Goal: Task Accomplishment & Management: Use online tool/utility

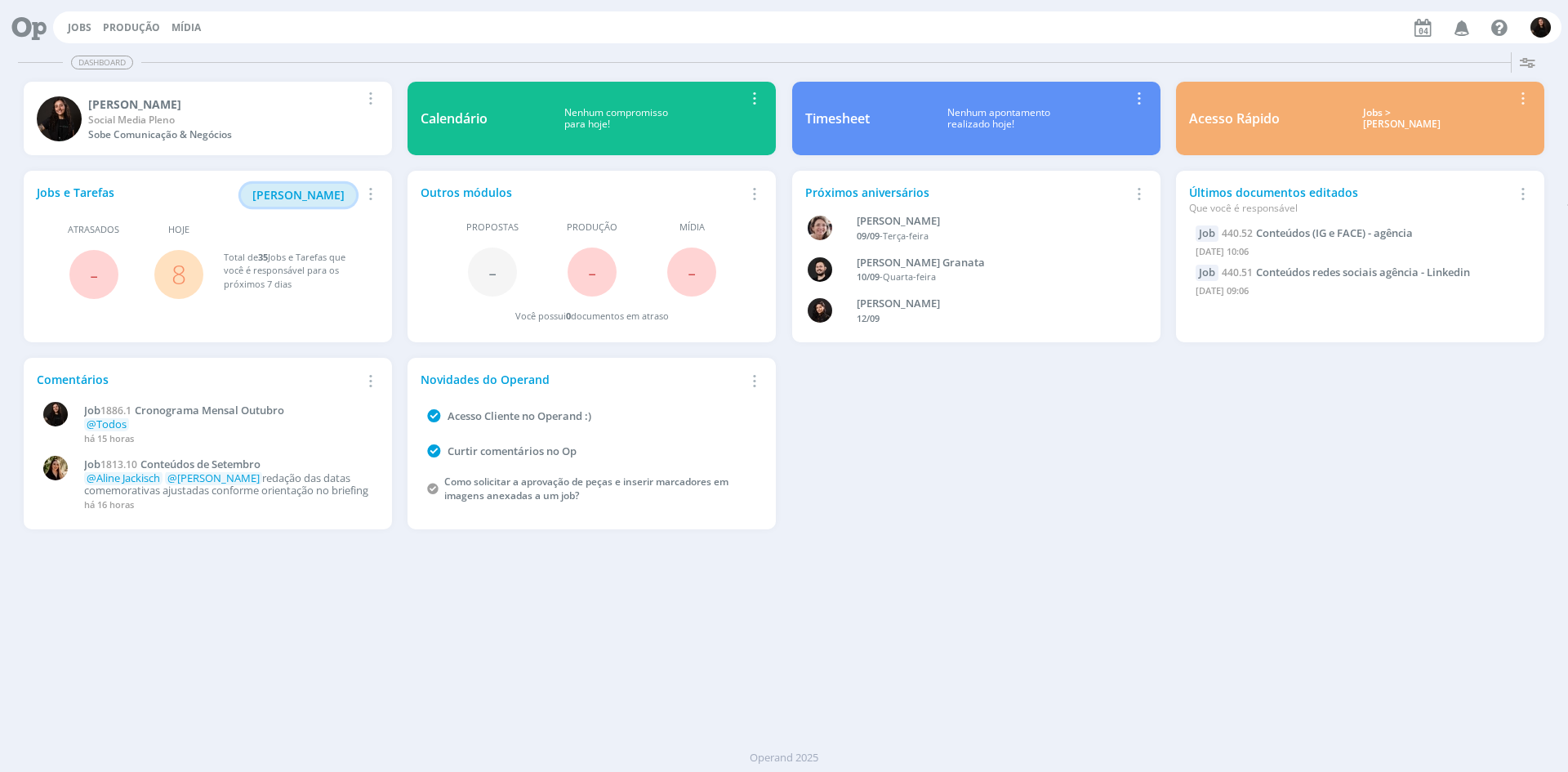
click at [338, 196] on span "[PERSON_NAME]" at bounding box center [298, 195] width 93 height 16
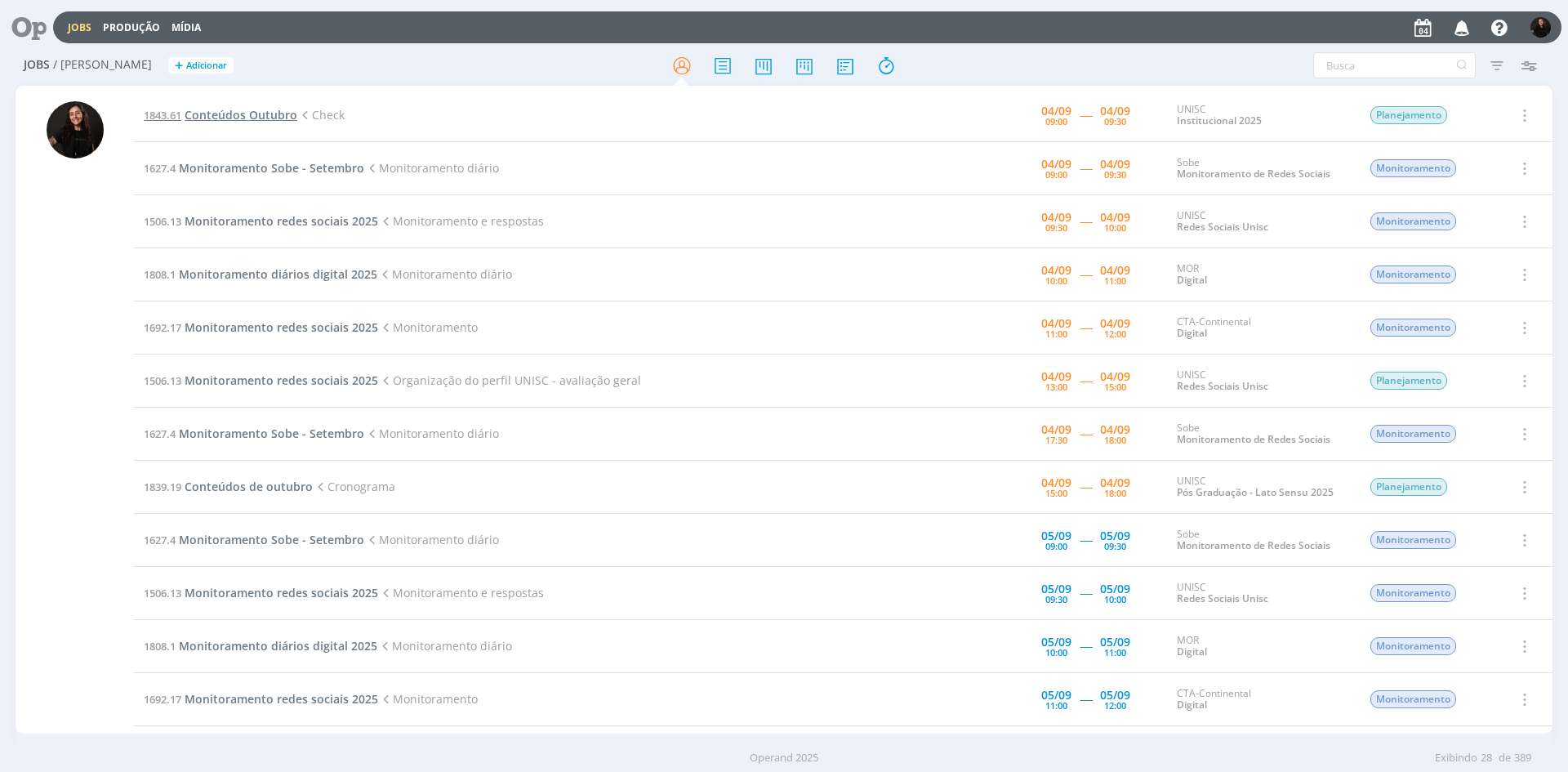
click at [282, 114] on span "Conteúdos Outubro" at bounding box center [241, 114] width 113 height 16
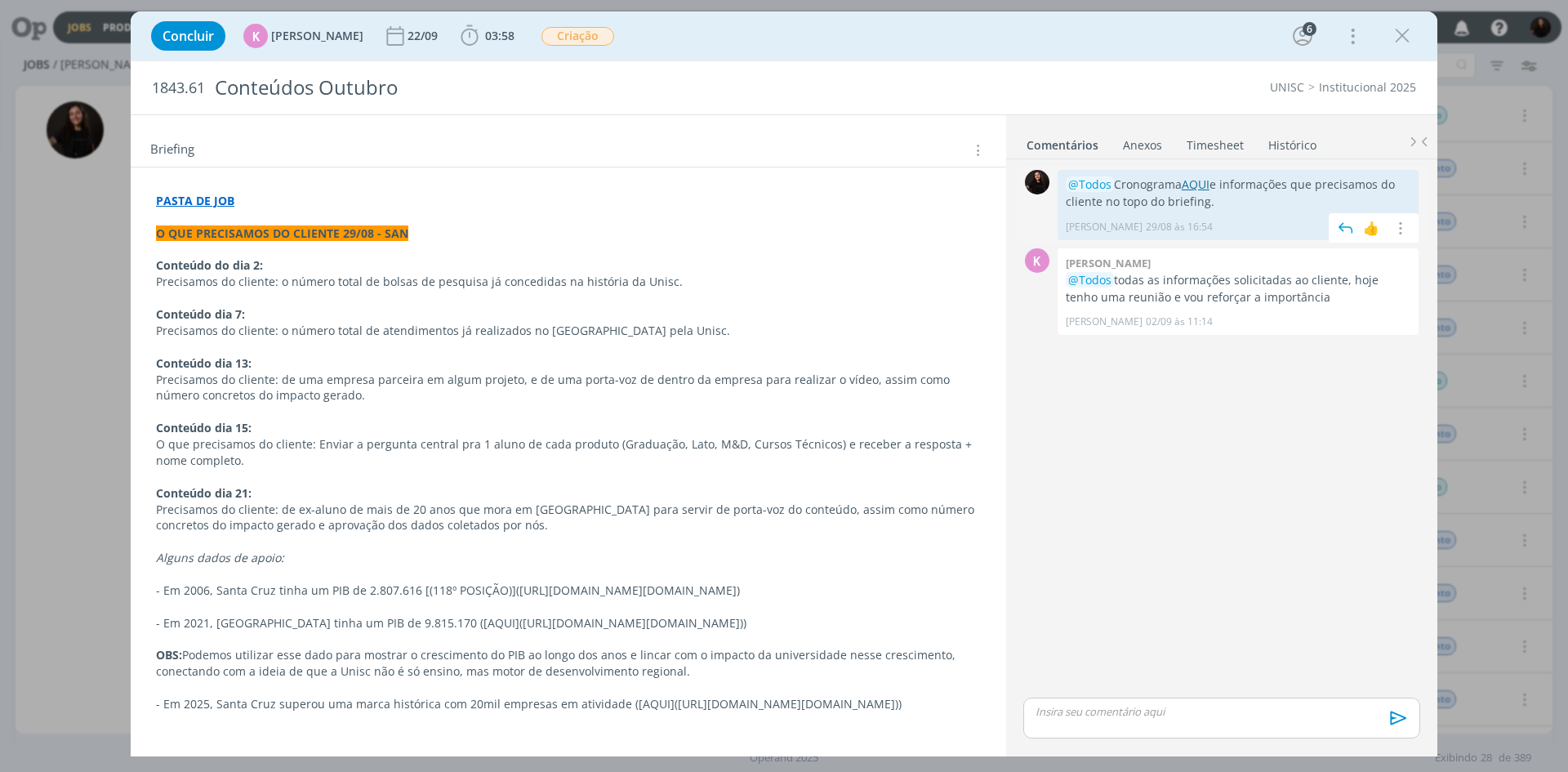
scroll to position [327, 0]
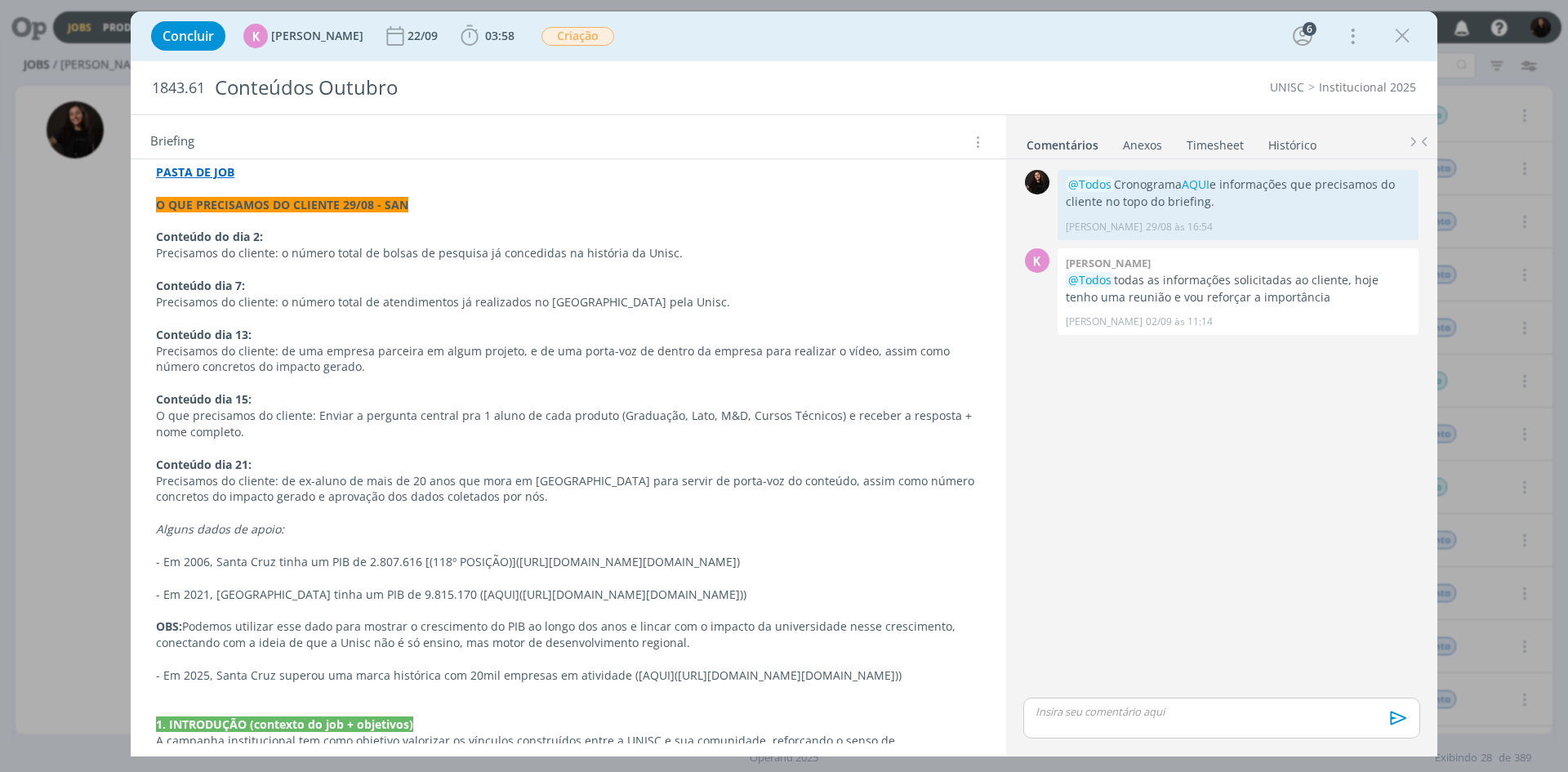
click at [1196, 148] on link "Timesheet" at bounding box center [1215, 142] width 58 height 24
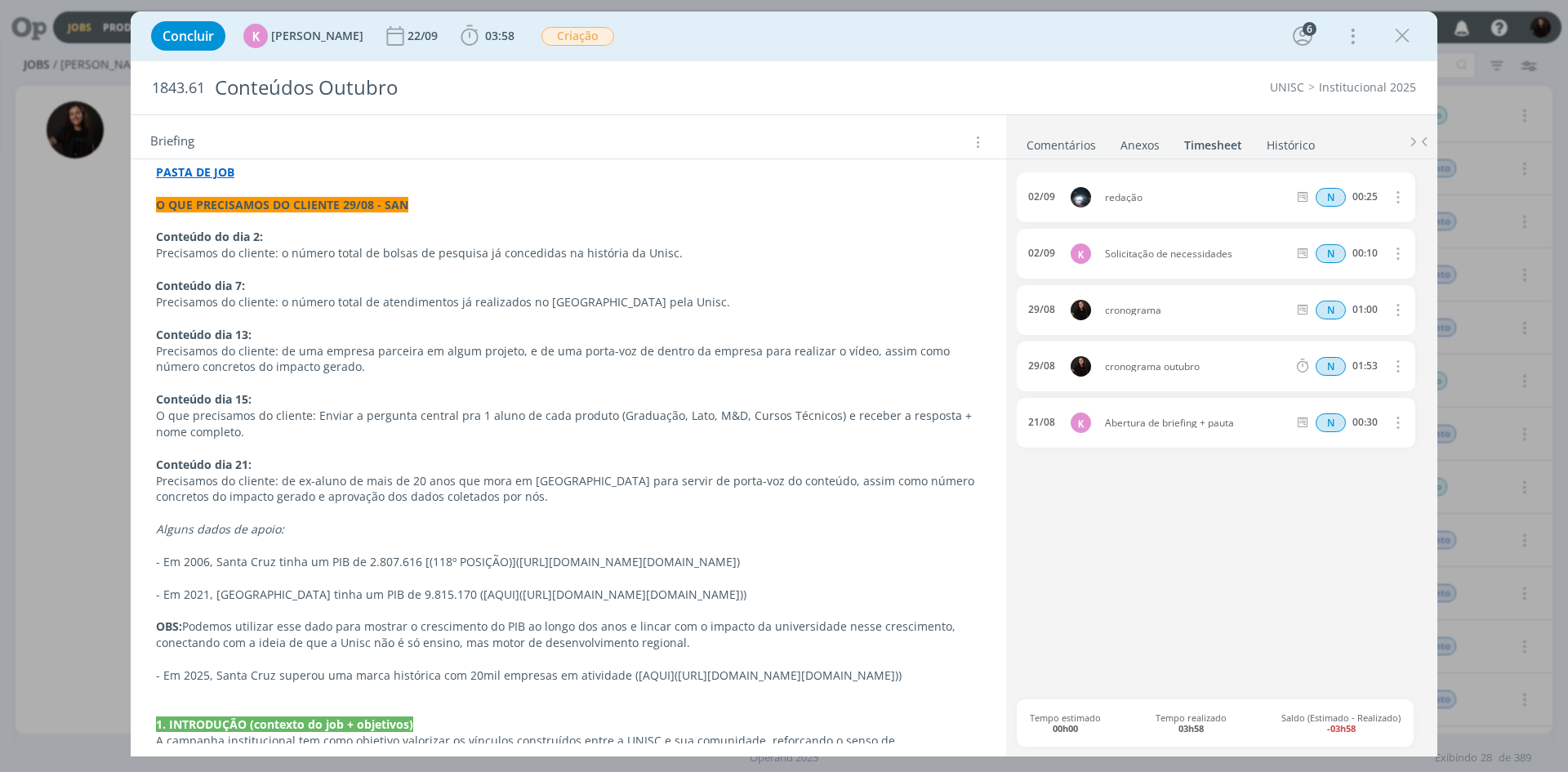
click at [1045, 139] on link "Comentários" at bounding box center [1061, 142] width 71 height 24
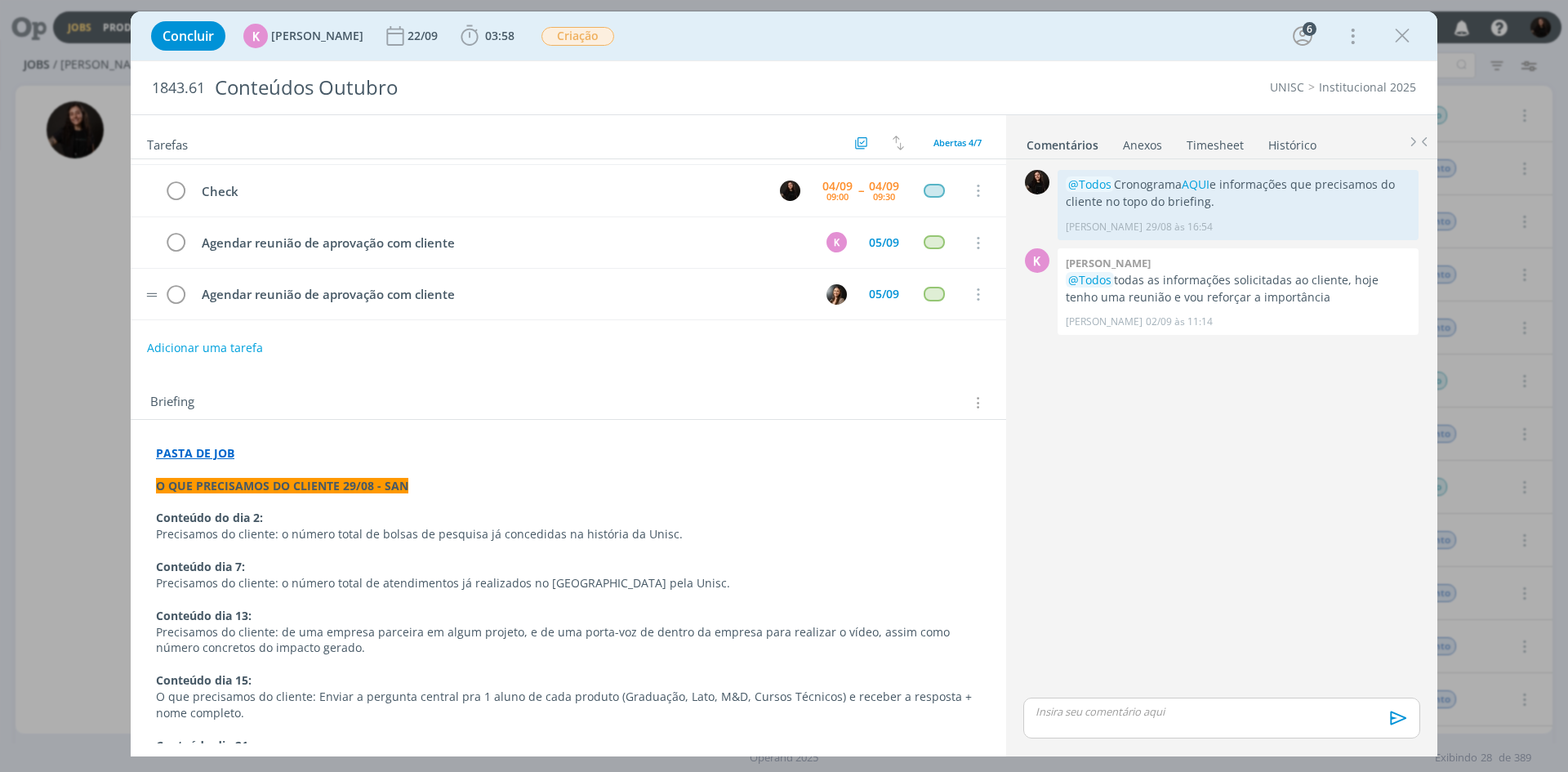
scroll to position [0, 0]
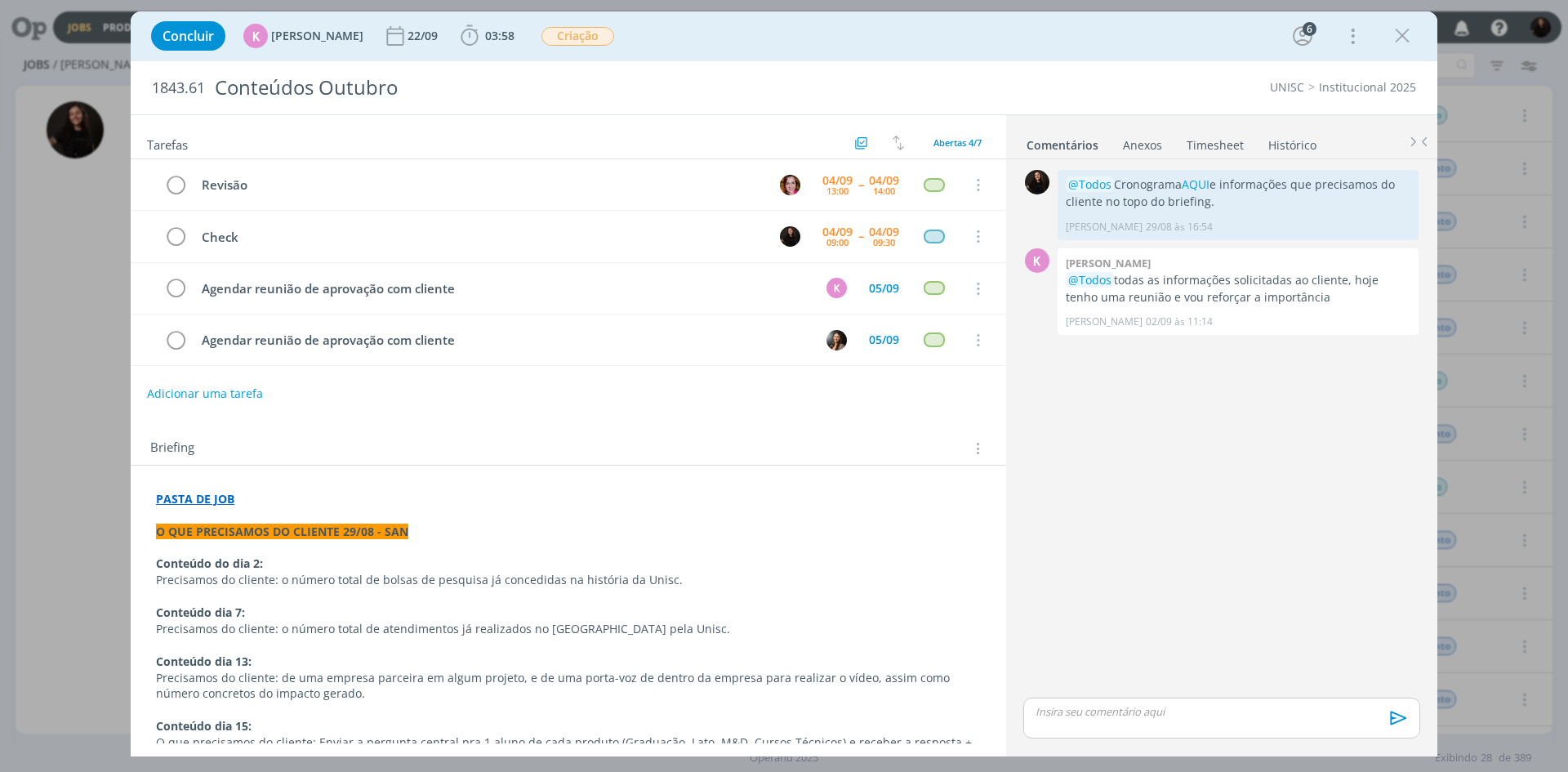
click at [206, 499] on strong "PASTA DE JOB" at bounding box center [195, 499] width 79 height 16
click at [232, 527] on link "[URL][DOMAIN_NAME]" at bounding box center [262, 530] width 123 height 21
click at [969, 236] on icon "dialog" at bounding box center [976, 237] width 18 height 15
click at [954, 268] on link "Cancelar" at bounding box center [924, 264] width 129 height 26
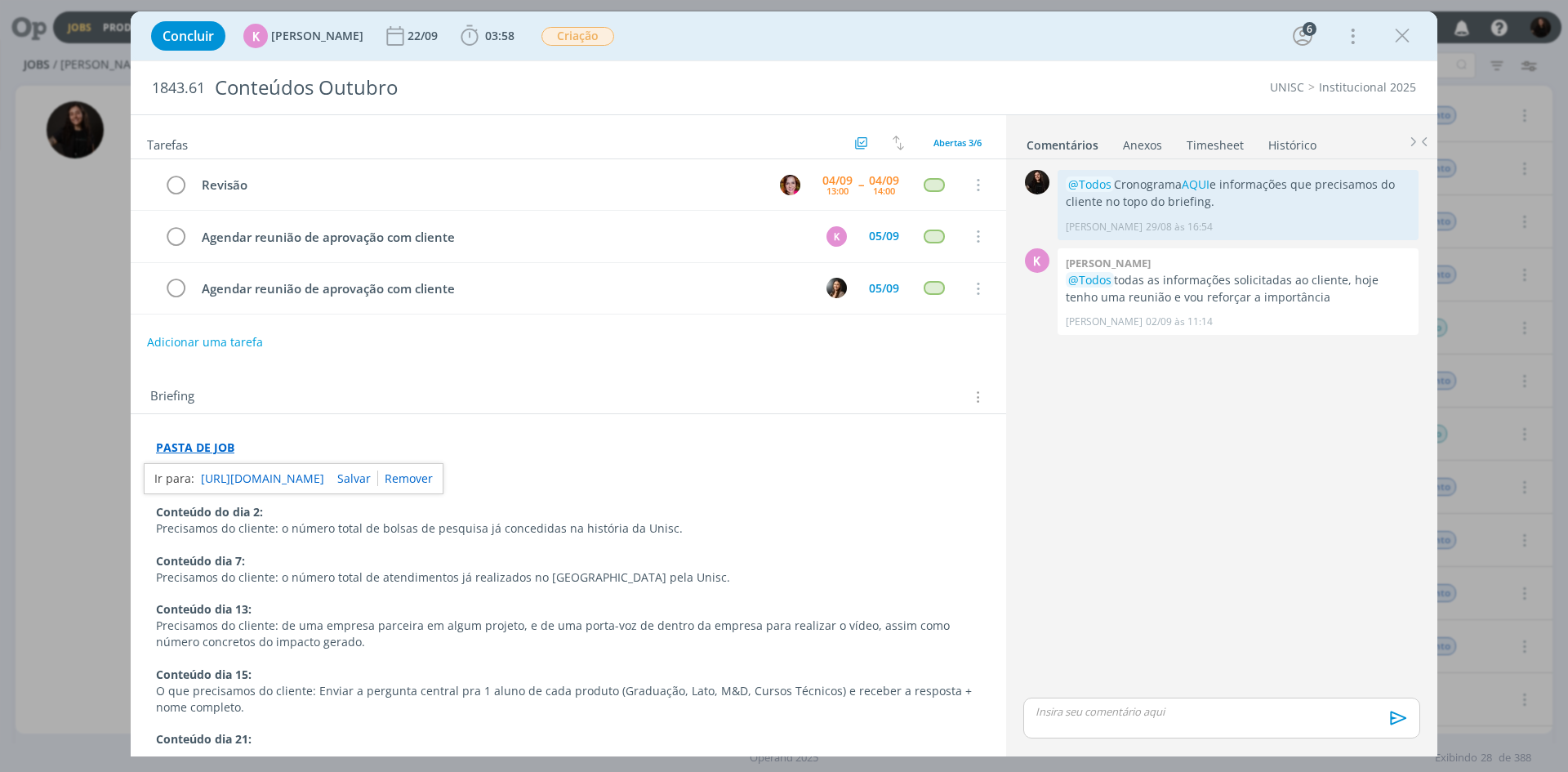
drag, startPoint x: 1396, startPoint y: 43, endPoint x: 1398, endPoint y: 120, distance: 77.0
click at [1396, 43] on icon "dialog" at bounding box center [1402, 36] width 24 height 24
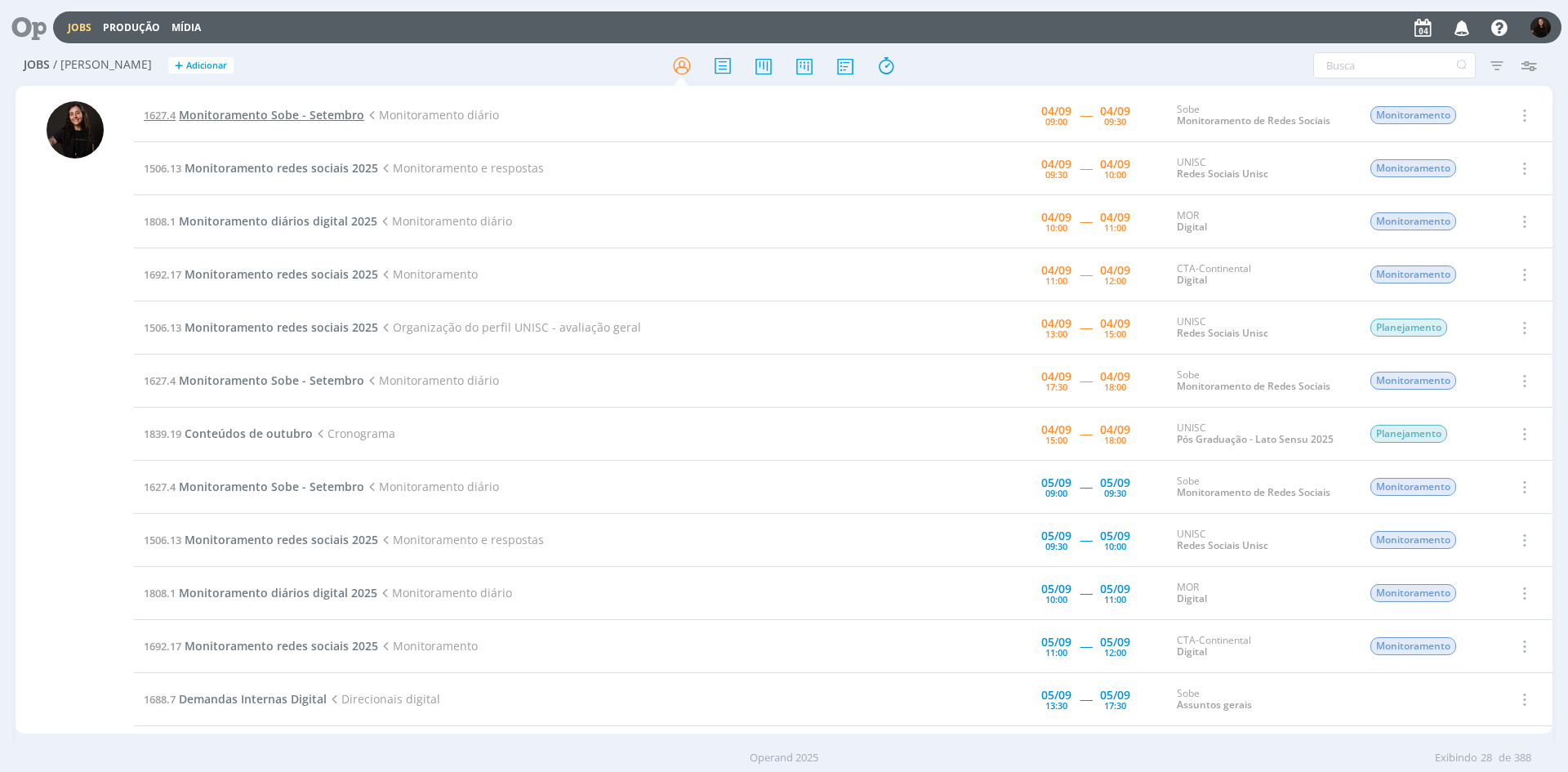
click at [319, 116] on span "Monitoramento Sobe - Setembro" at bounding box center [272, 114] width 185 height 16
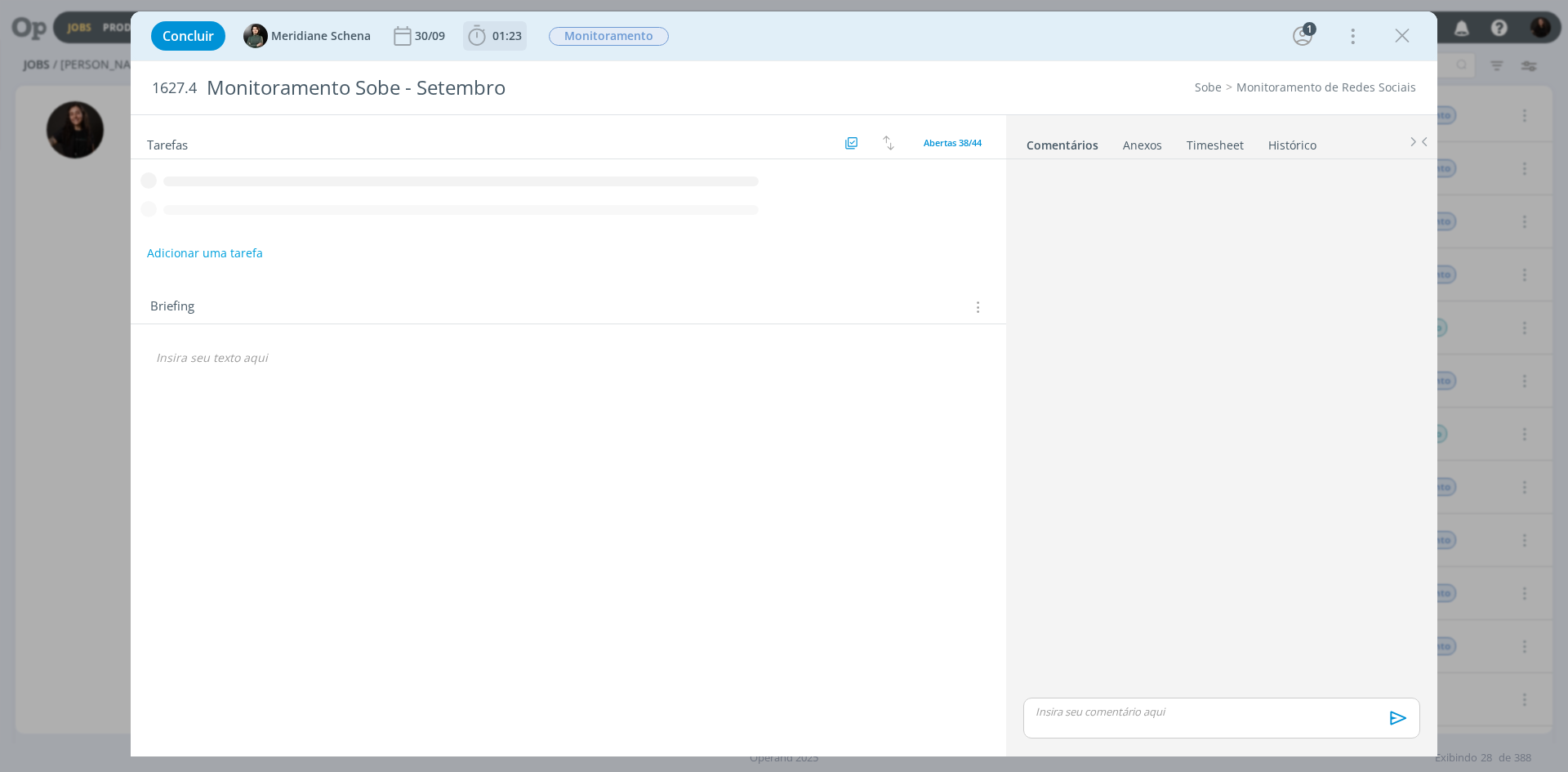
click at [479, 35] on icon "dialog" at bounding box center [477, 36] width 24 height 24
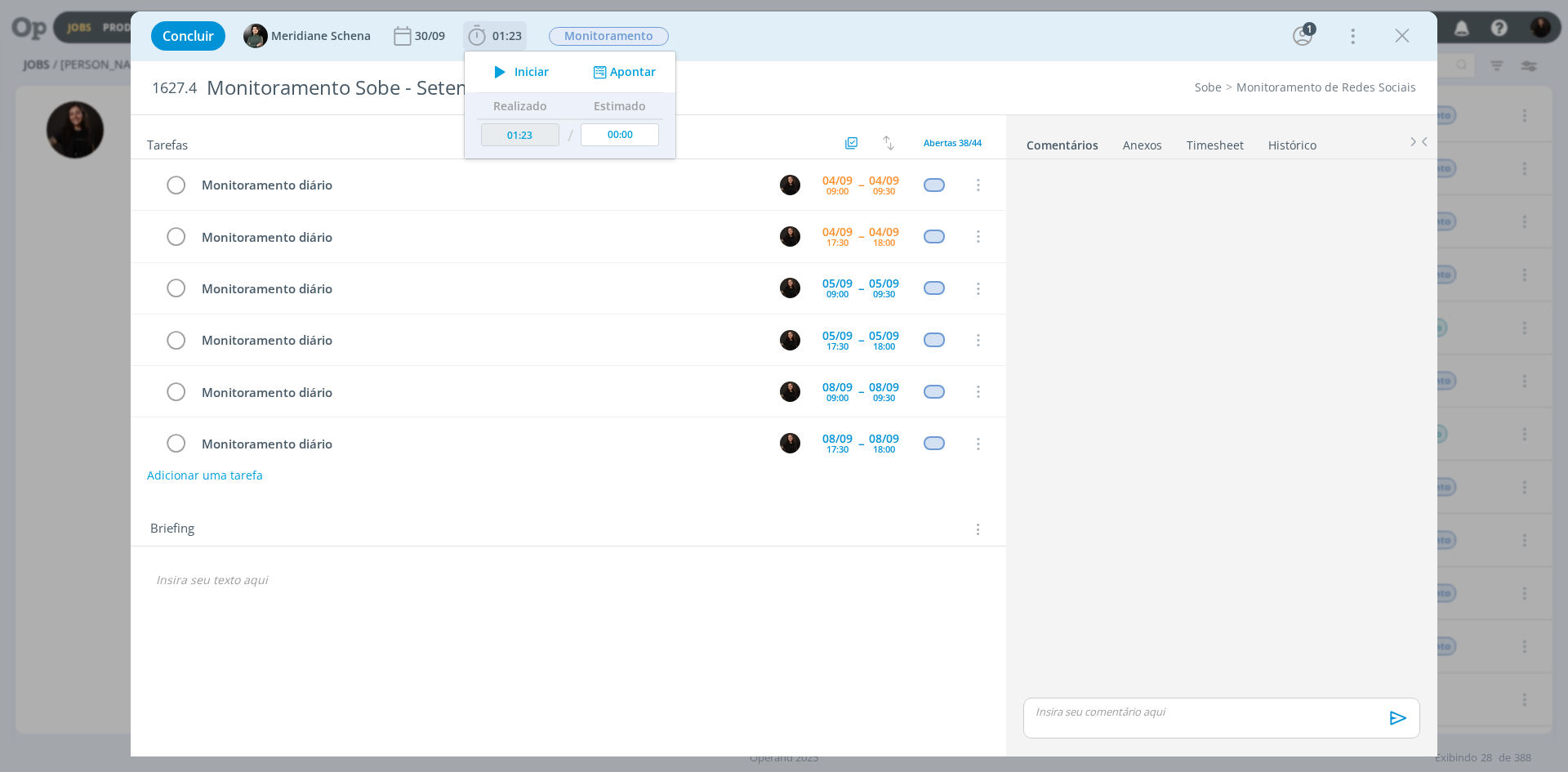
click at [503, 65] on icon "dialog" at bounding box center [499, 71] width 29 height 21
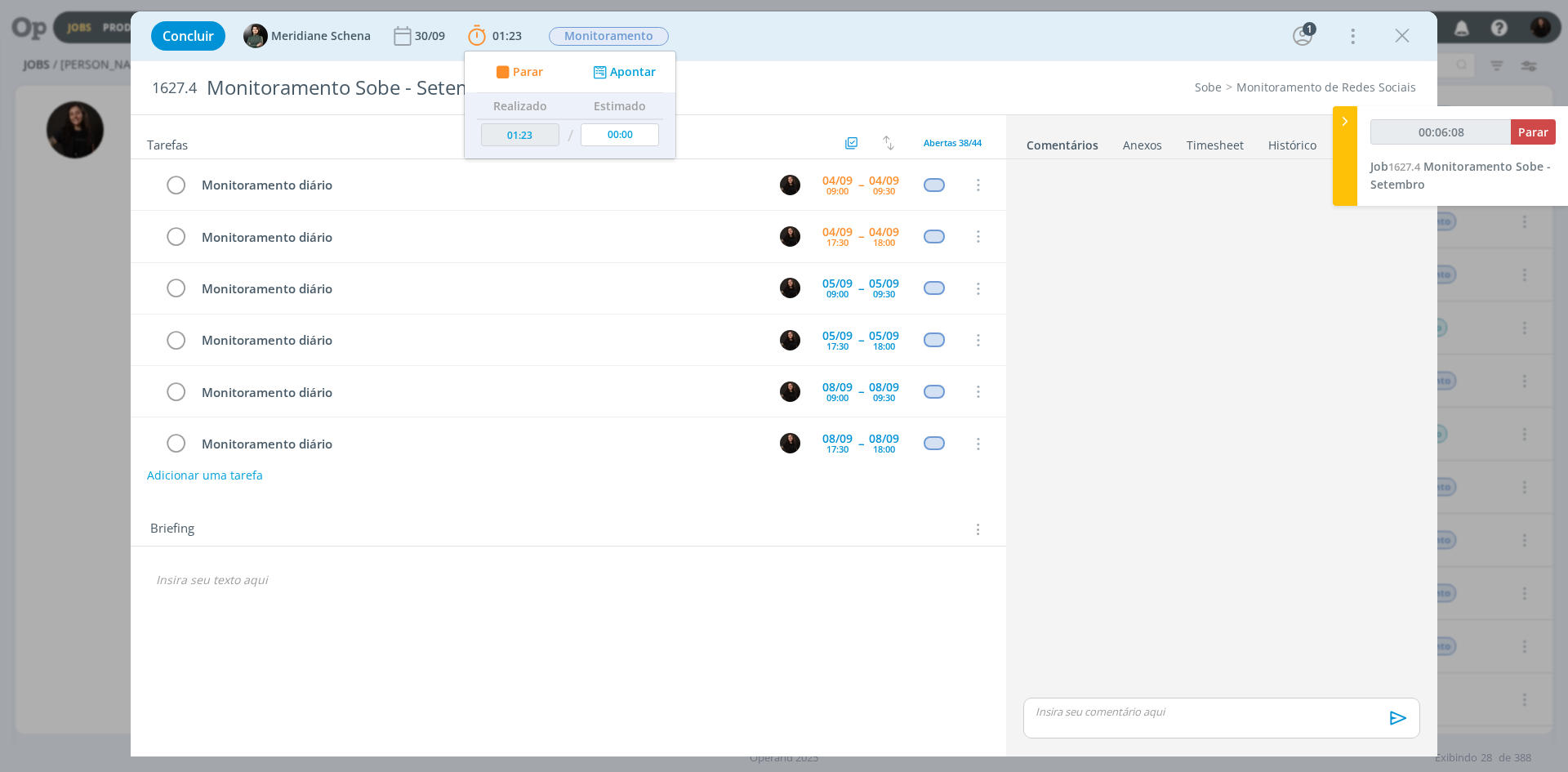
type input "00:06:09"
click at [1339, 115] on icon at bounding box center [1346, 121] width 17 height 18
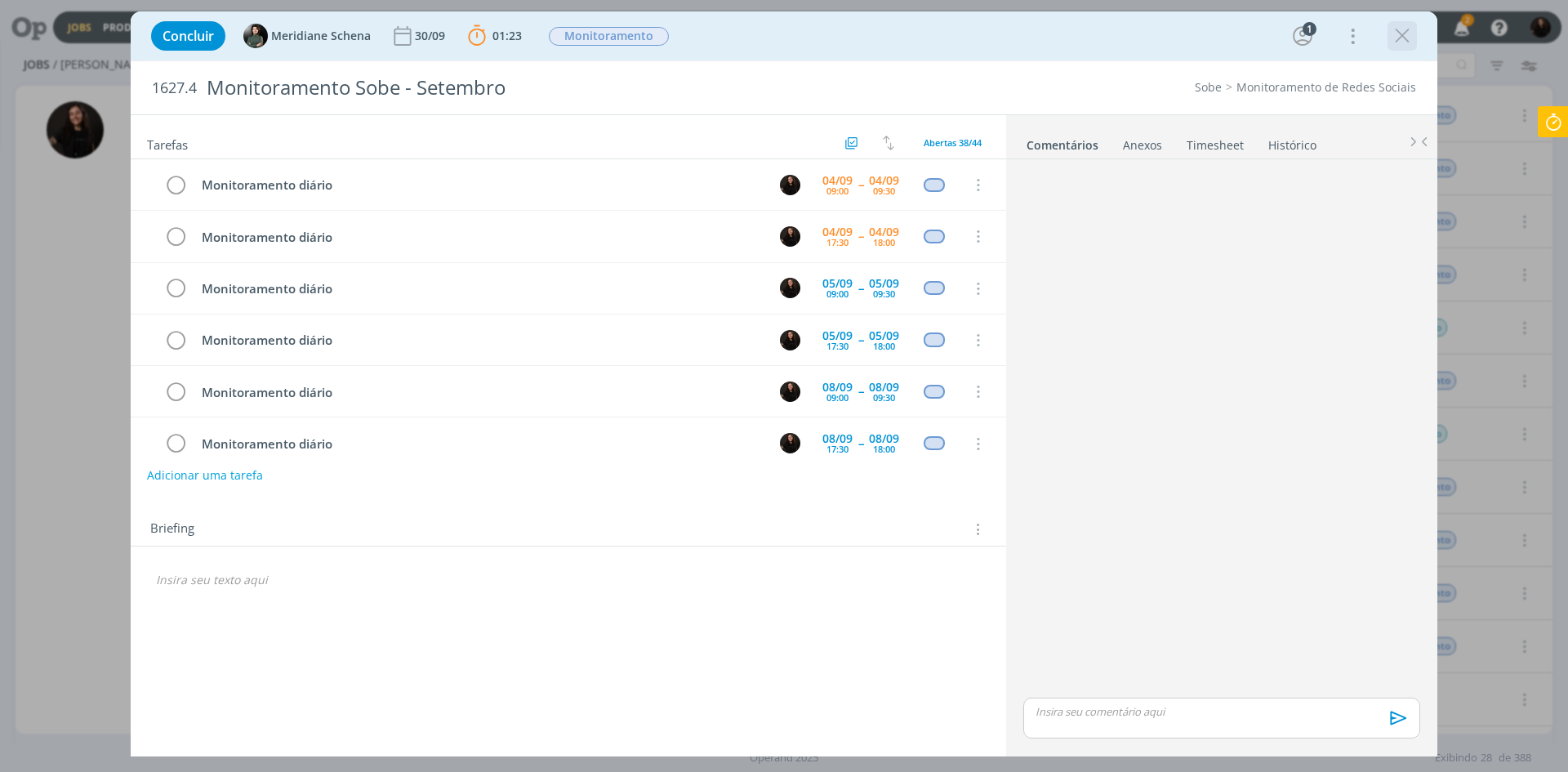
click at [1398, 33] on icon "dialog" at bounding box center [1402, 36] width 24 height 24
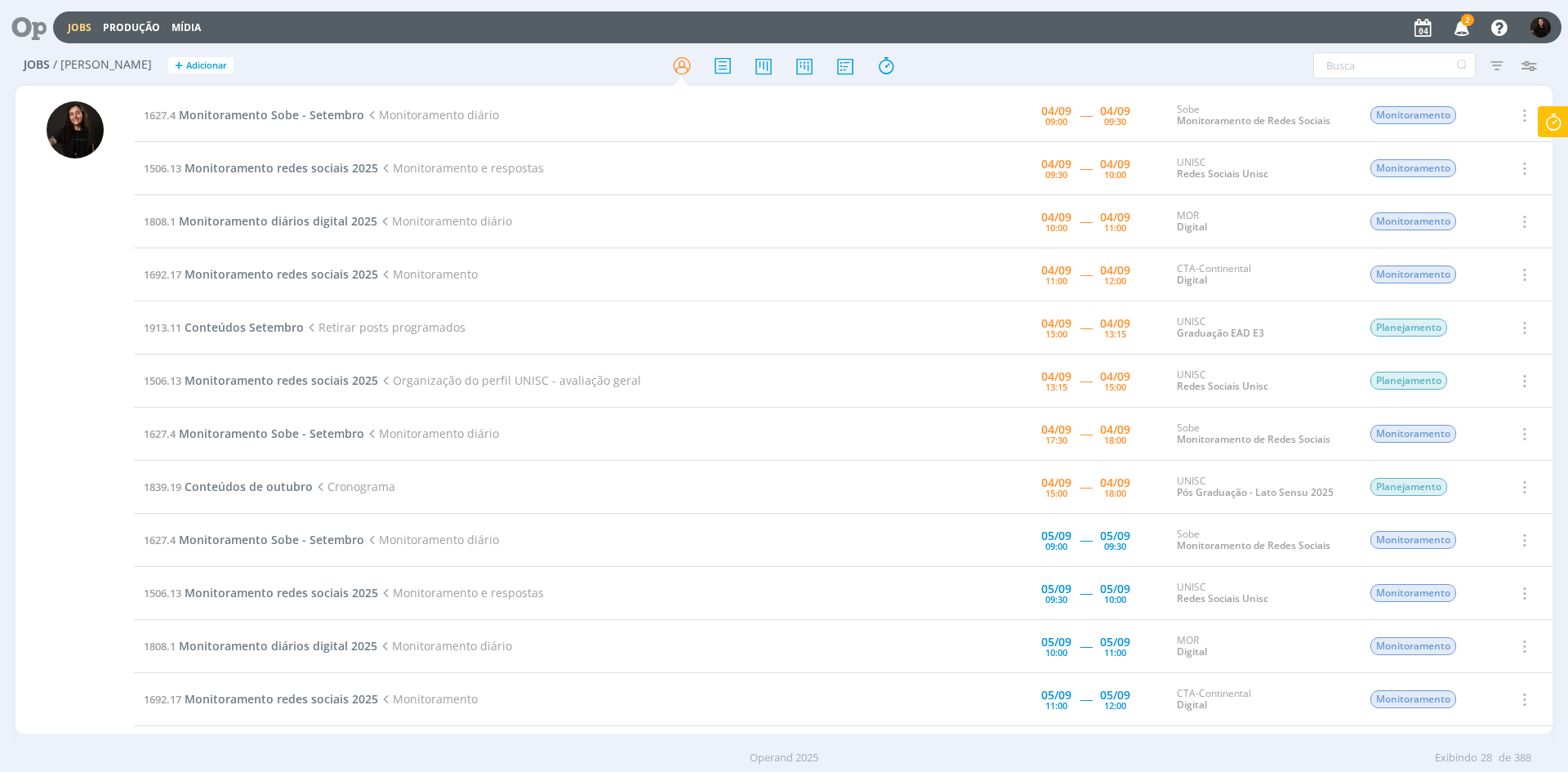
click at [1462, 22] on span "2" at bounding box center [1468, 19] width 13 height 12
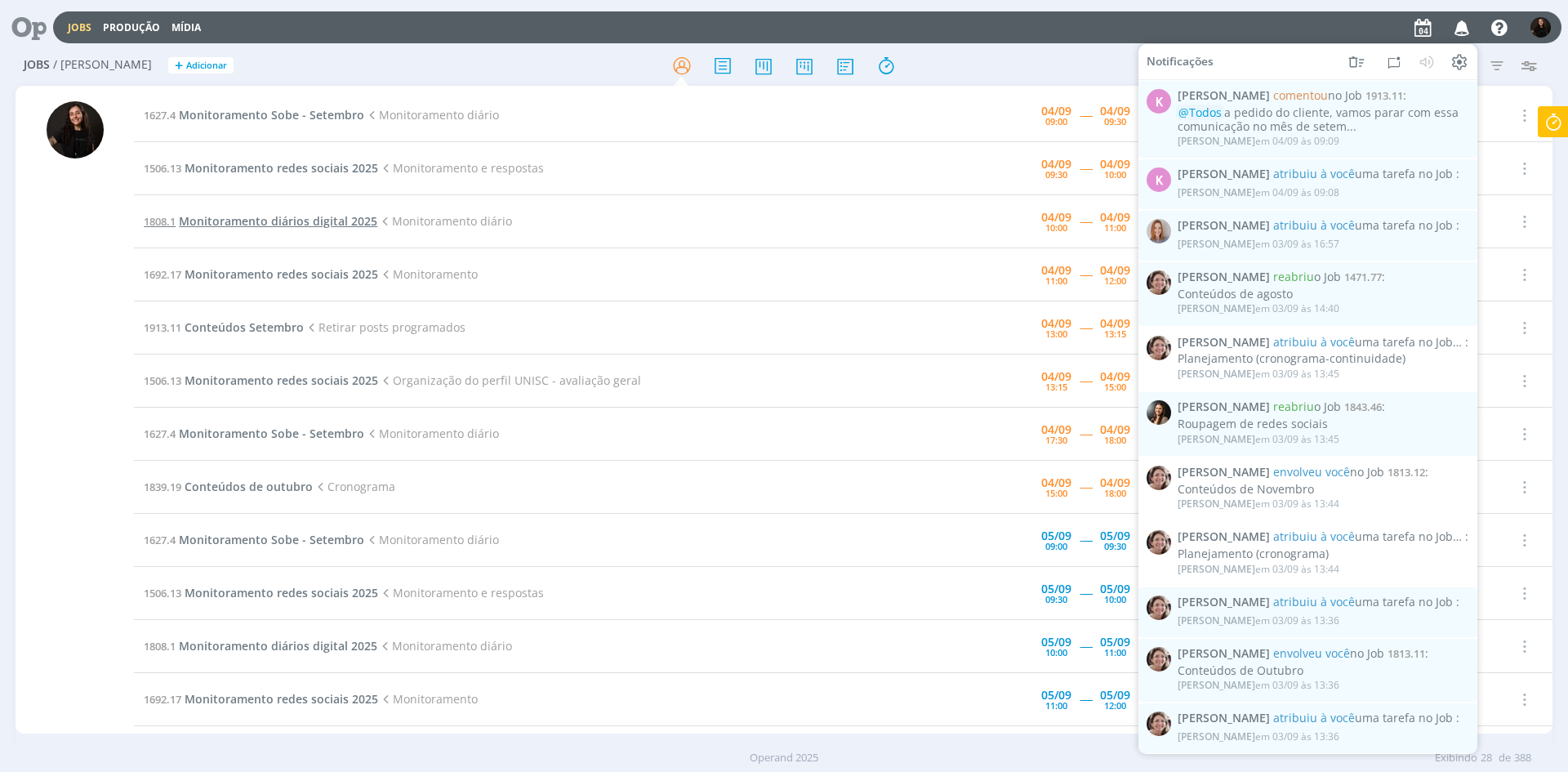
click at [319, 217] on span "Monitoramento diários digital 2025" at bounding box center [278, 221] width 198 height 16
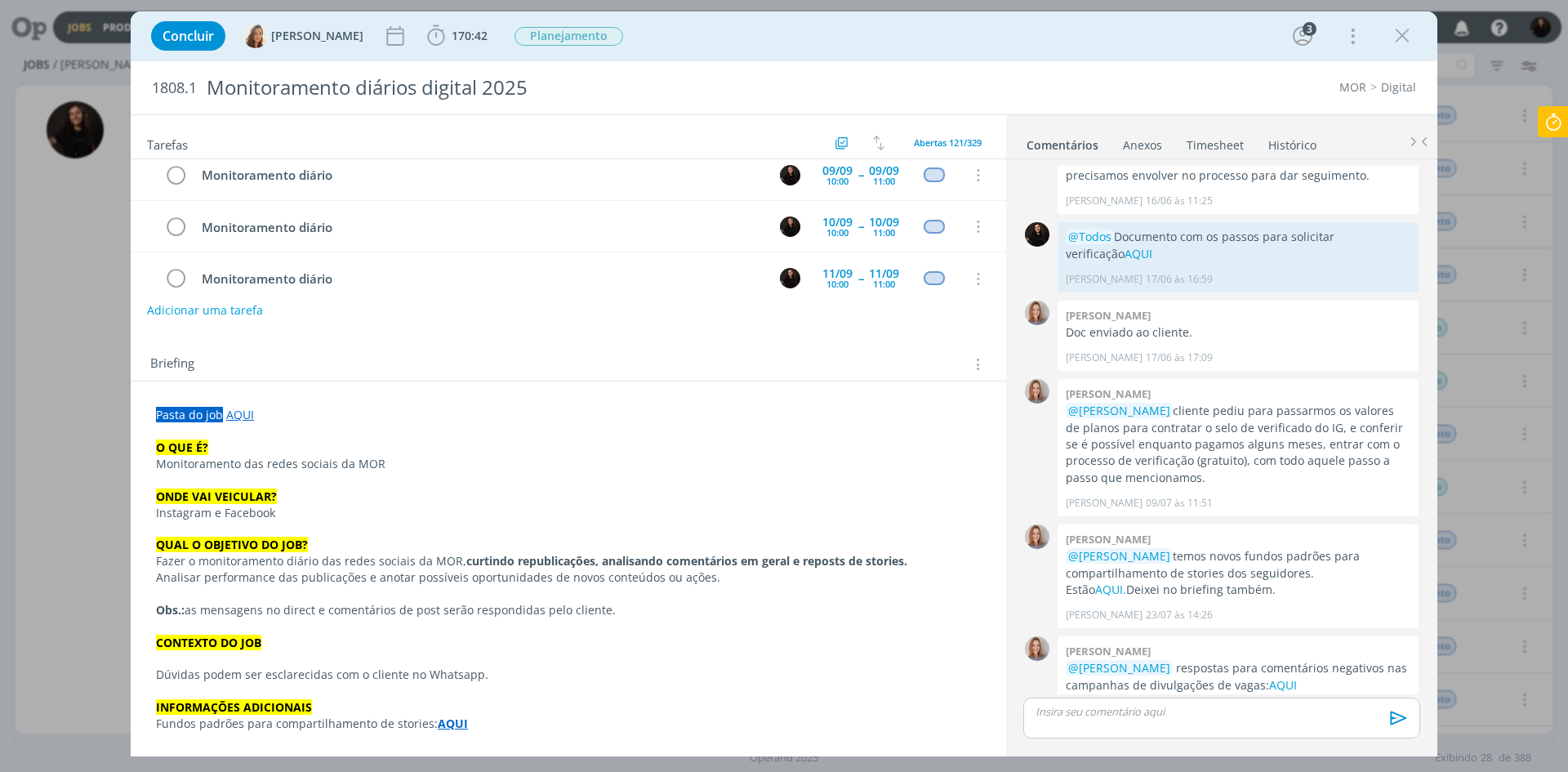
scroll to position [166, 0]
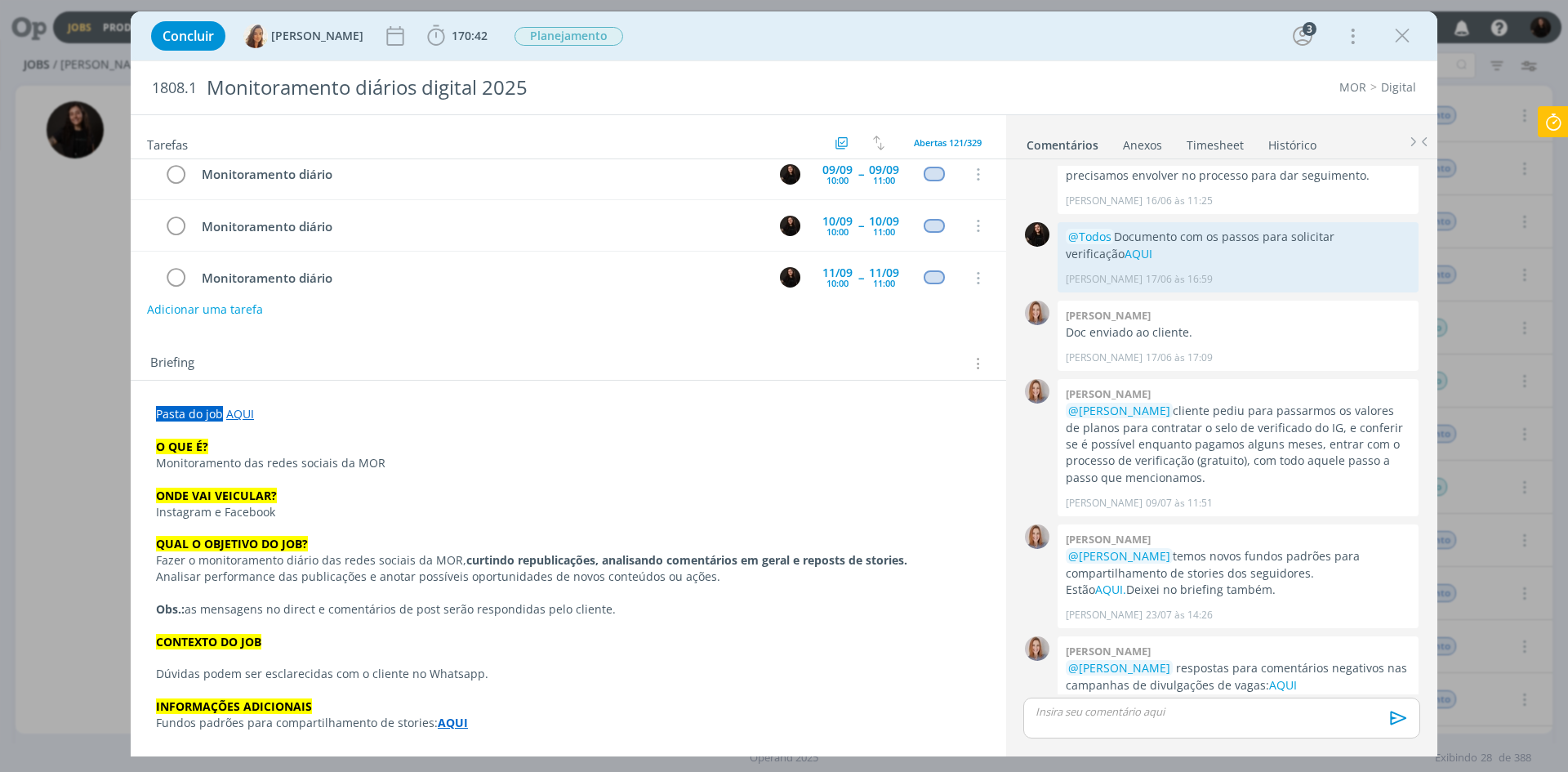
click at [457, 721] on strong "AQUI" at bounding box center [452, 722] width 31 height 16
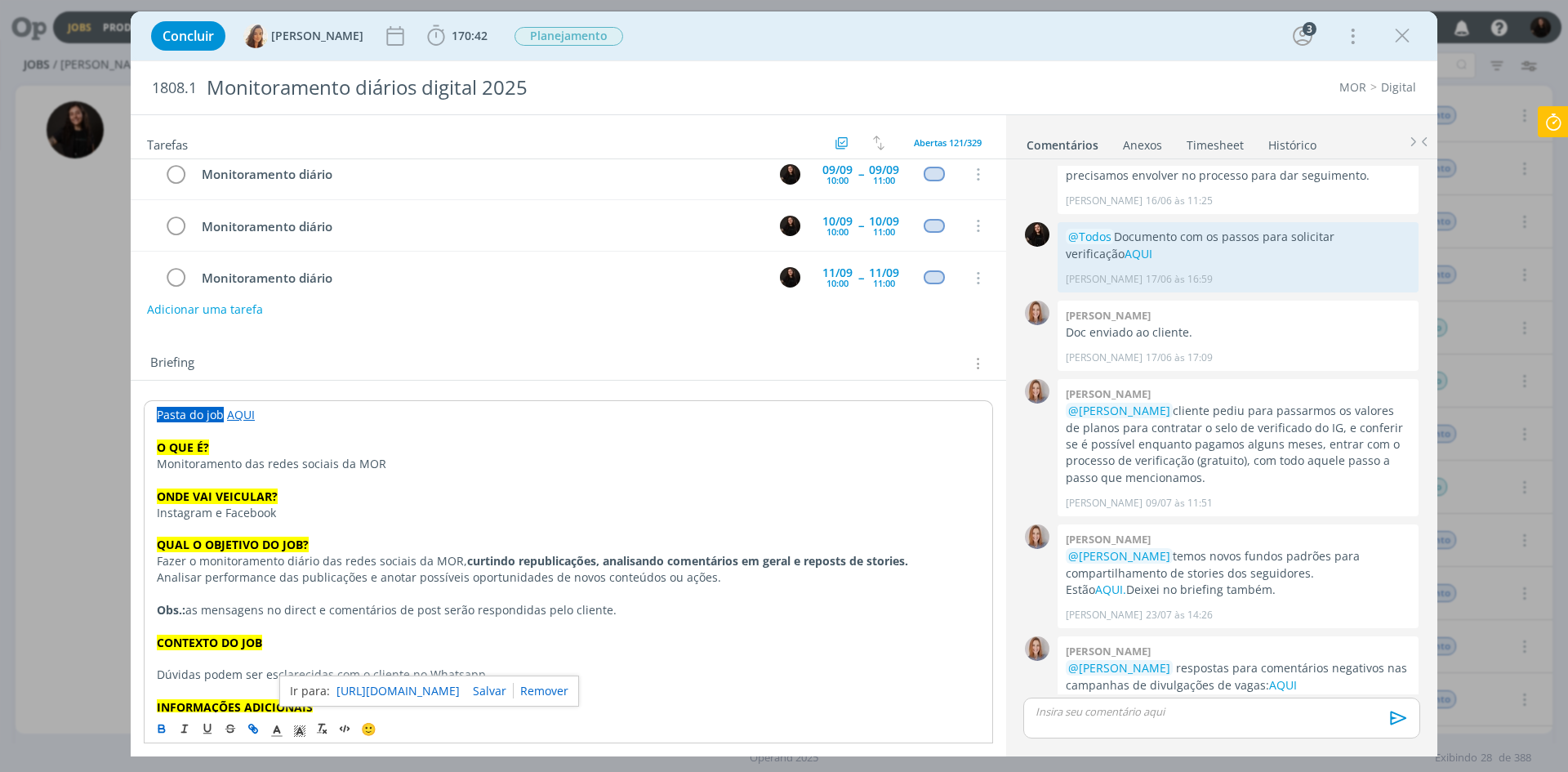
click at [460, 692] on link "[URL][DOMAIN_NAME]" at bounding box center [398, 690] width 123 height 21
click at [918, 586] on p "dialog" at bounding box center [568, 594] width 823 height 17
drag, startPoint x: 1304, startPoint y: 537, endPoint x: 1350, endPoint y: 597, distance: 75.6
click at [1126, 582] on link "AQUI." at bounding box center [1110, 589] width 31 height 16
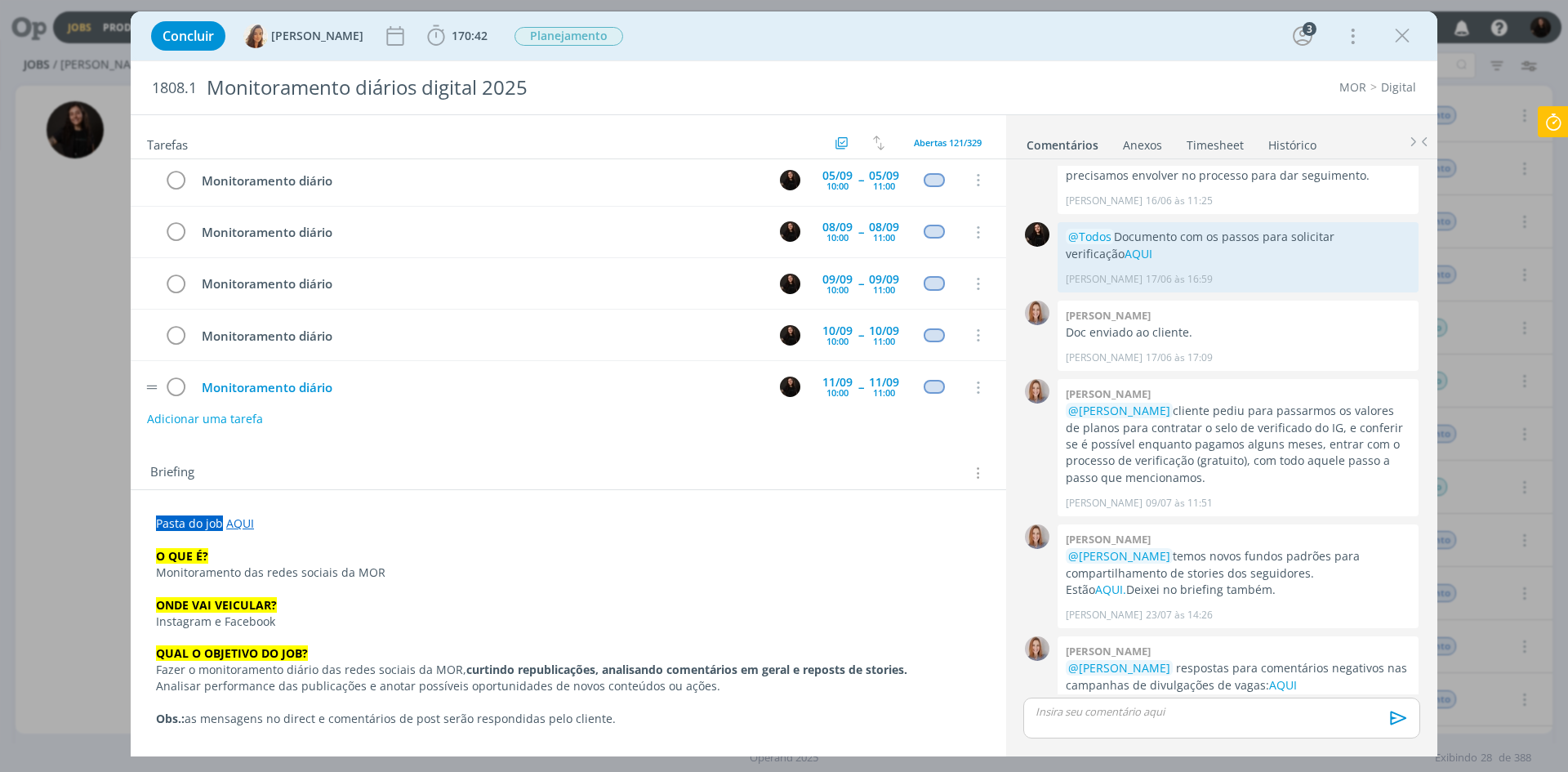
scroll to position [0, 0]
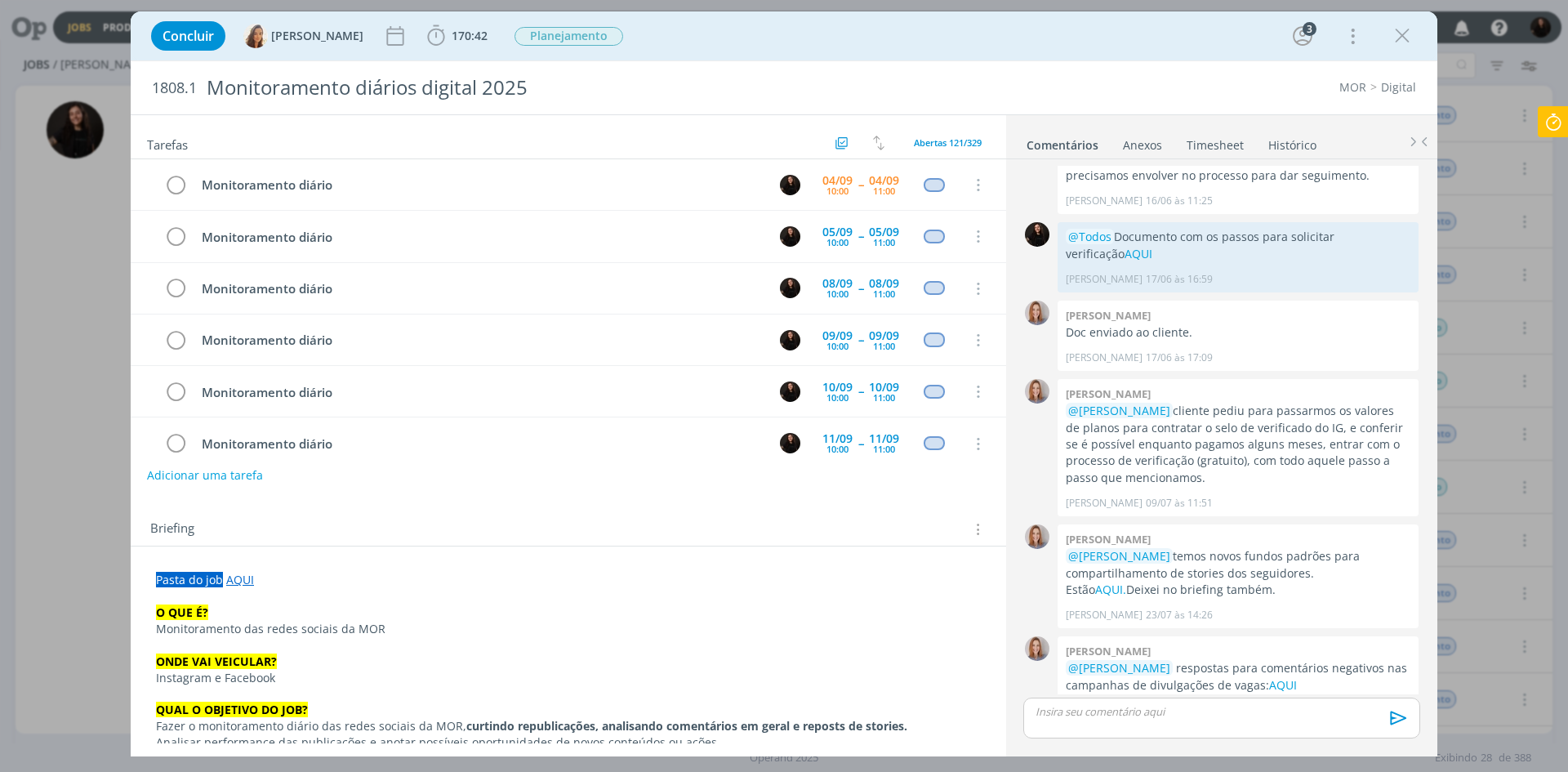
click at [1557, 116] on icon at bounding box center [1554, 122] width 30 height 32
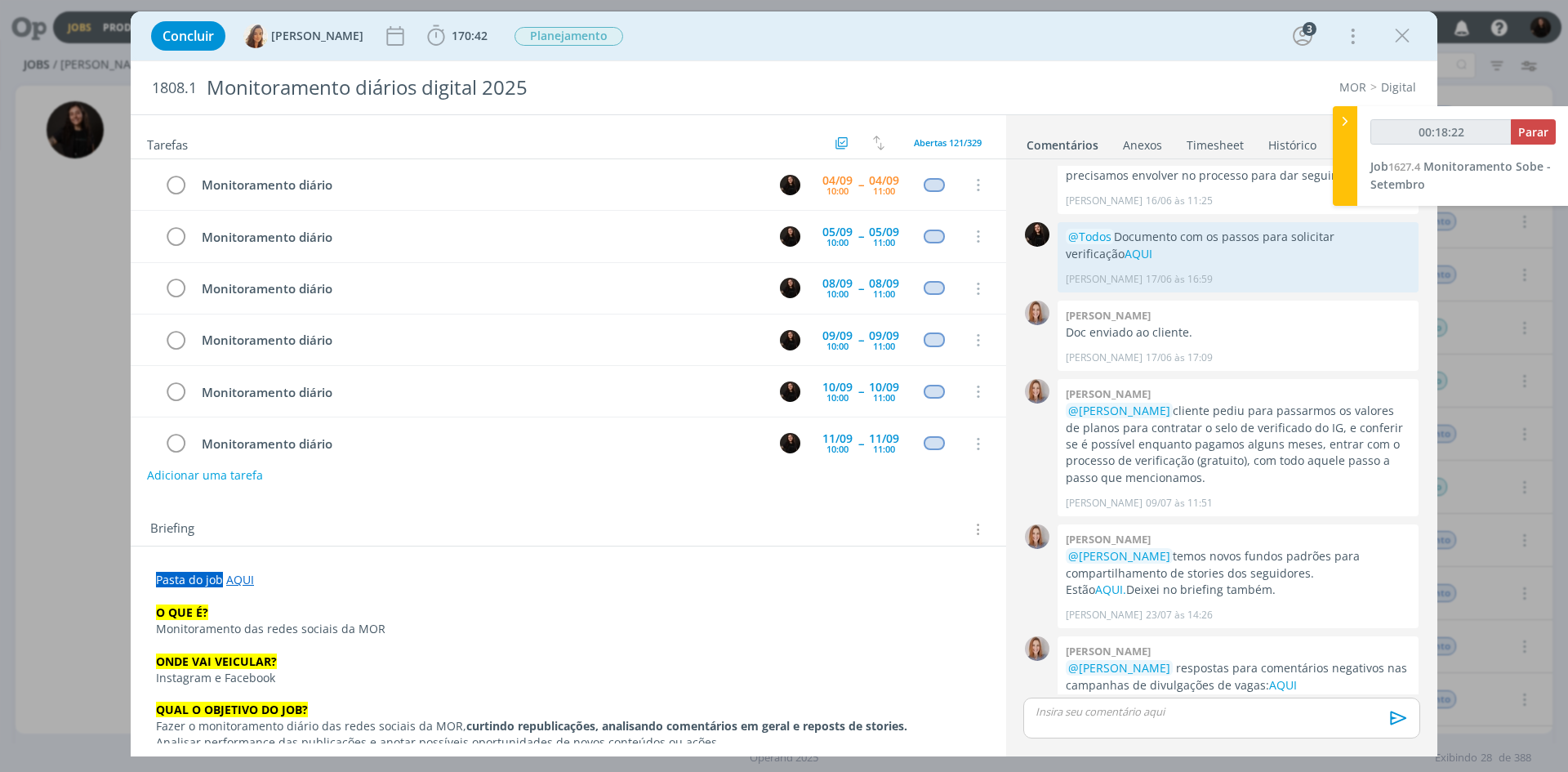
click at [1362, 127] on div "00:18:22 Parar Job 1627.4 Monitoramento Sobe - Setembro" at bounding box center [1463, 157] width 211 height 100
type input "00:18:23"
click at [1354, 125] on div at bounding box center [1345, 157] width 24 height 100
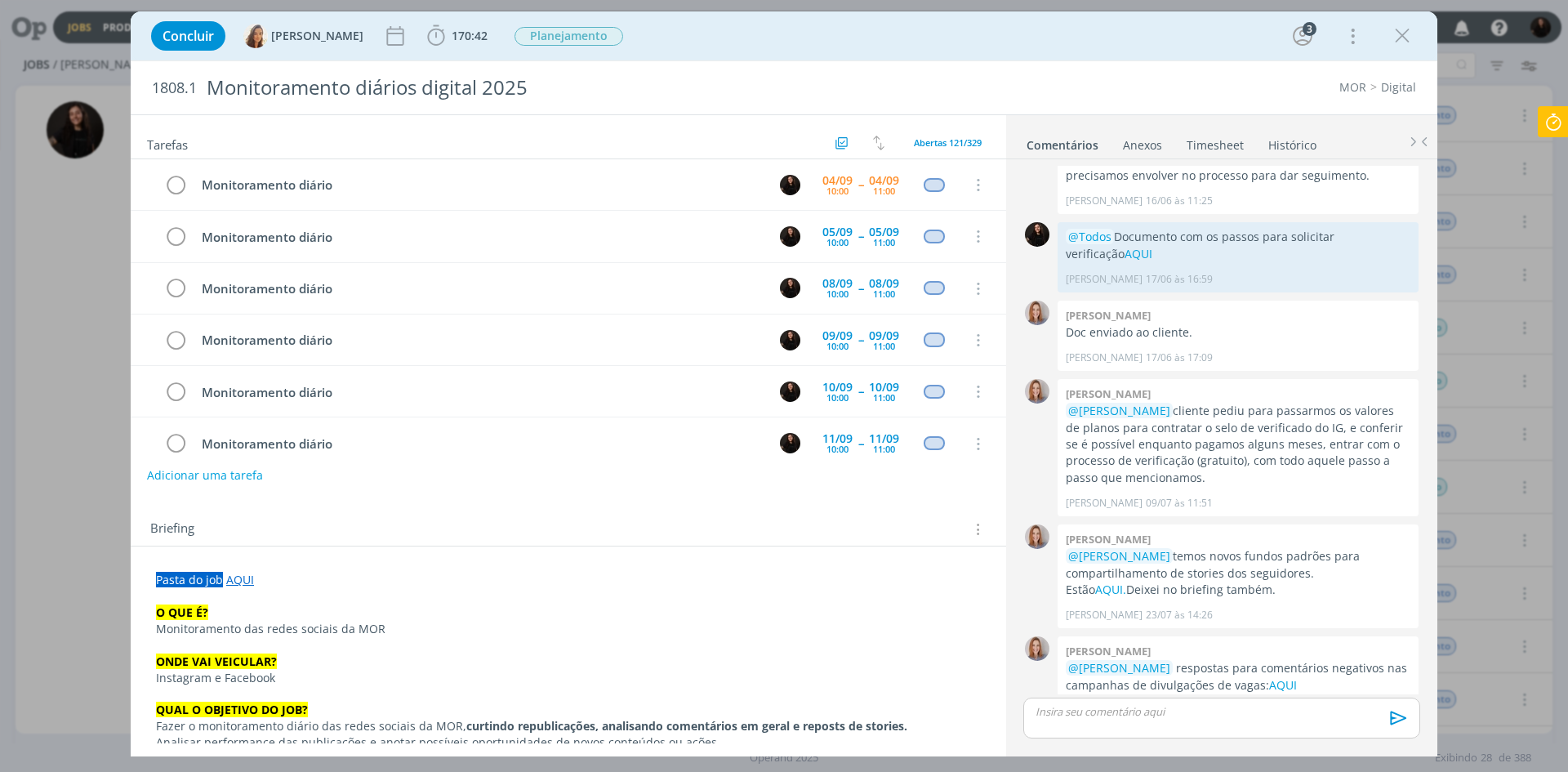
click at [1555, 107] on icon at bounding box center [1554, 122] width 30 height 32
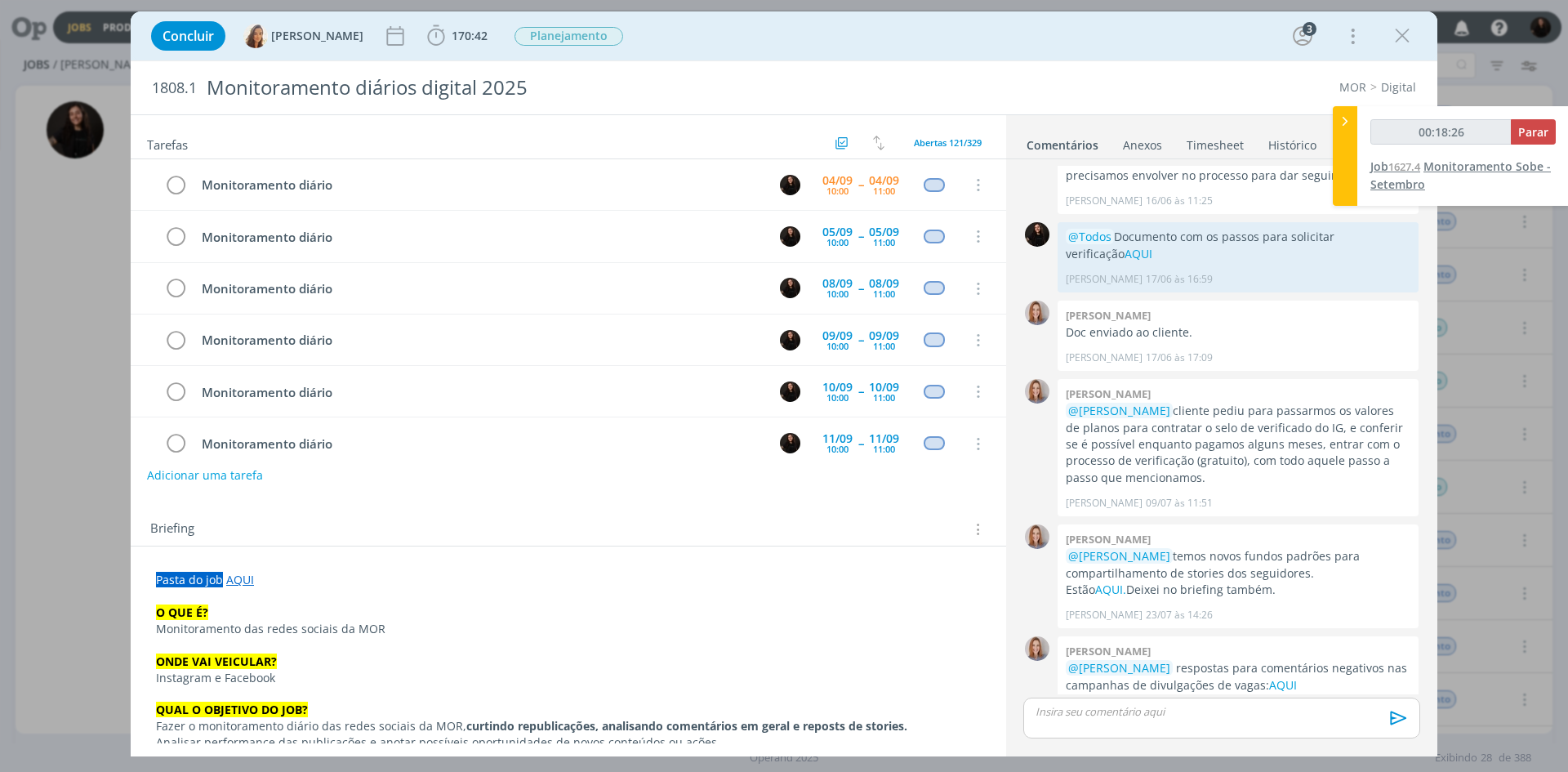
click at [1457, 167] on span "Monitoramento Sobe - Setembro" at bounding box center [1461, 175] width 181 height 33
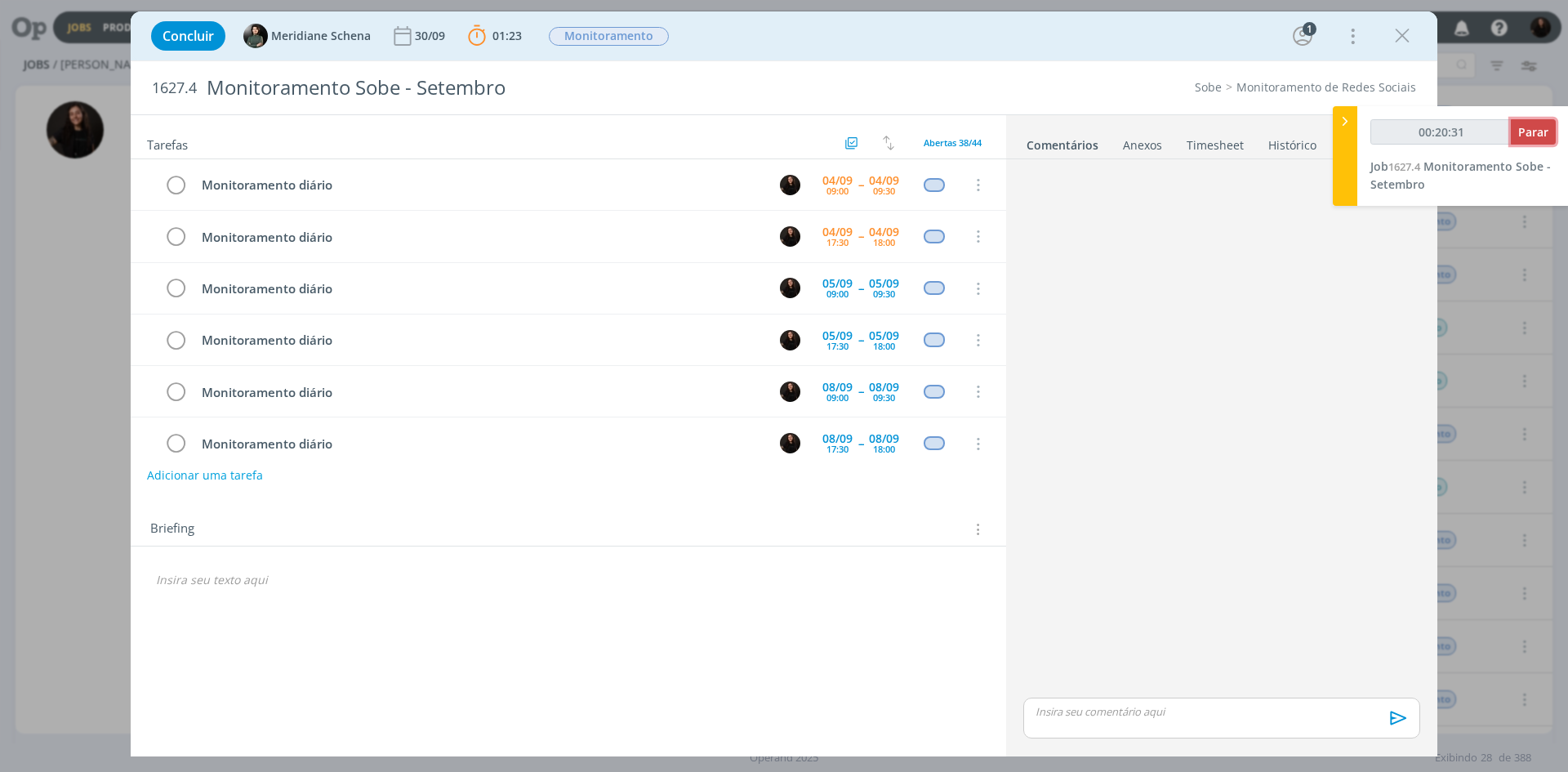
drag, startPoint x: 1548, startPoint y: 137, endPoint x: 1563, endPoint y: 130, distance: 16.6
click at [1548, 137] on span "Parar" at bounding box center [1534, 132] width 31 height 16
type input "00:21:00"
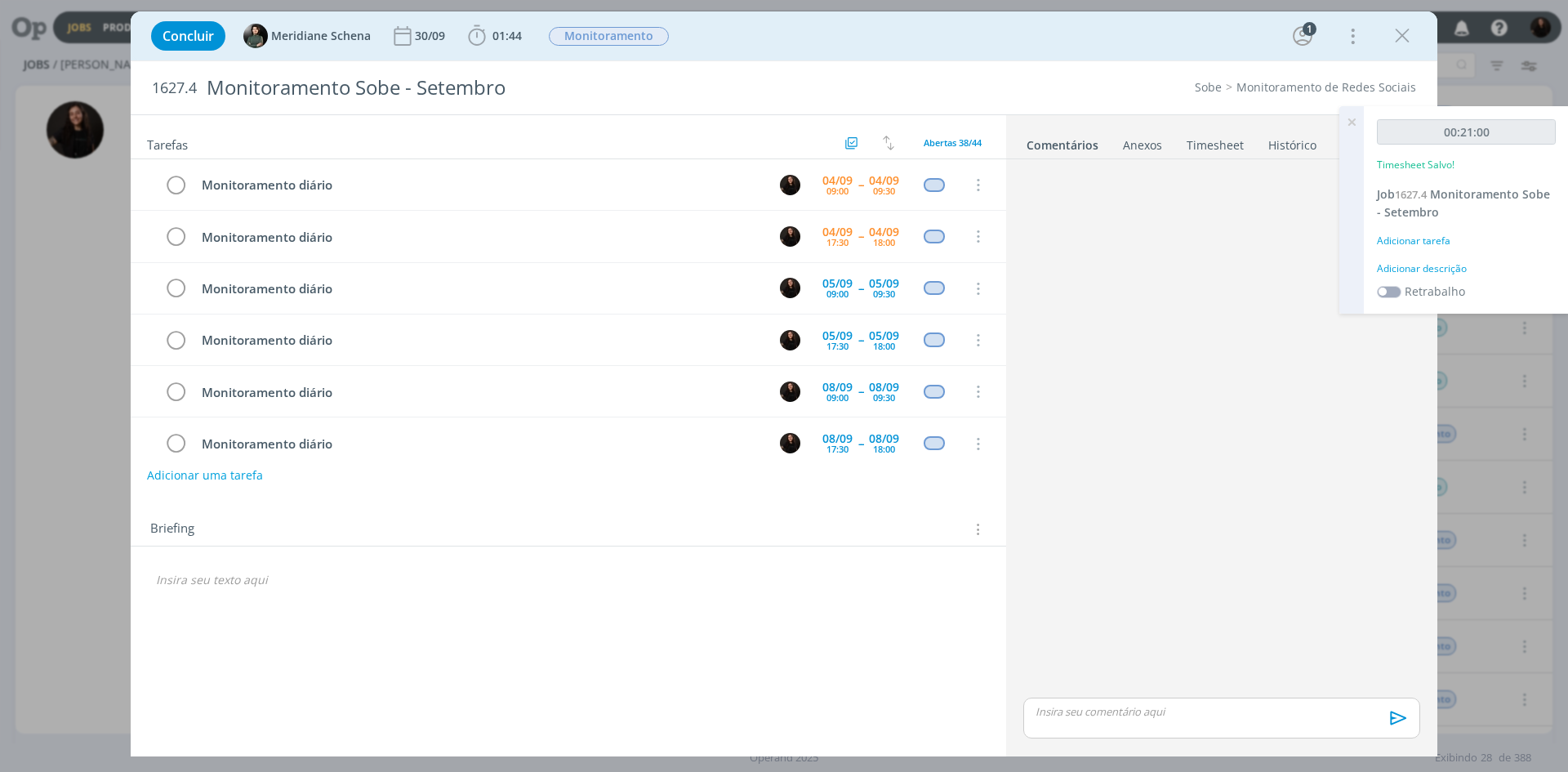
click at [1443, 275] on div "Adicionar descrição" at bounding box center [1466, 269] width 179 height 15
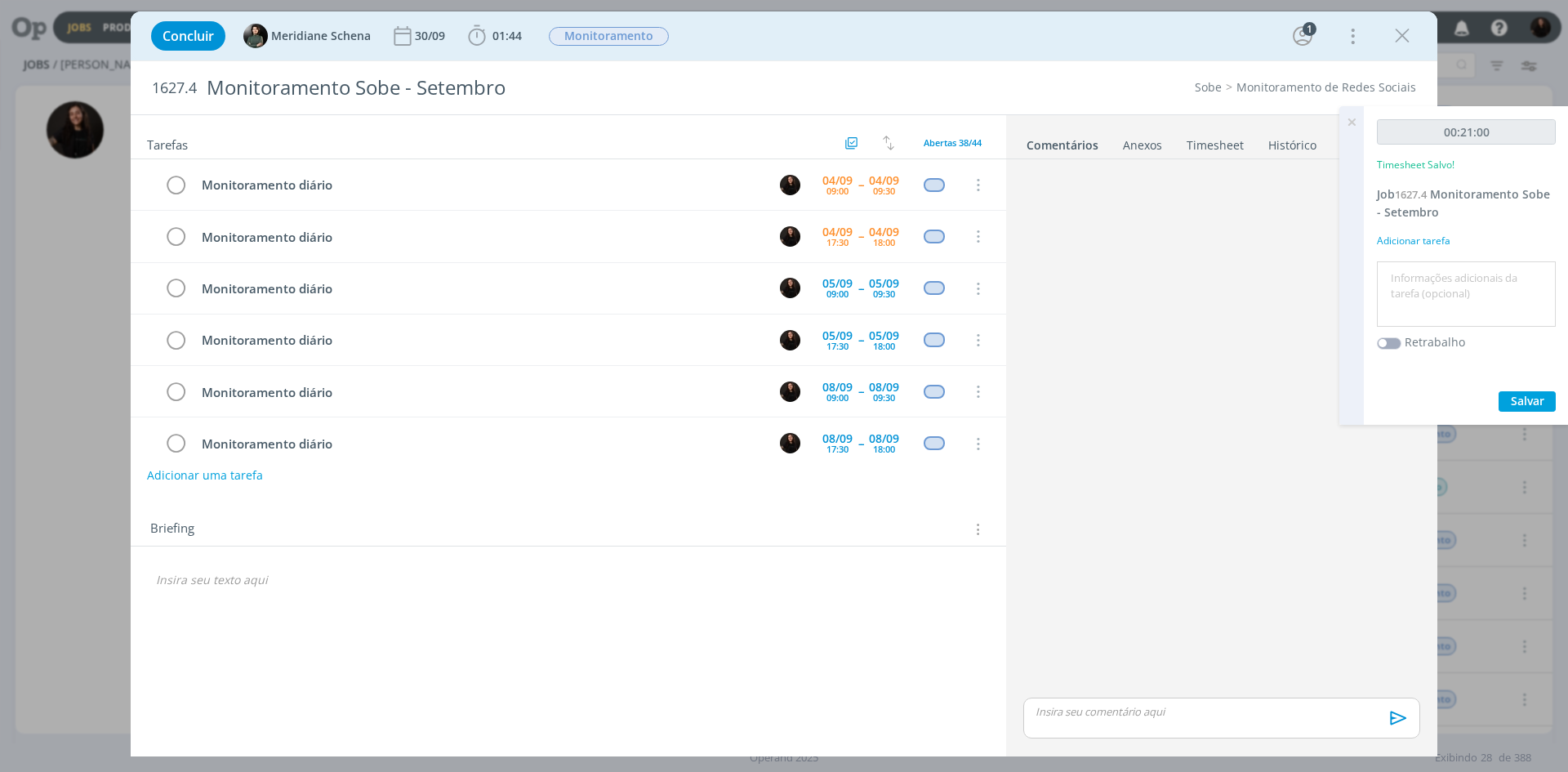
click at [1441, 272] on textarea at bounding box center [1466, 294] width 171 height 58
type textarea "monitoramento diário"
drag, startPoint x: 1515, startPoint y: 398, endPoint x: 1473, endPoint y: 434, distance: 55.3
click at [1514, 397] on span "Salvar" at bounding box center [1528, 400] width 33 height 16
drag, startPoint x: 1400, startPoint y: 34, endPoint x: 502, endPoint y: 771, distance: 1161.7
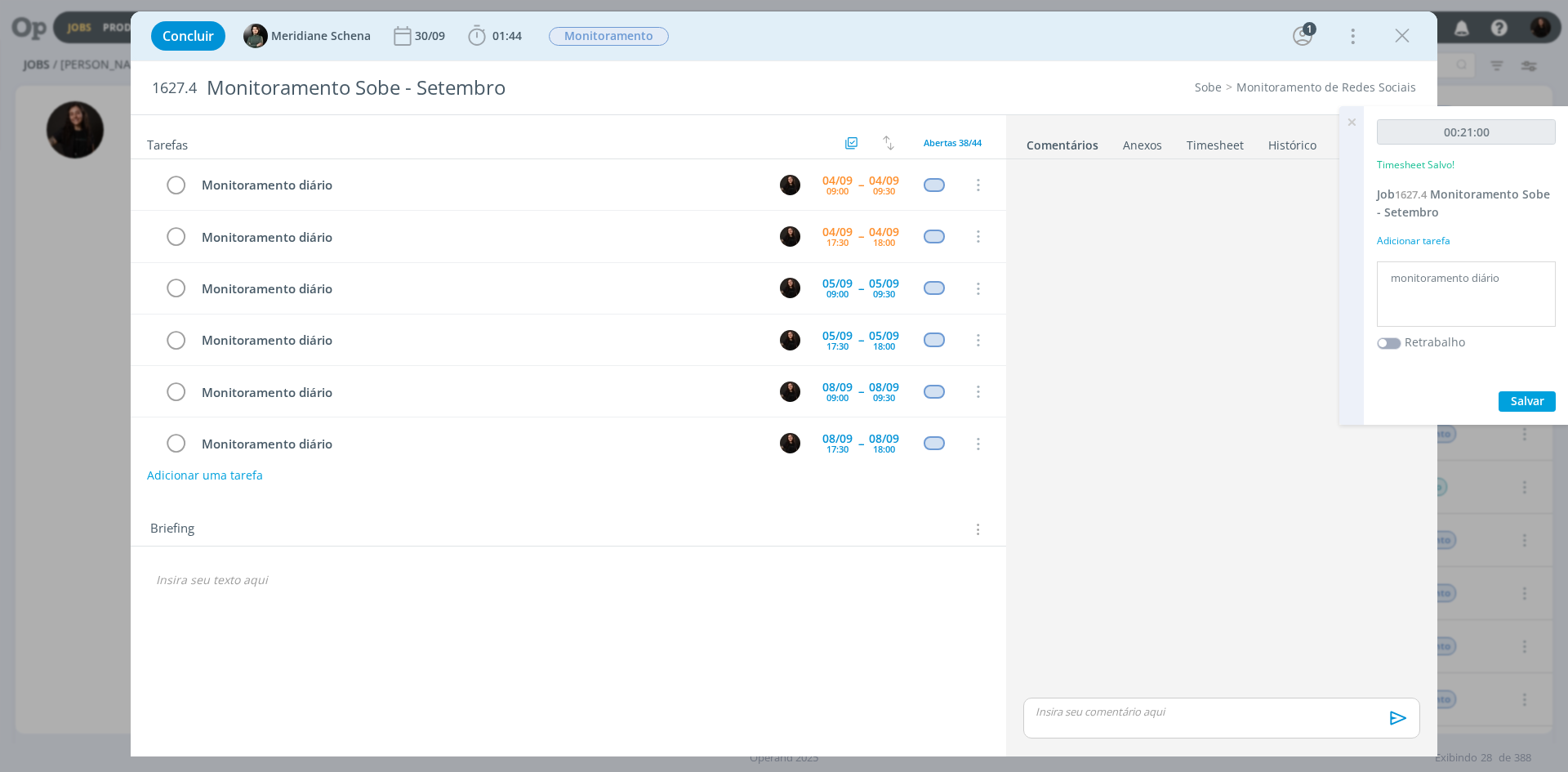
click at [1400, 34] on icon "dialog" at bounding box center [1402, 36] width 24 height 24
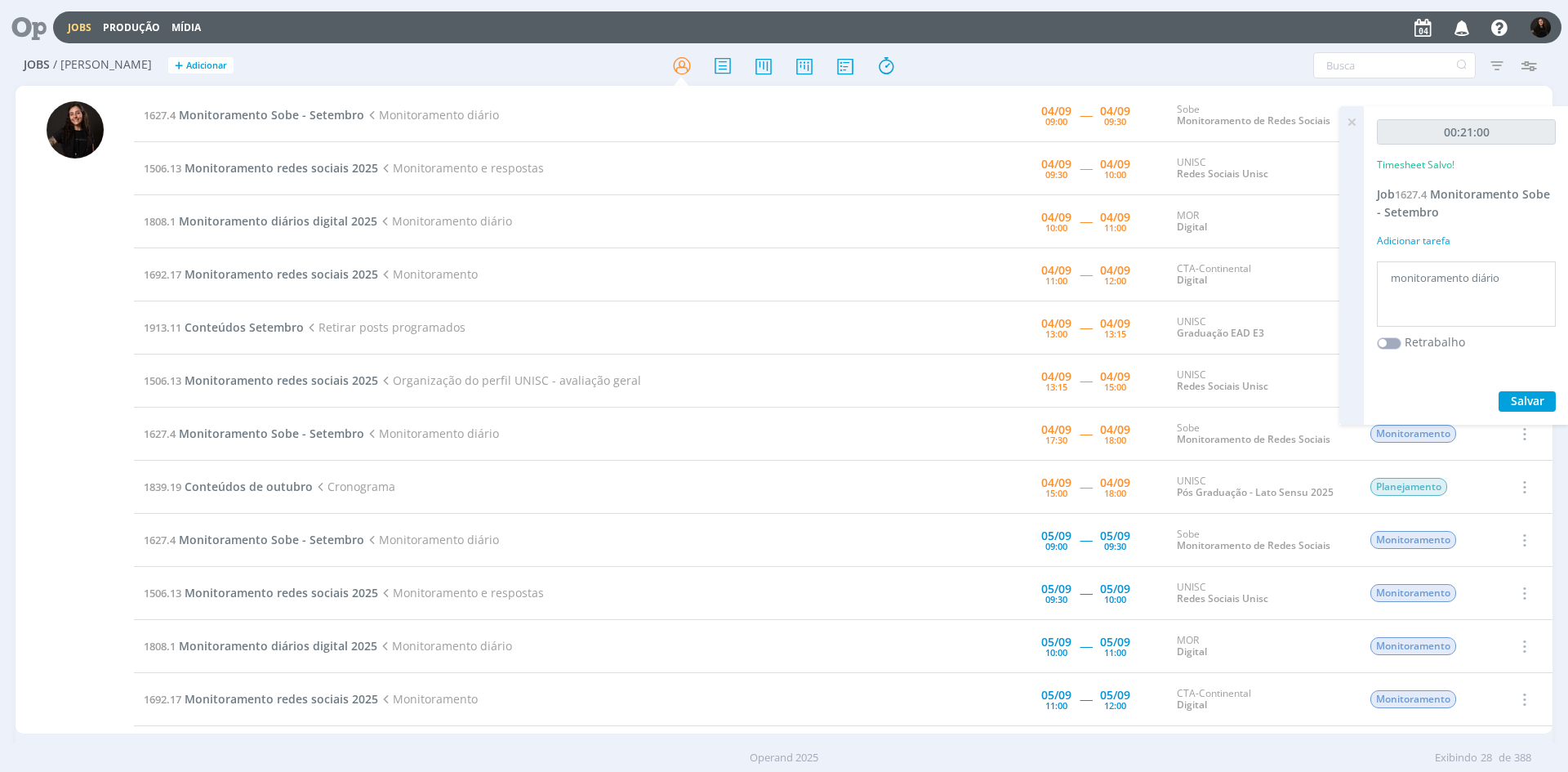
click at [1348, 126] on icon at bounding box center [1352, 122] width 30 height 32
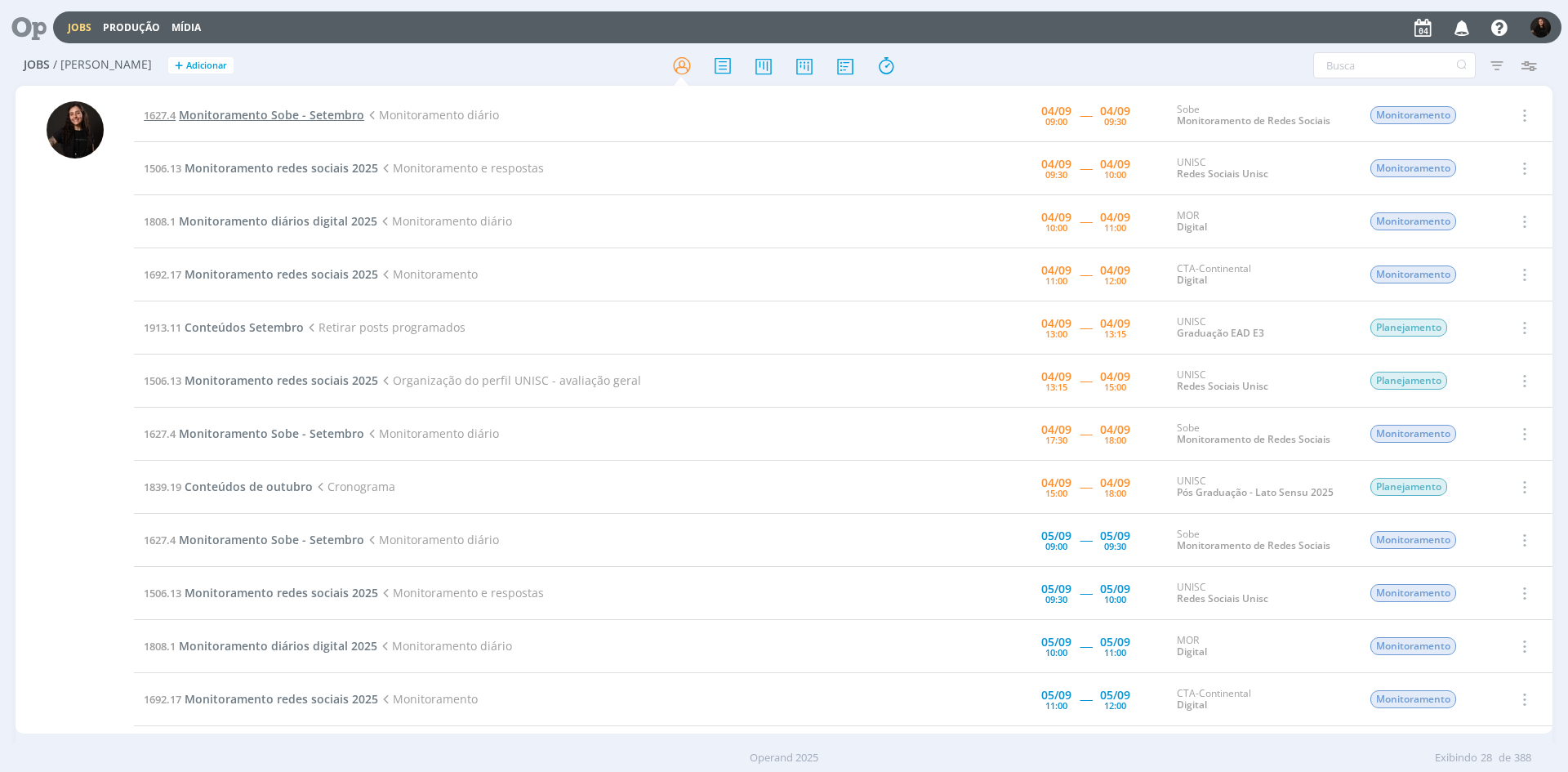
click at [256, 114] on span "Monitoramento Sobe - Setembro" at bounding box center [272, 114] width 185 height 16
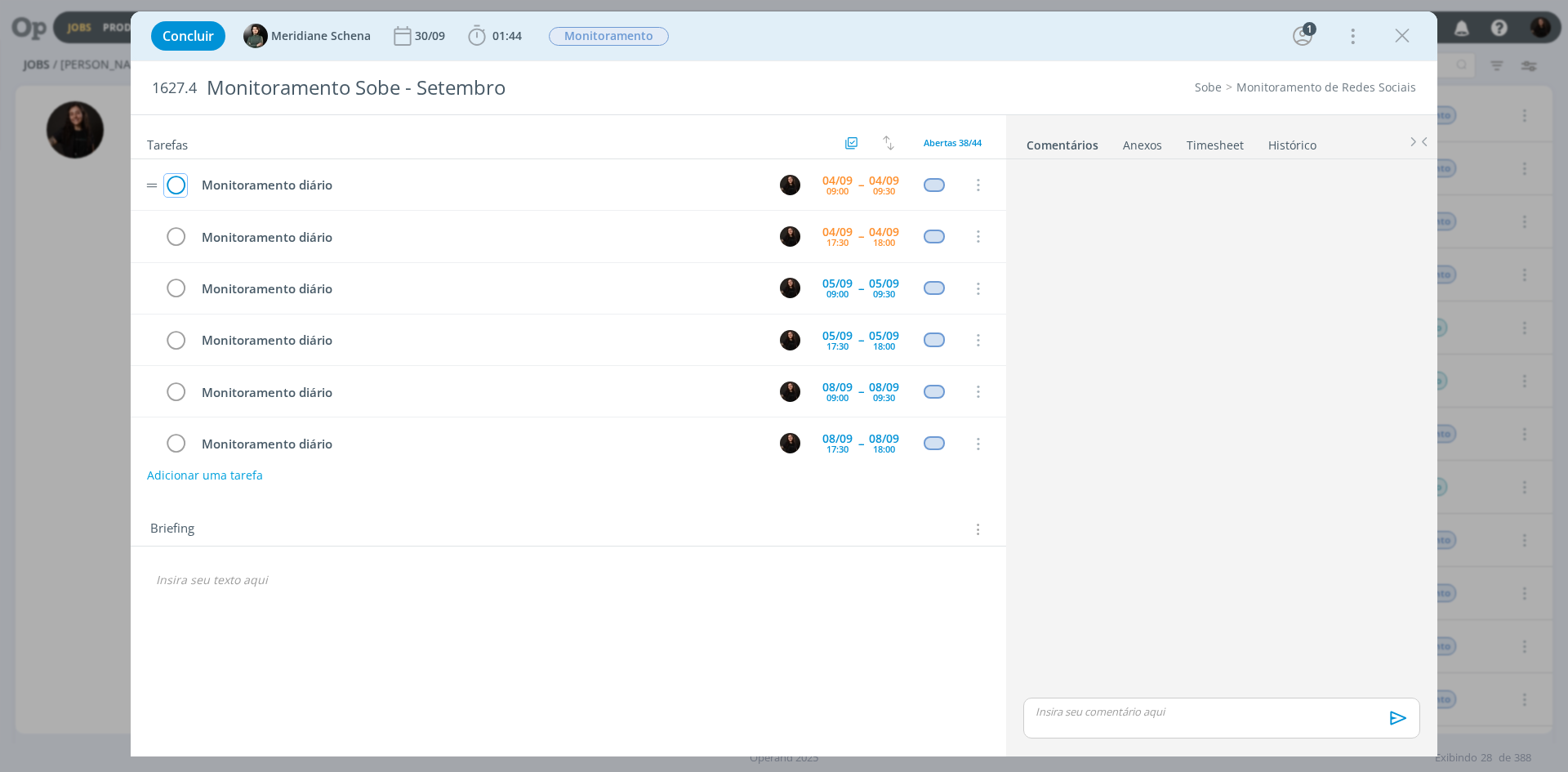
click at [175, 184] on icon "dialog" at bounding box center [175, 185] width 23 height 24
click at [1400, 44] on icon "dialog" at bounding box center [1402, 36] width 24 height 24
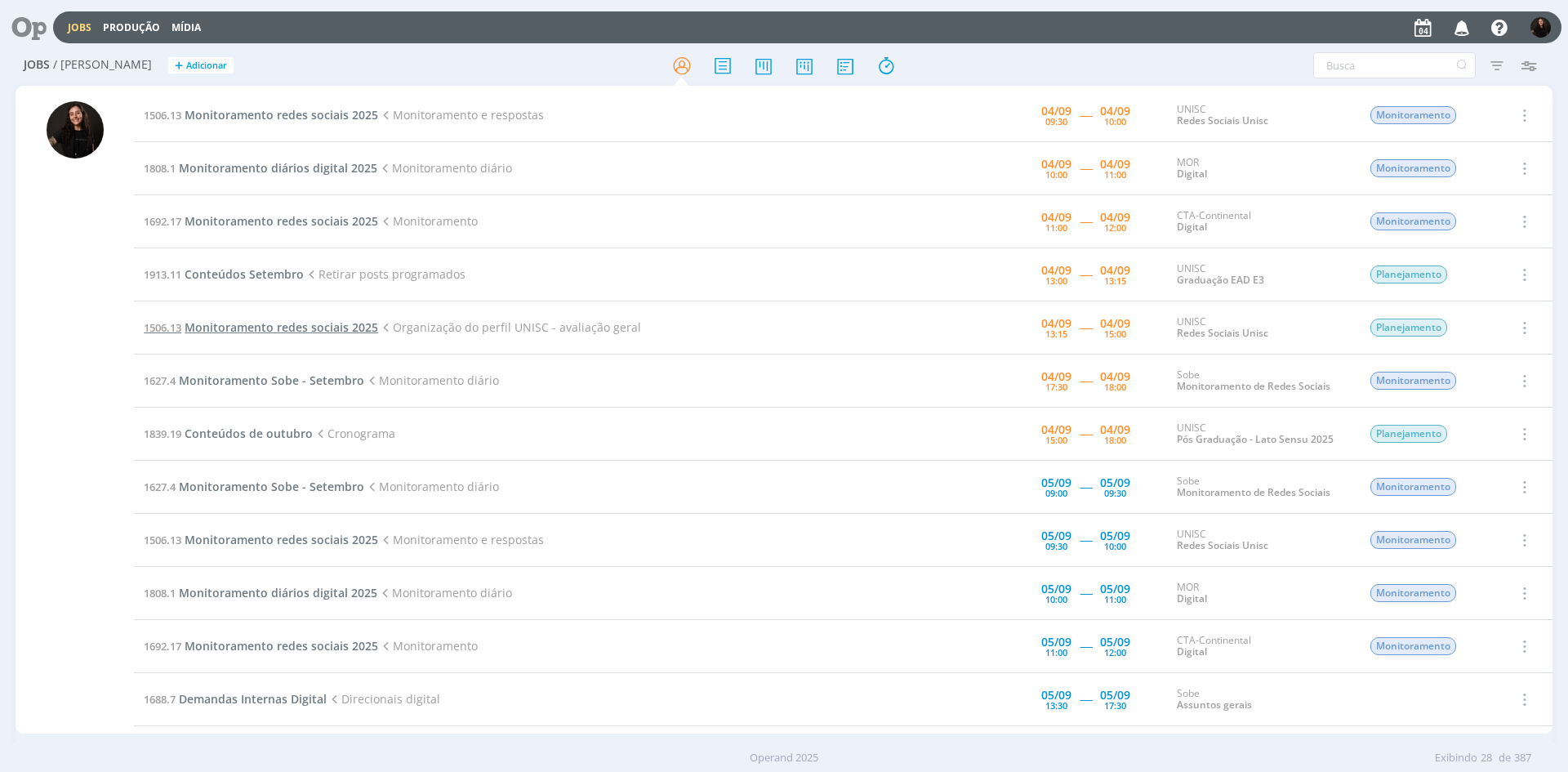
click at [347, 326] on span "Monitoramento redes sociais 2025" at bounding box center [281, 327] width 194 height 16
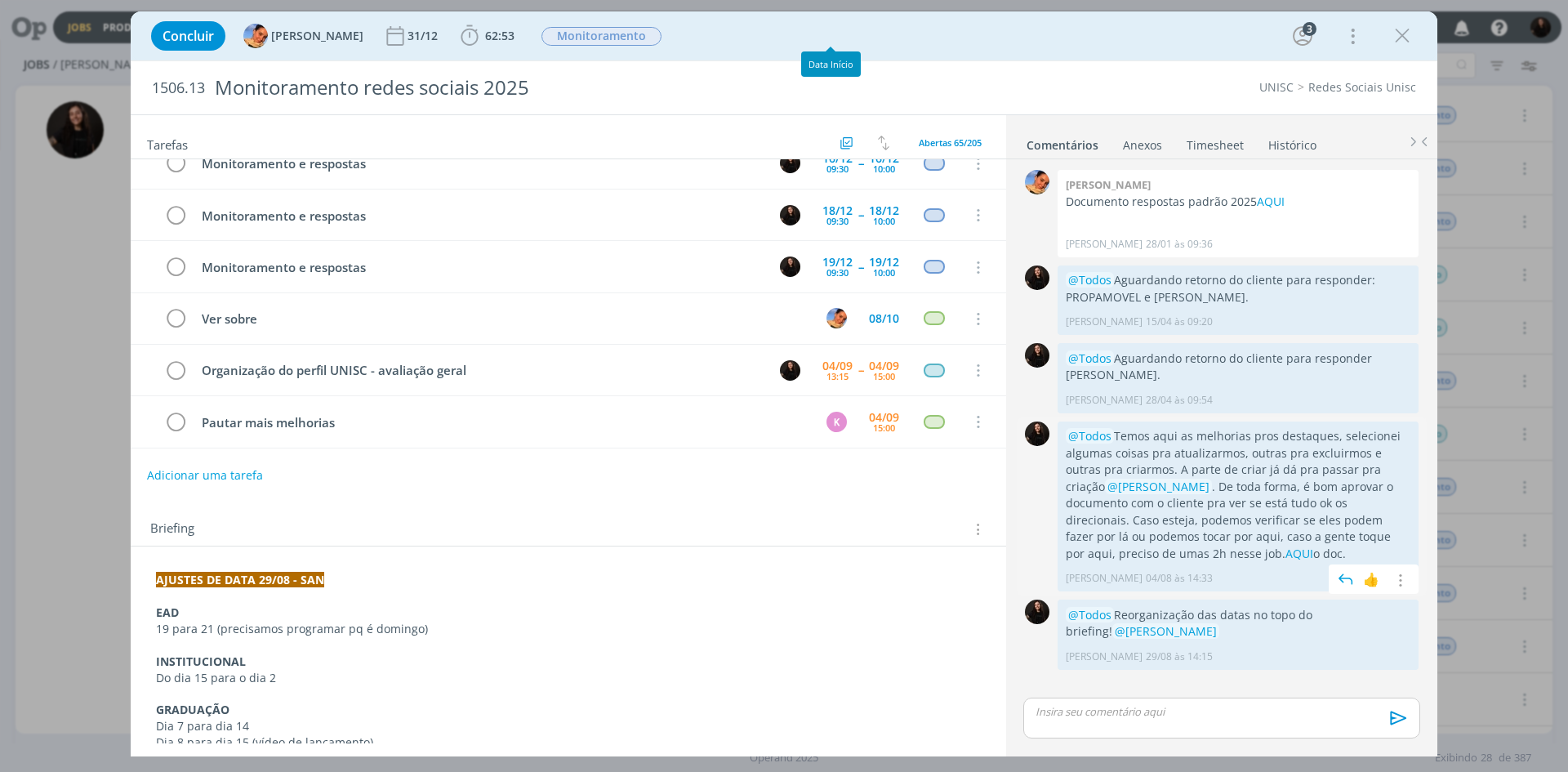
scroll to position [82, 0]
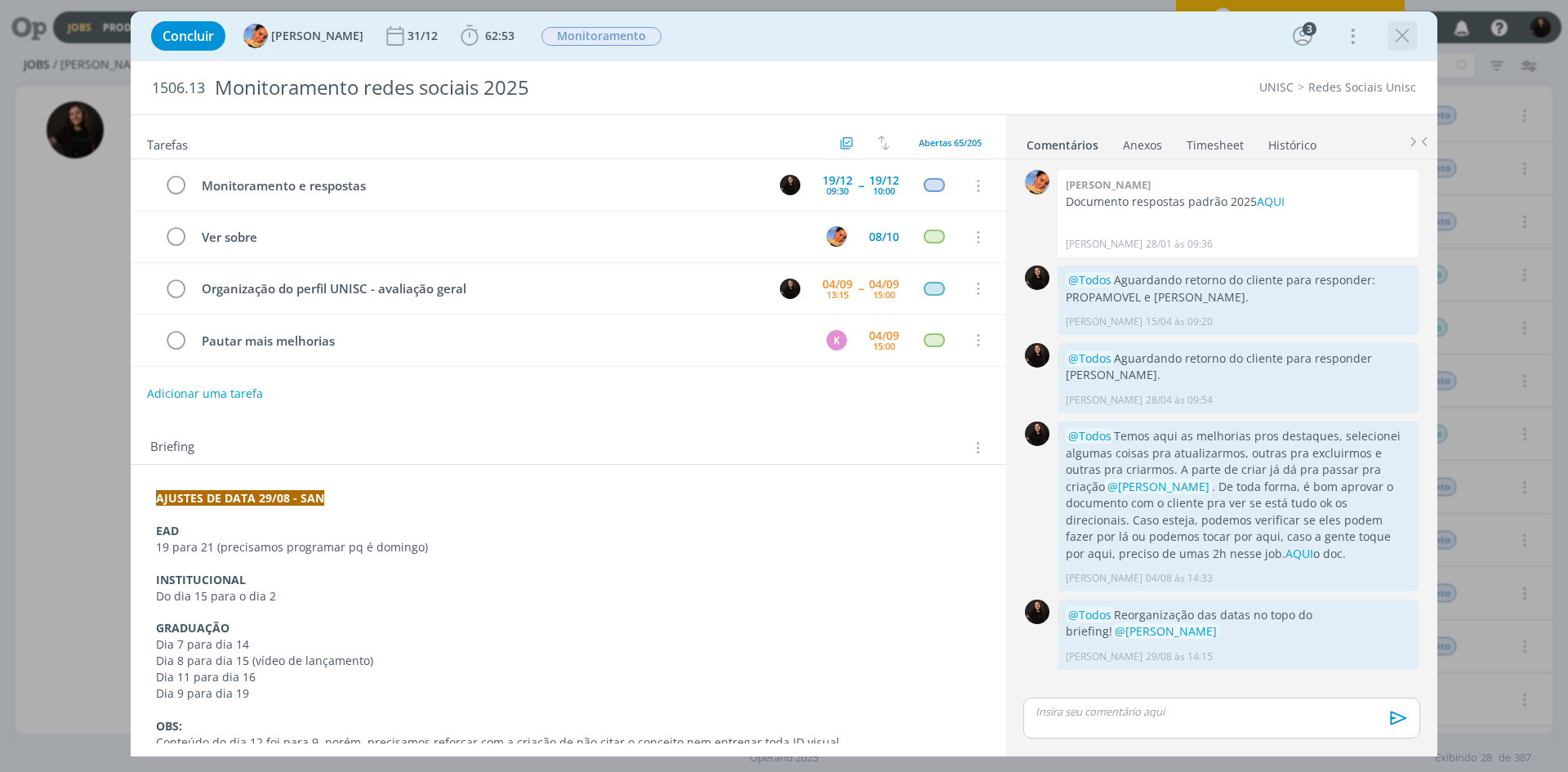
click at [1408, 49] on div "dialog" at bounding box center [1403, 36] width 30 height 30
click at [1416, 44] on div "dialog" at bounding box center [1403, 36] width 30 height 30
click at [1417, 44] on div "Concluir [PERSON_NAME] 31/12 62:53 Iniciar Apontar Data * [DATE] Horas * 00:00 …" at bounding box center [784, 36] width 1283 height 39
click at [1398, 31] on icon "dialog" at bounding box center [1402, 36] width 24 height 24
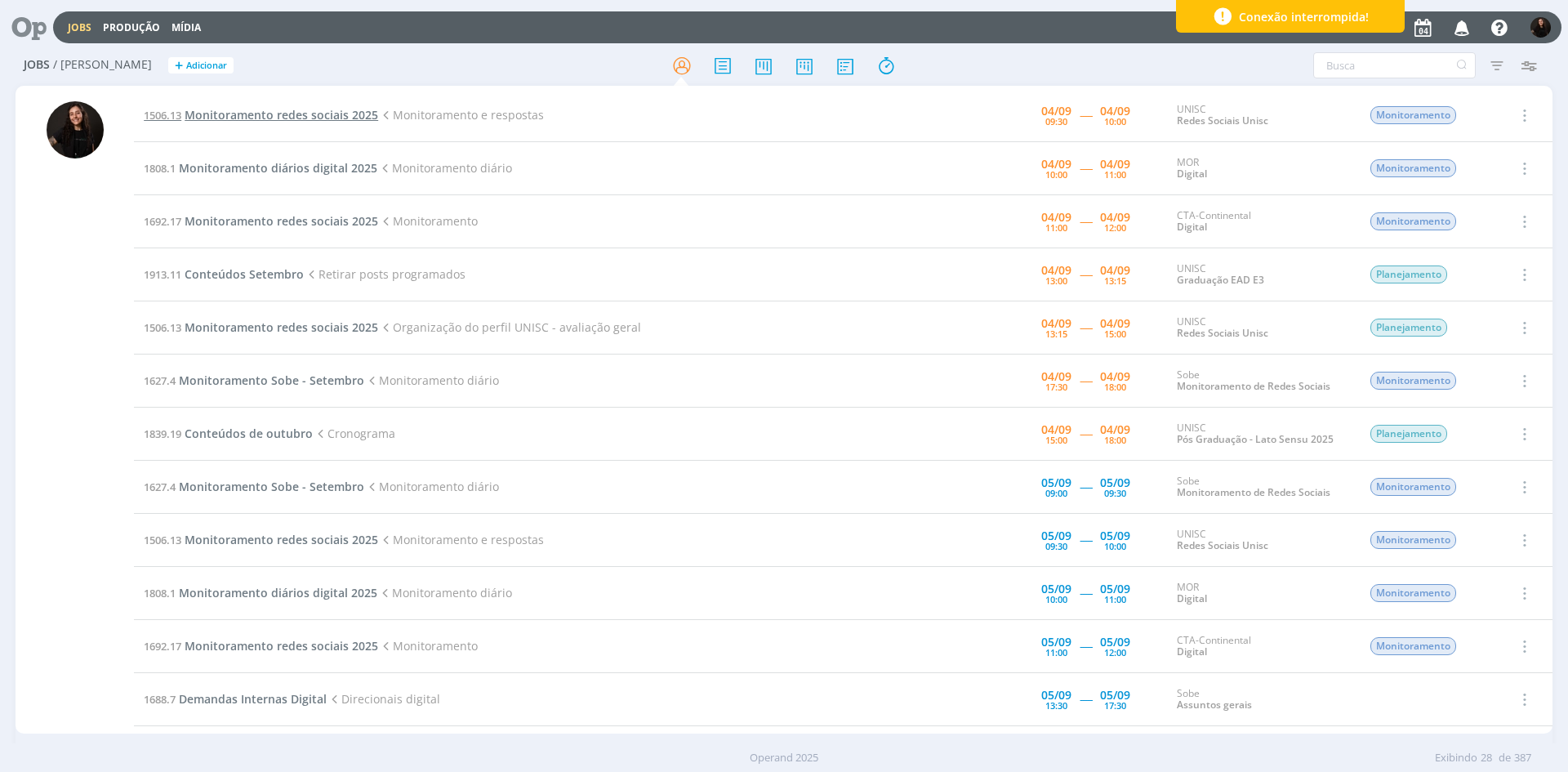
click at [342, 113] on span "Monitoramento redes sociais 2025" at bounding box center [281, 114] width 194 height 16
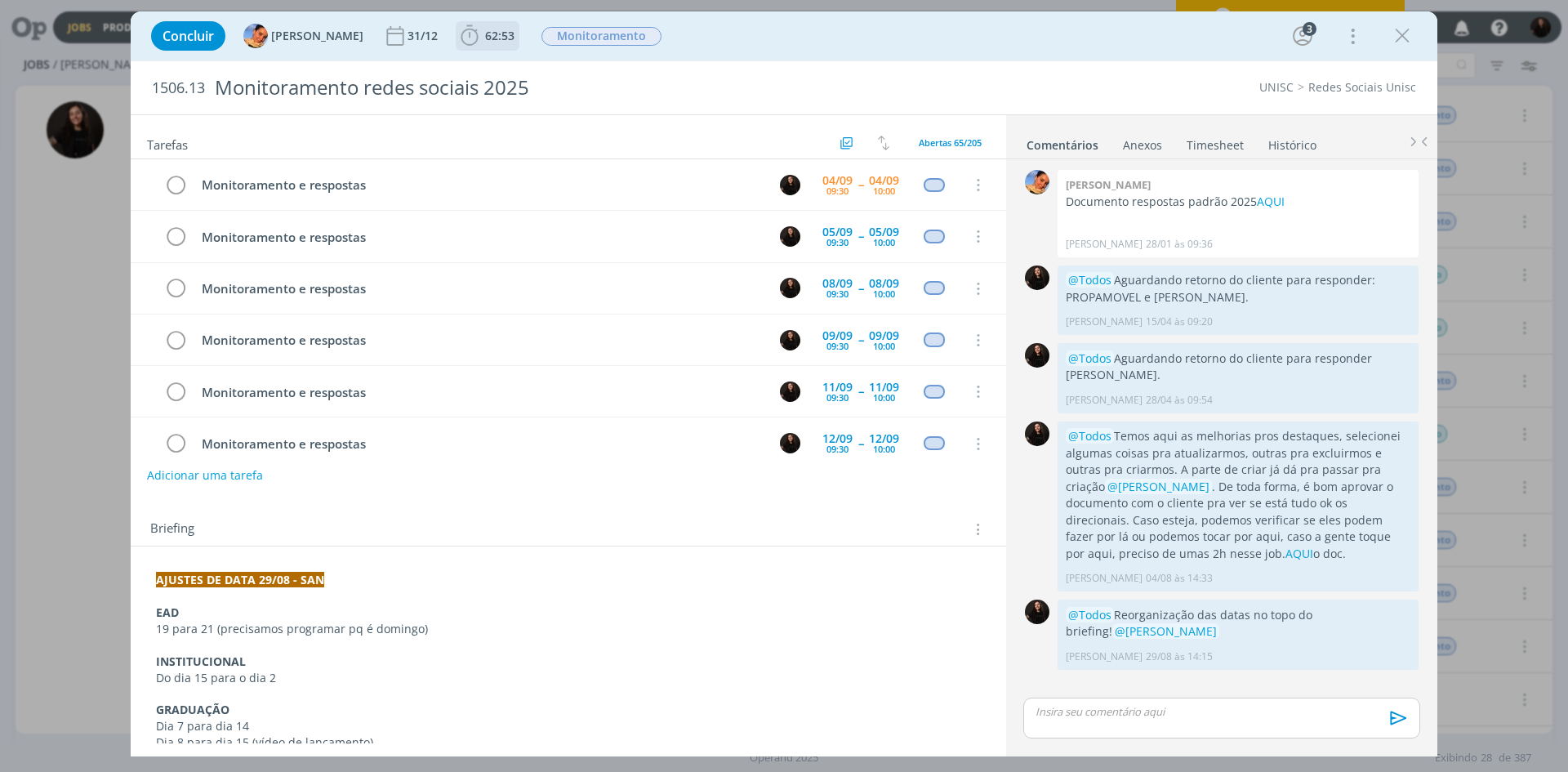
click at [482, 38] on b "62:53" at bounding box center [499, 36] width 36 height 11
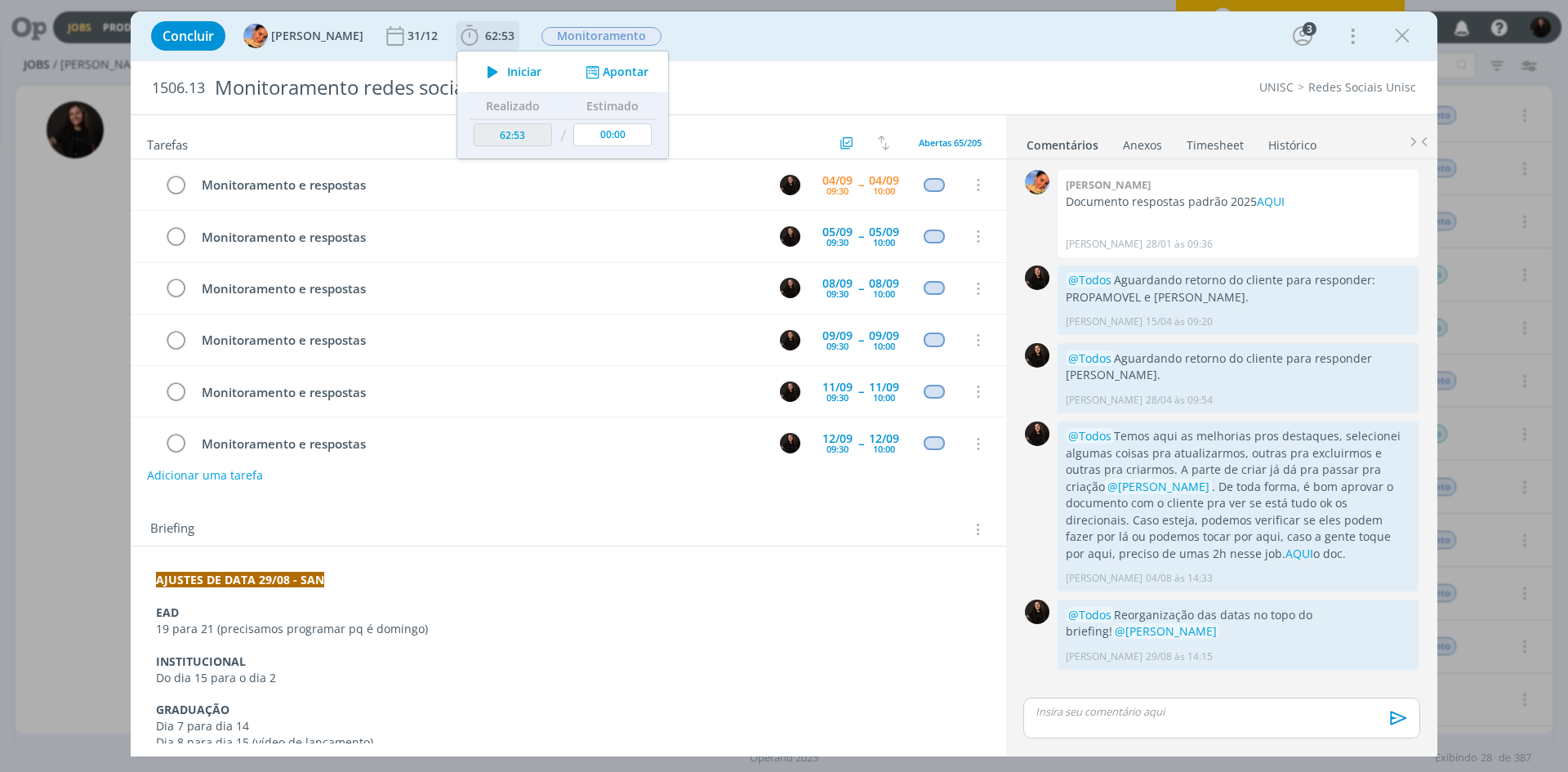
click at [507, 68] on span "Iniciar" at bounding box center [524, 71] width 34 height 11
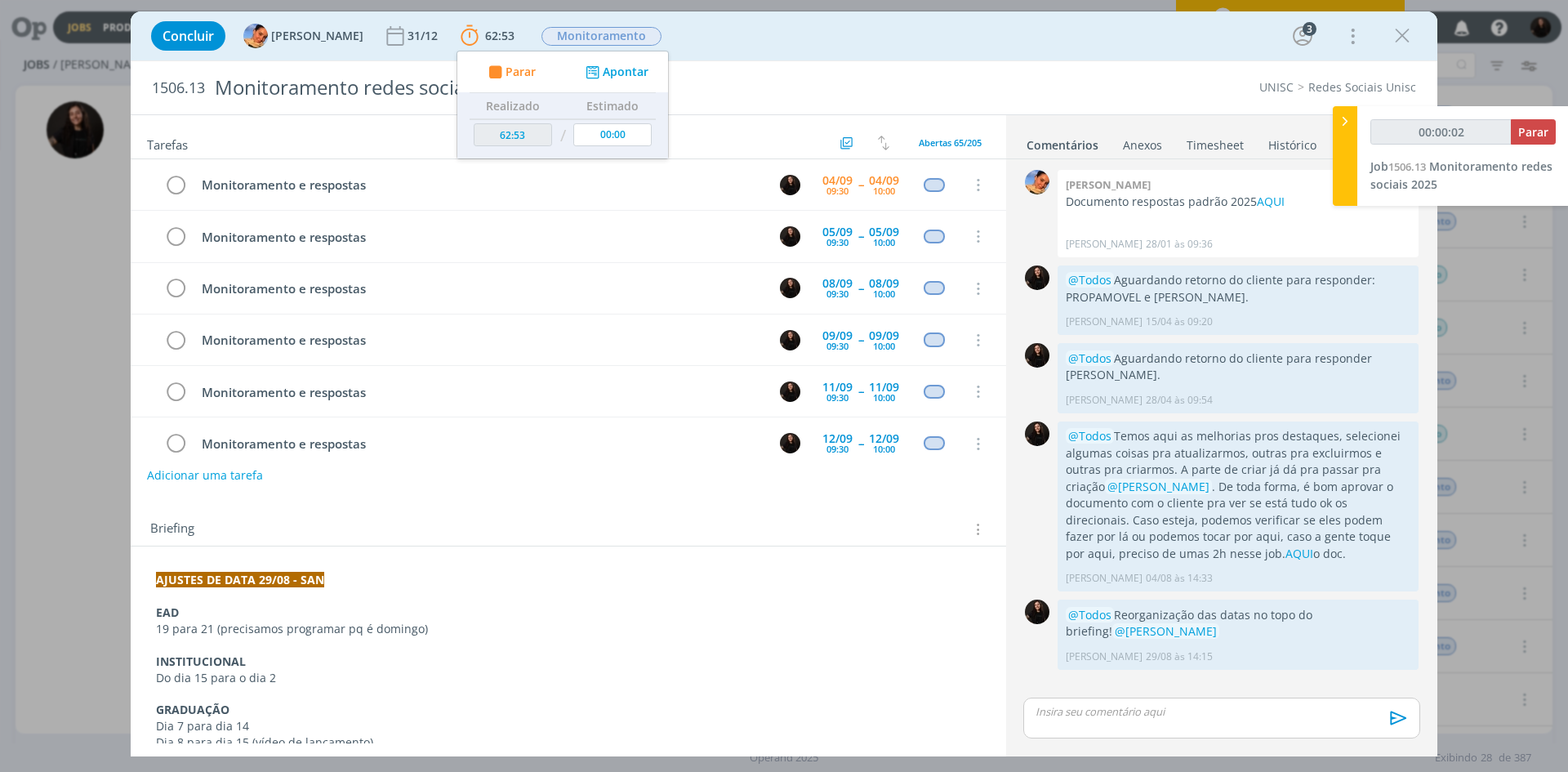
type input "00:00:03"
click at [1347, 126] on icon at bounding box center [1346, 121] width 17 height 18
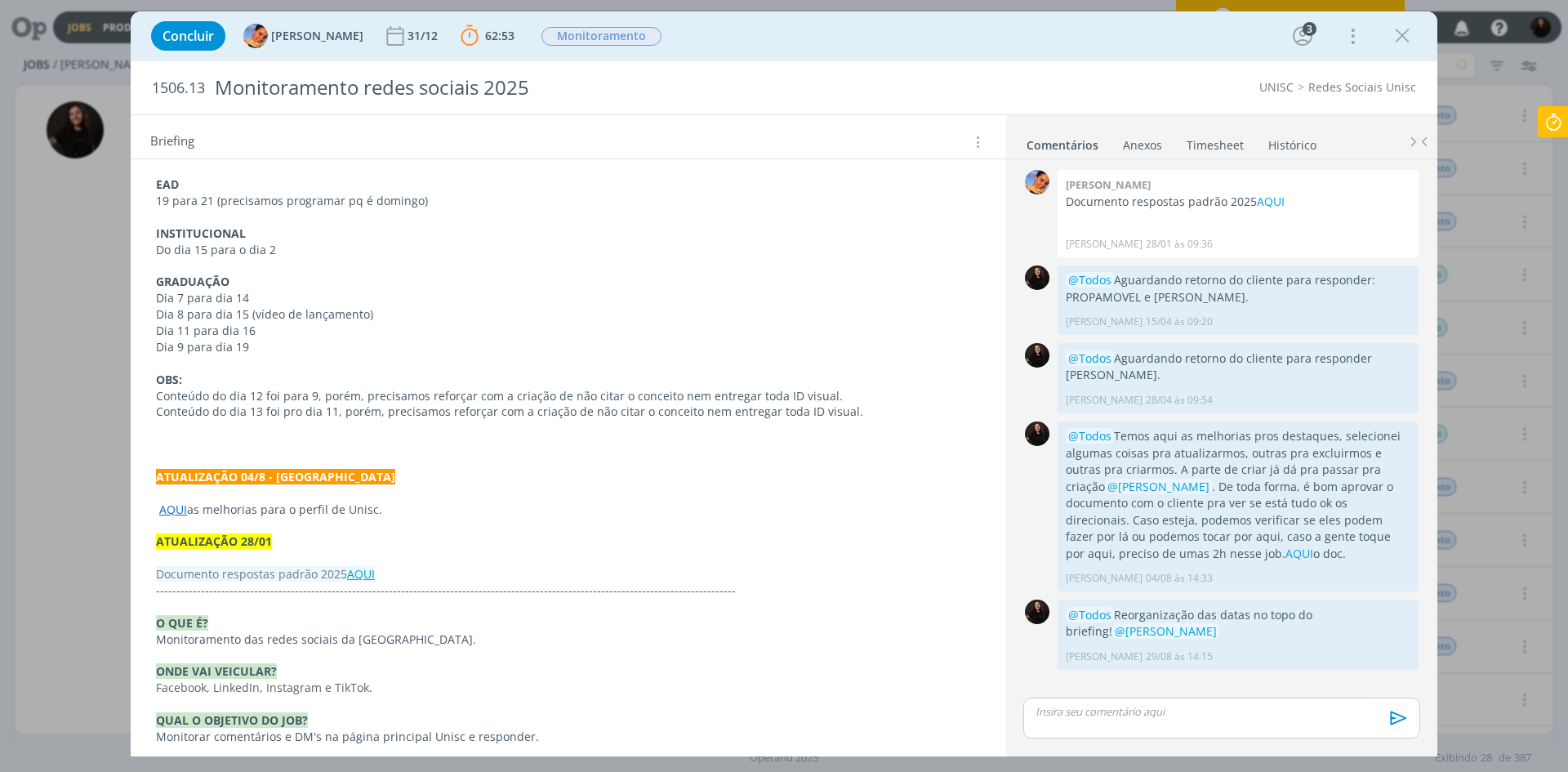
scroll to position [572, 0]
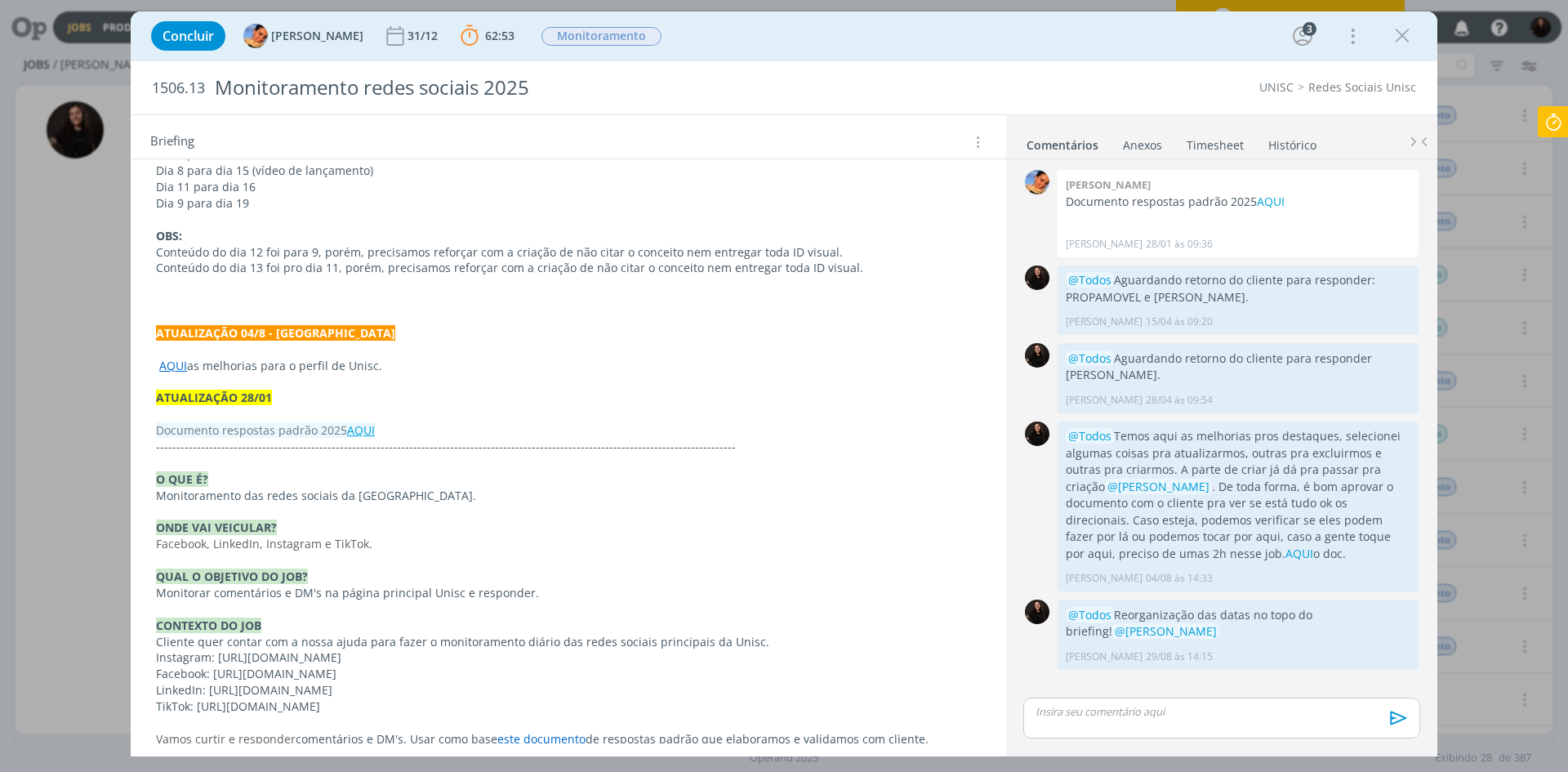
click at [363, 431] on link "AQUI" at bounding box center [361, 430] width 28 height 16
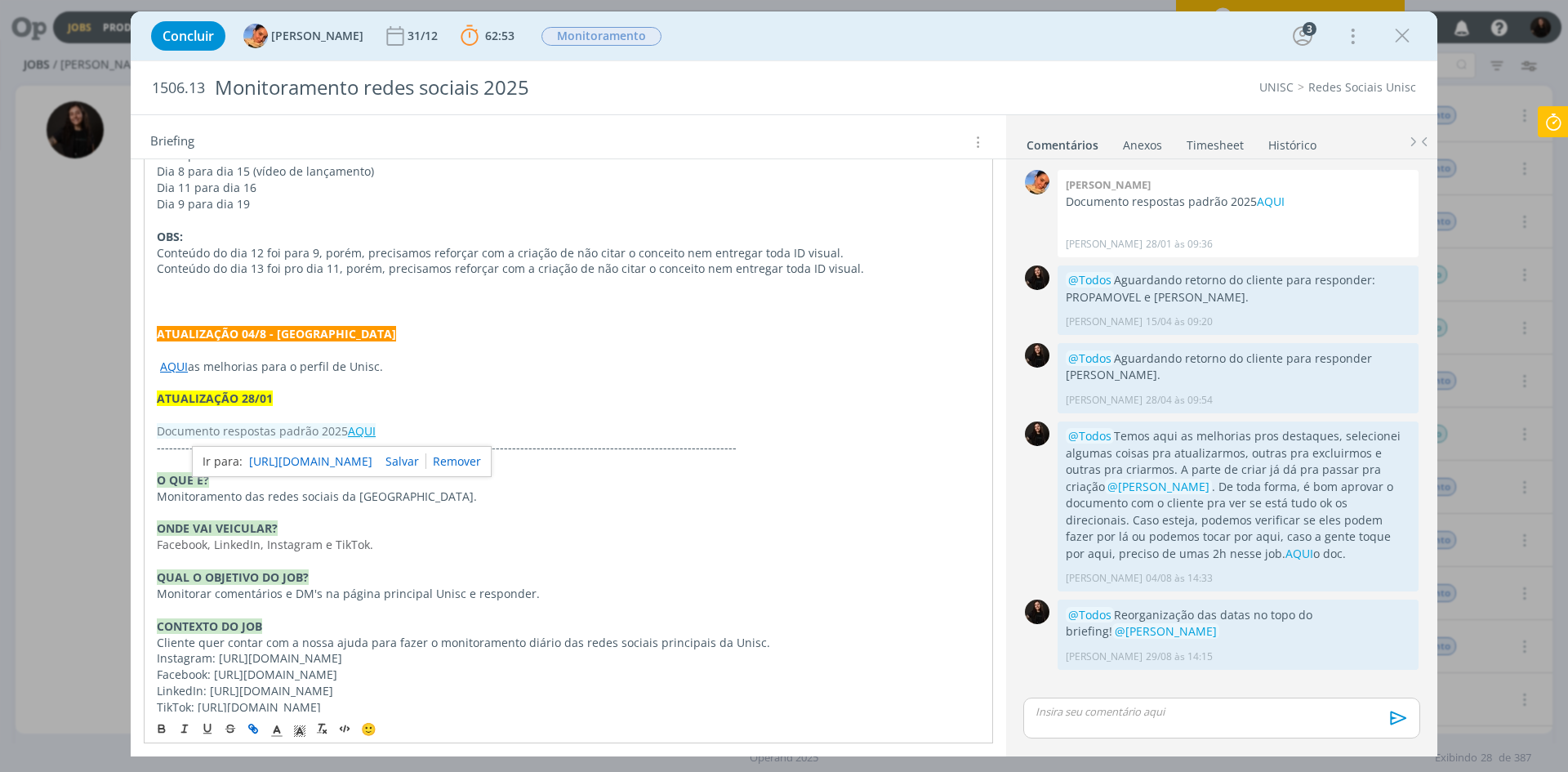
click at [373, 458] on link "[URL][DOMAIN_NAME]" at bounding box center [310, 462] width 123 height 21
drag, startPoint x: 1557, startPoint y: 117, endPoint x: 1043, endPoint y: 9, distance: 525.2
click at [1543, 120] on icon at bounding box center [1554, 122] width 30 height 32
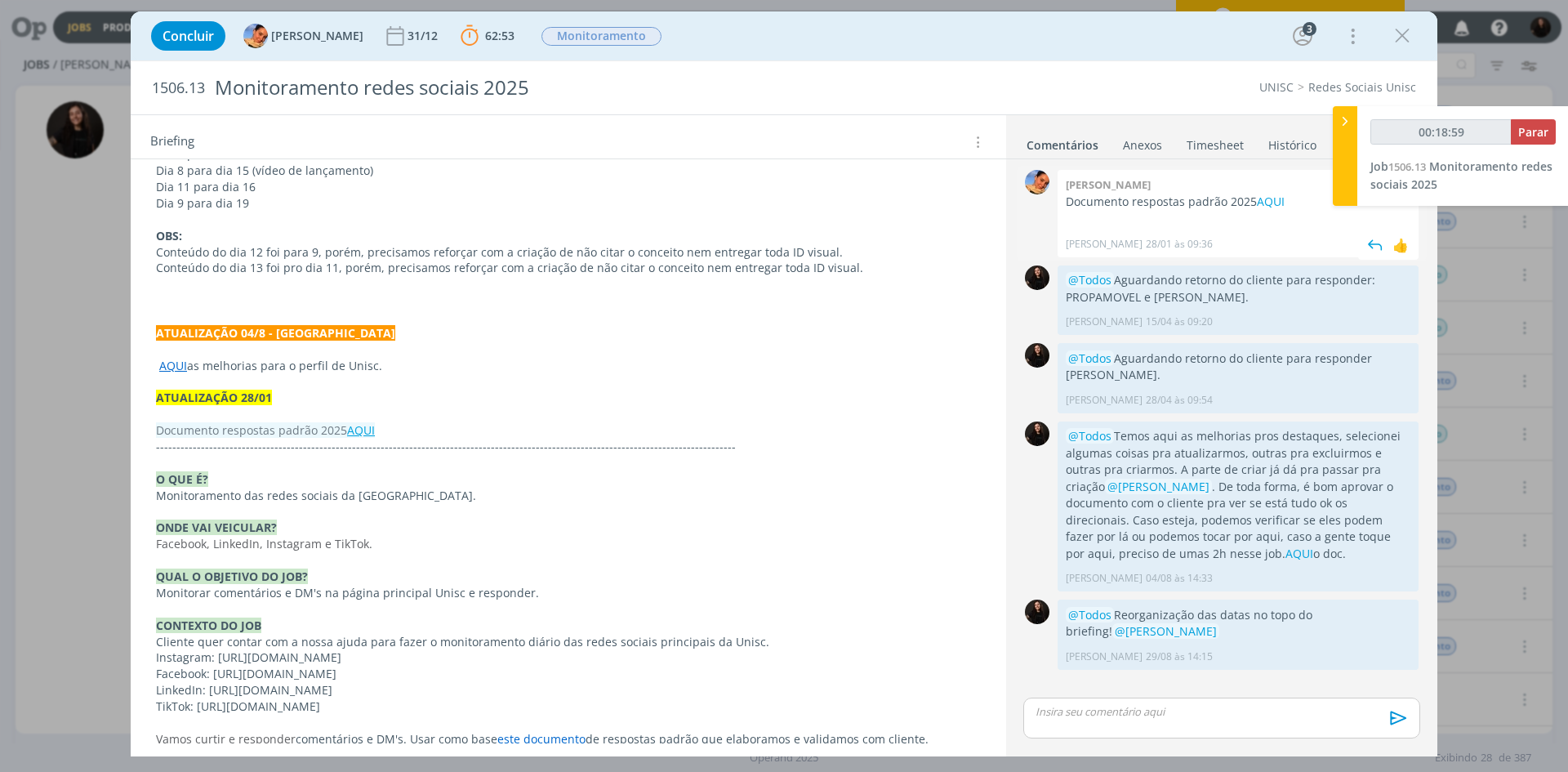
drag, startPoint x: 1347, startPoint y: 120, endPoint x: 1119, endPoint y: 206, distance: 243.7
click at [1347, 120] on icon at bounding box center [1346, 121] width 17 height 18
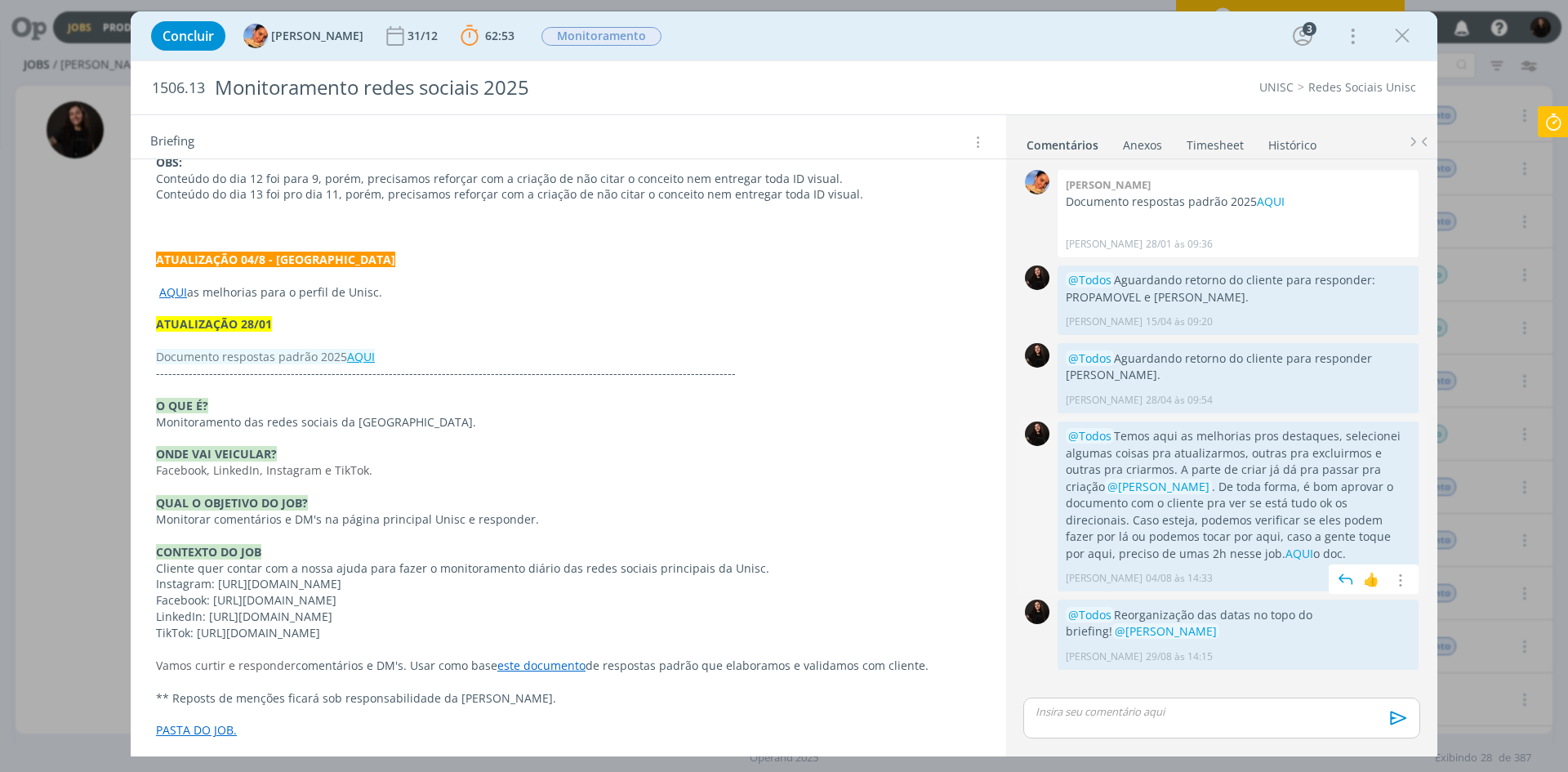
scroll to position [652, 0]
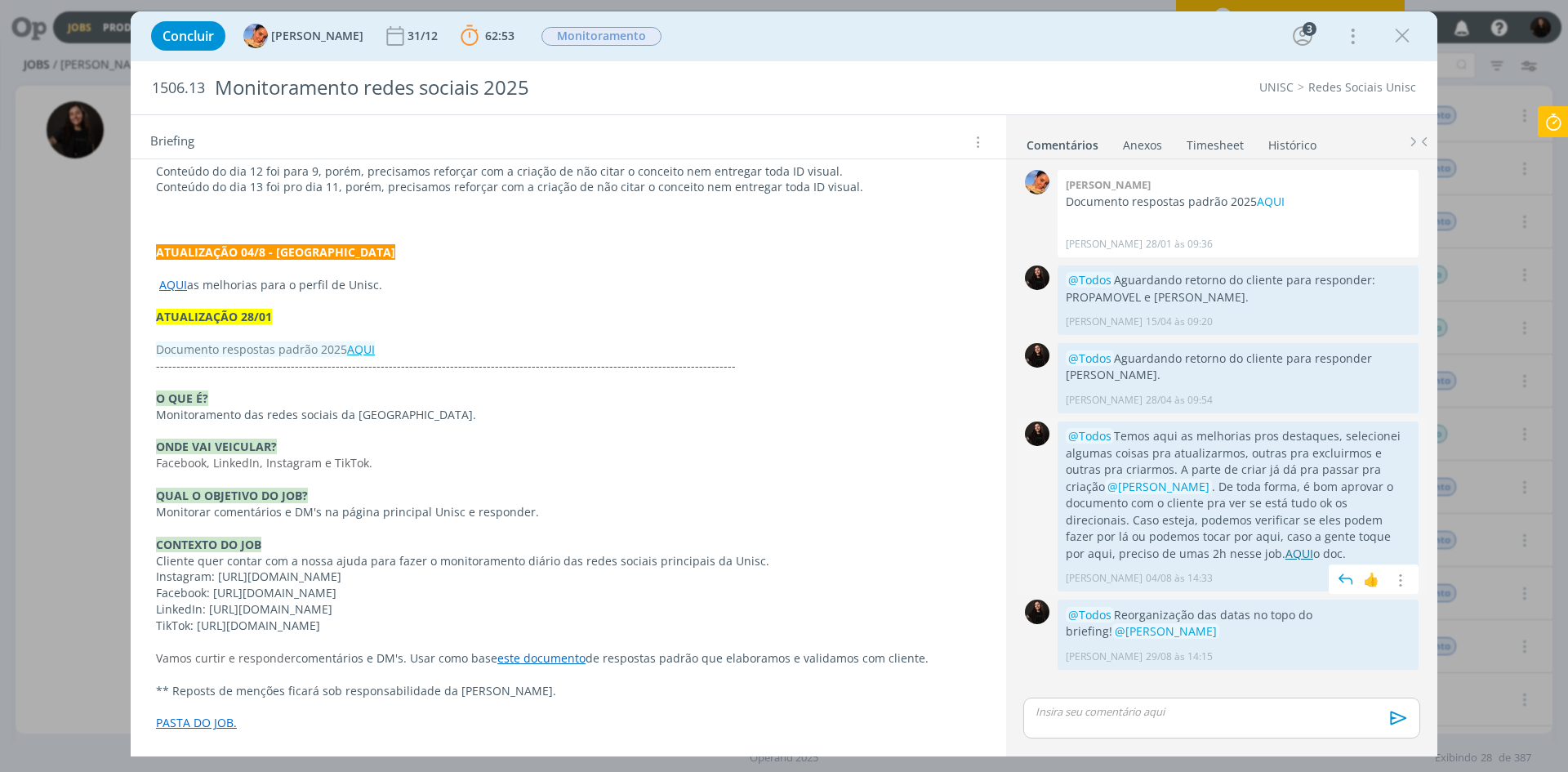
click at [1285, 560] on link "AQUI" at bounding box center [1299, 553] width 28 height 16
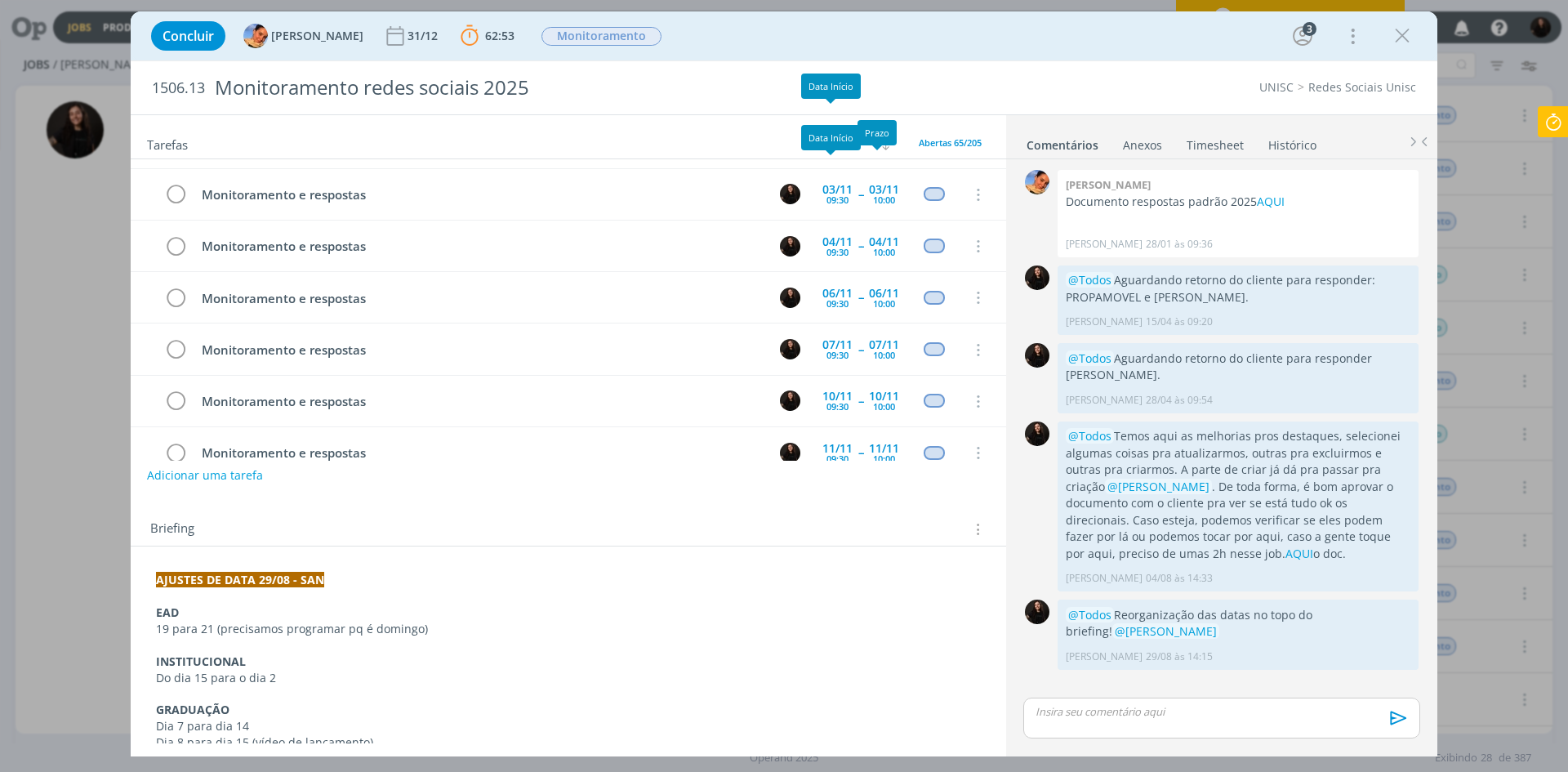
scroll to position [1750, 0]
drag, startPoint x: 1397, startPoint y: 25, endPoint x: 1081, endPoint y: 335, distance: 442.7
click at [1397, 25] on icon "dialog" at bounding box center [1402, 36] width 24 height 24
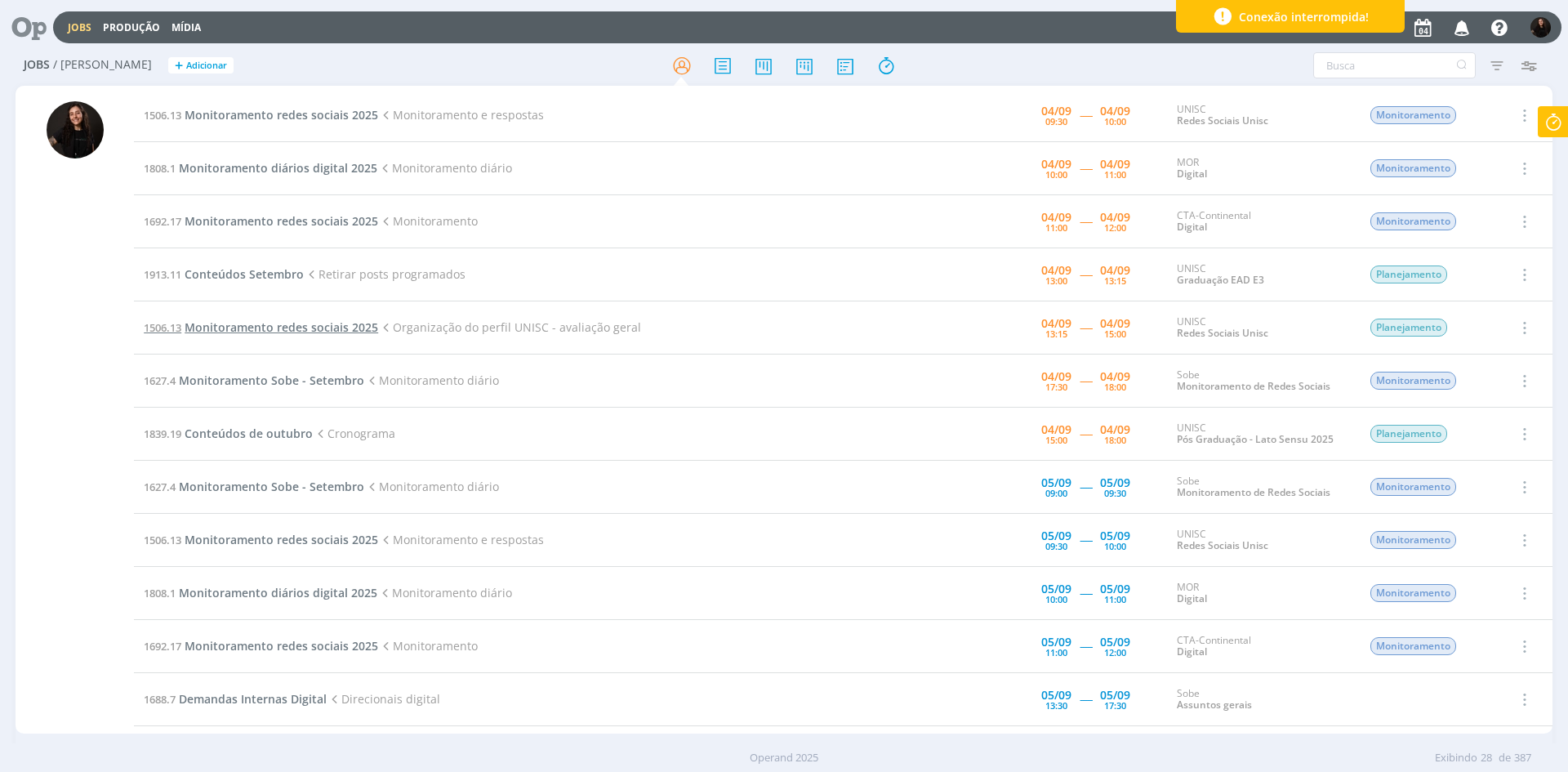
click at [332, 328] on span "Monitoramento redes sociais 2025" at bounding box center [281, 327] width 194 height 16
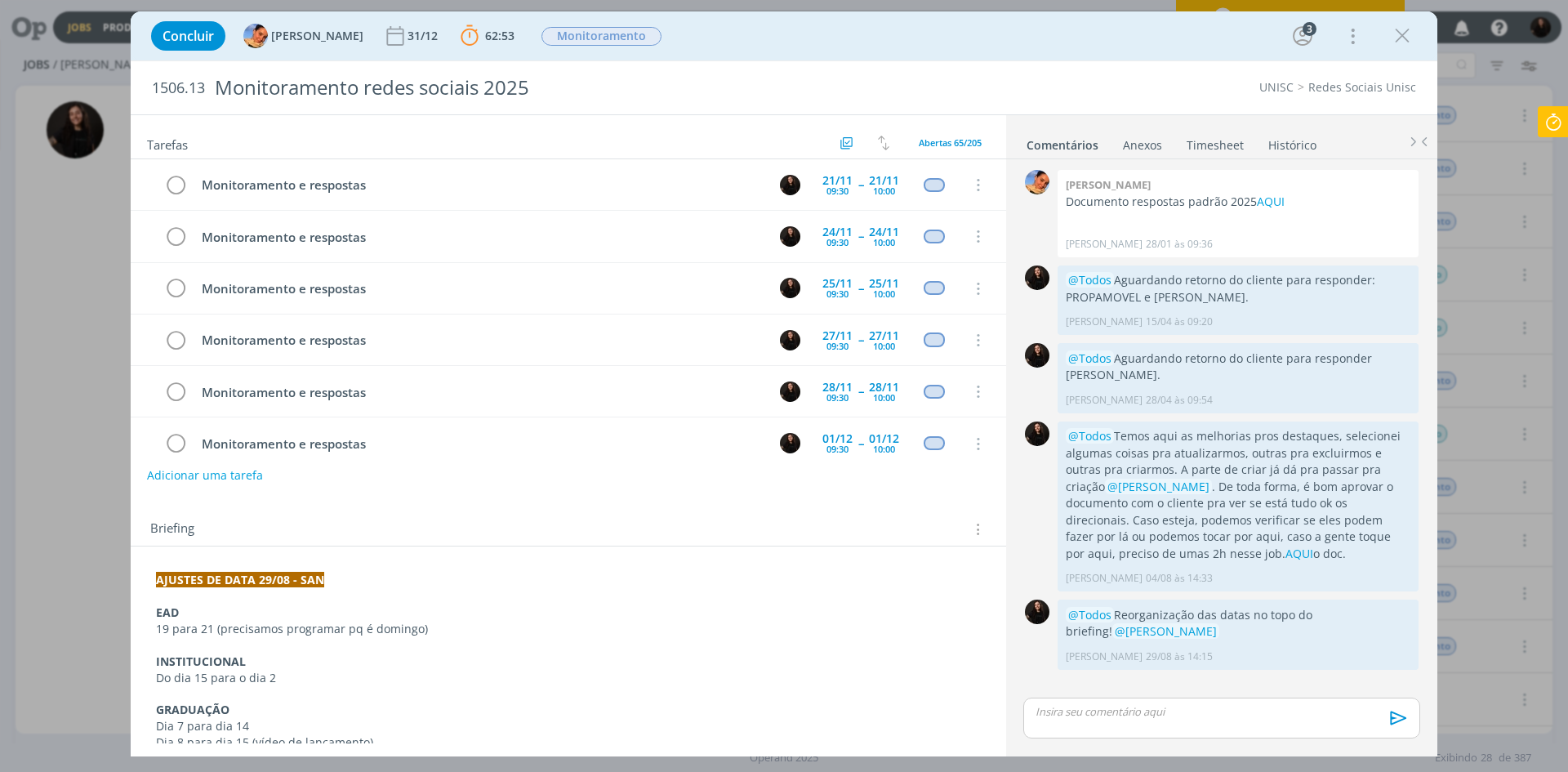
scroll to position [746, 0]
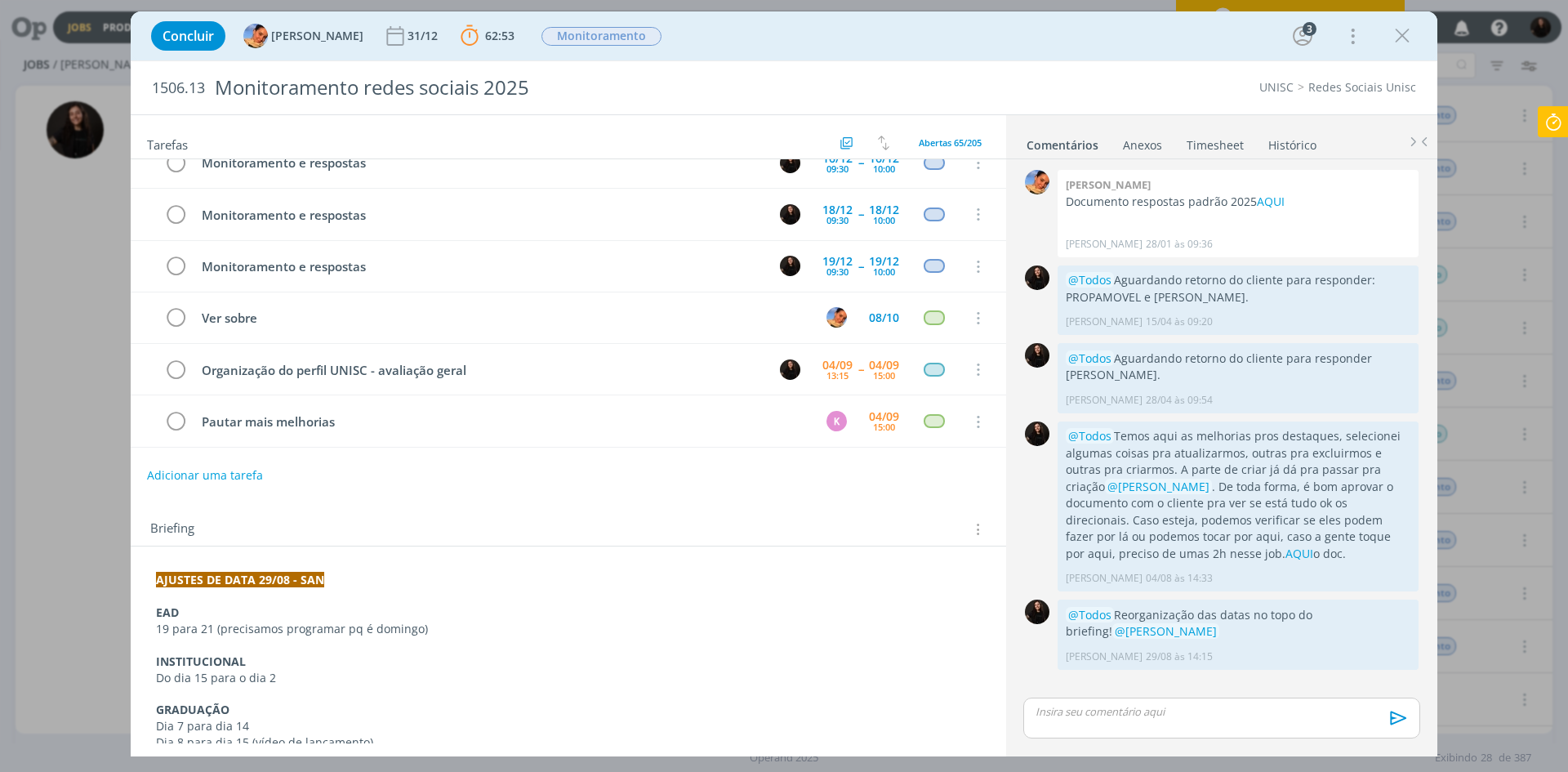
click at [1539, 120] on icon at bounding box center [1554, 122] width 30 height 32
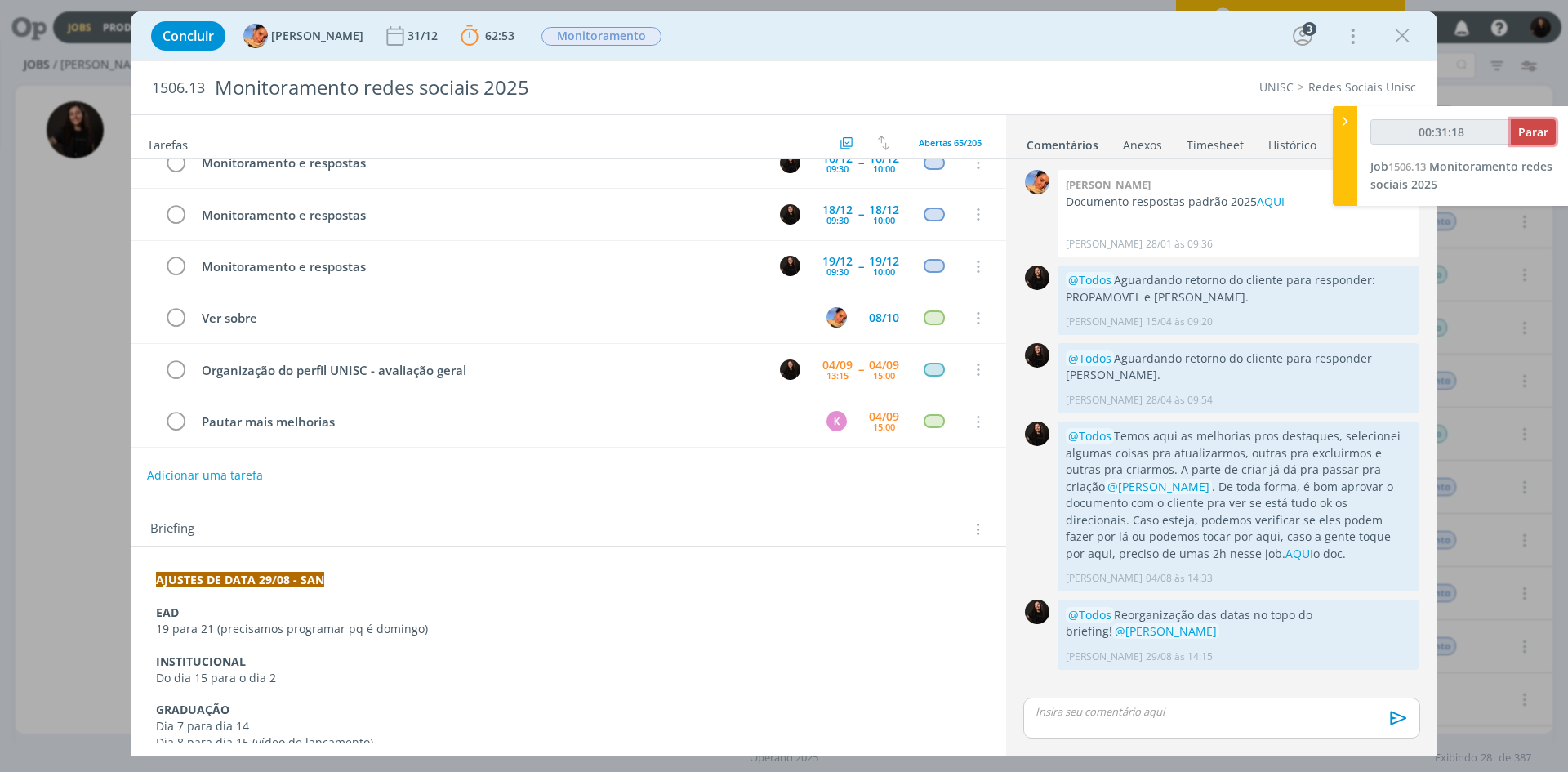
click at [1537, 140] on button "Parar" at bounding box center [1534, 132] width 44 height 25
click at [1534, 130] on span "Parar" at bounding box center [1534, 132] width 31 height 16
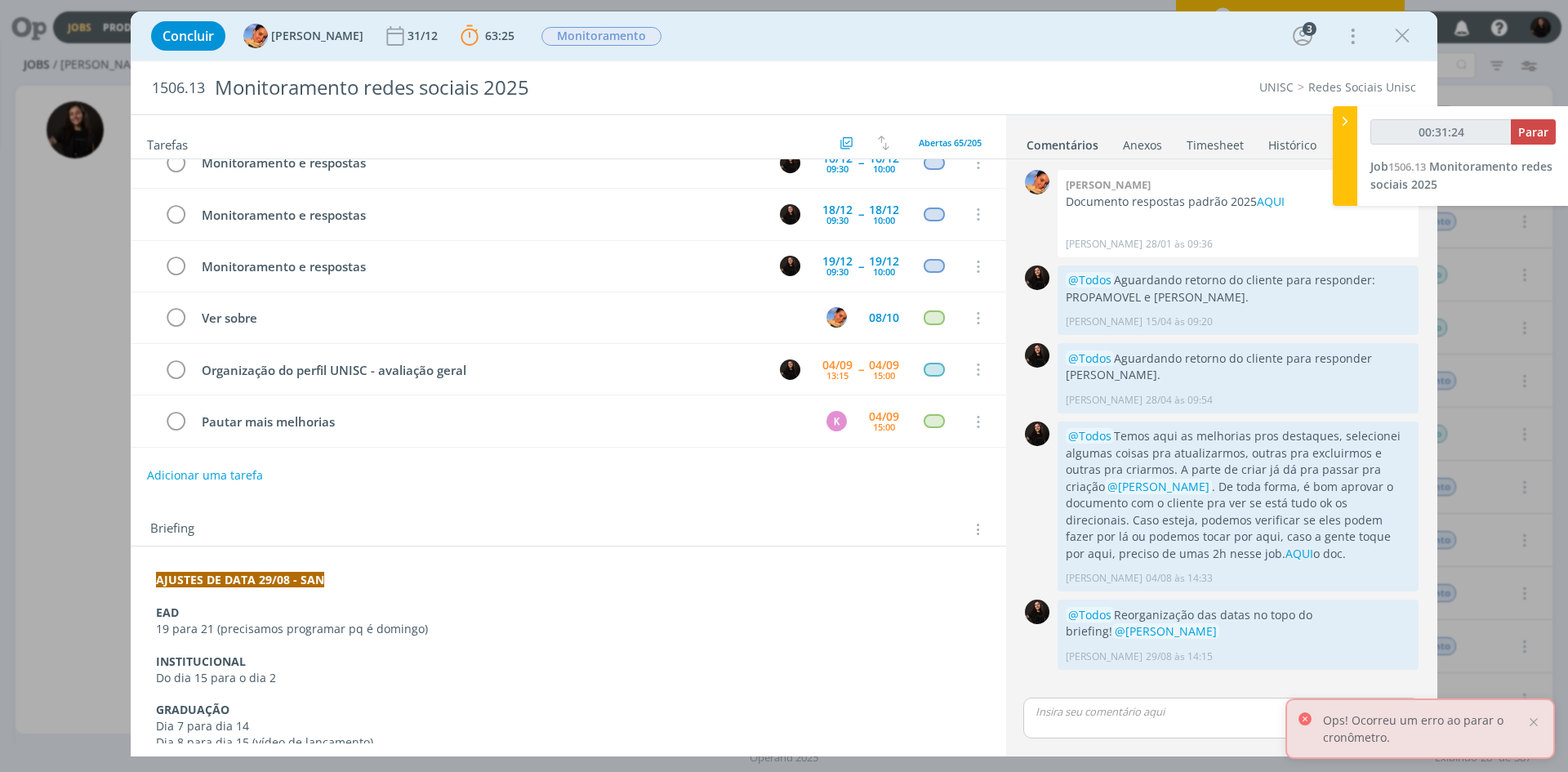
type input "00:32:00"
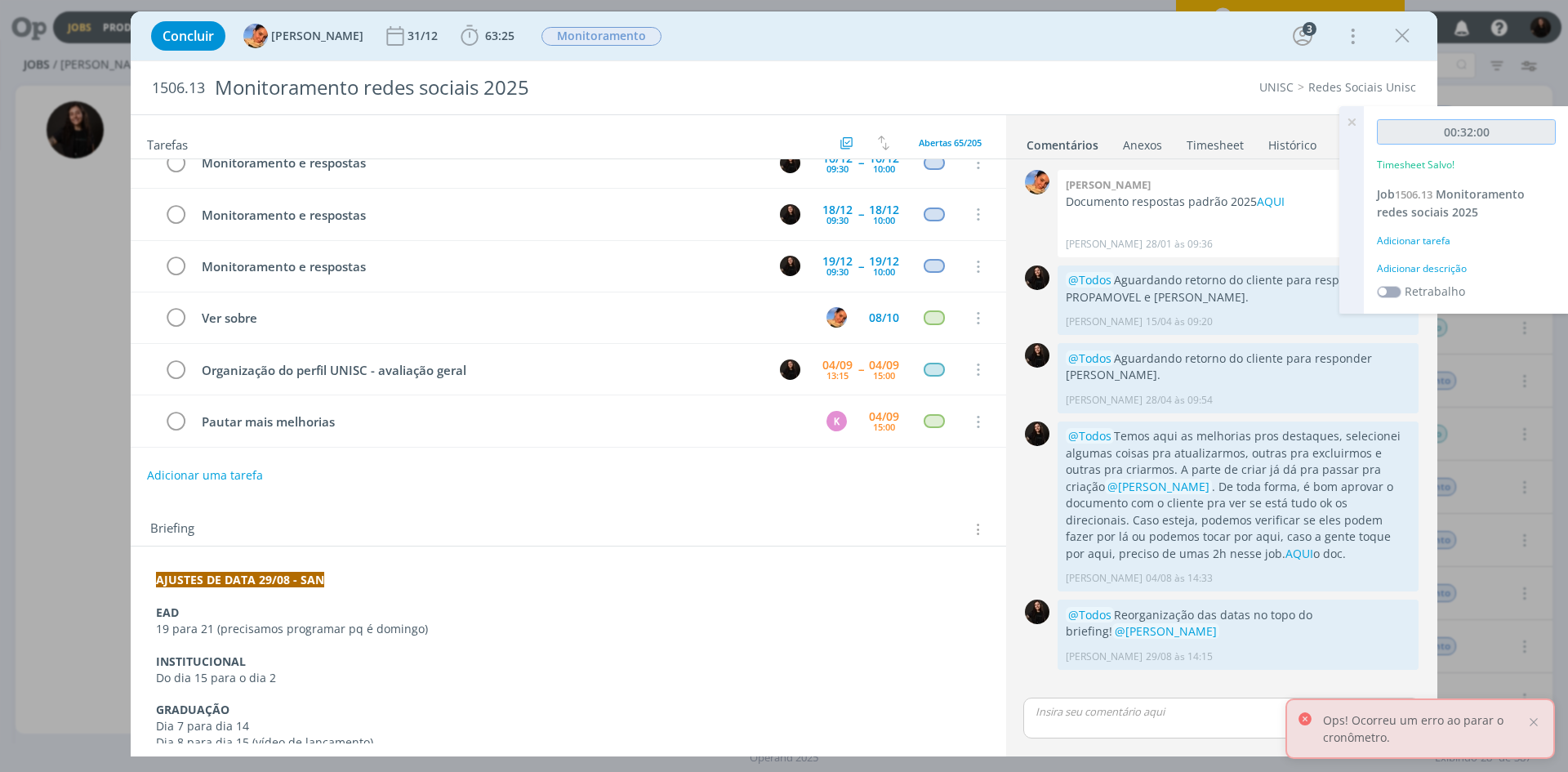
click at [1525, 124] on input "00:32:00" at bounding box center [1466, 132] width 179 height 25
click at [1442, 266] on div "00:32:00 Timesheet Salvo! Job 1506.13 Monitoramento redes sociais 2025 Adiciona…" at bounding box center [1466, 210] width 205 height 208
click at [1441, 275] on div "Adicionar descrição" at bounding box center [1466, 269] width 179 height 15
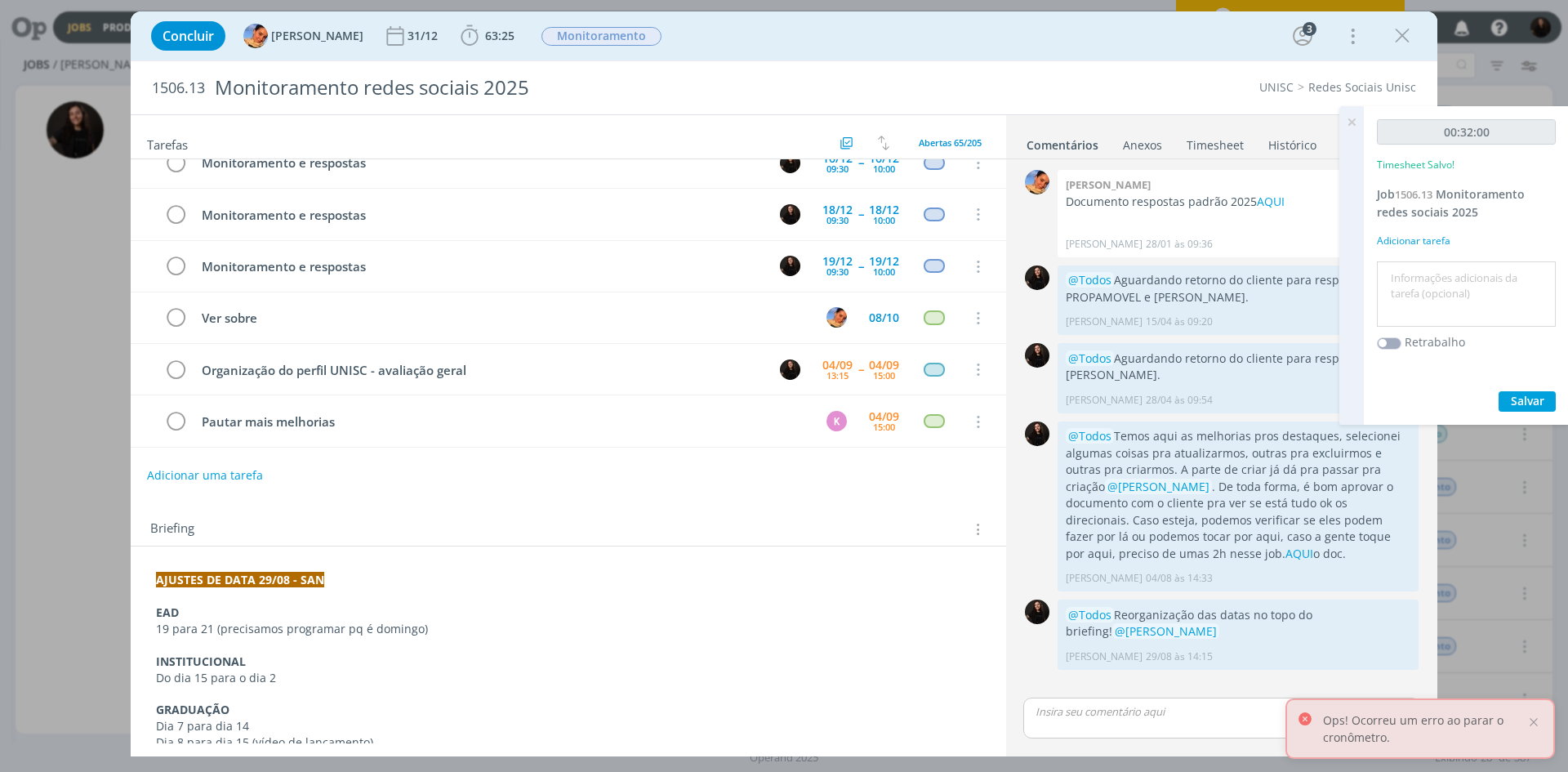
click at [1442, 275] on textarea at bounding box center [1466, 294] width 171 height 58
type textarea "monitoramento diário"
click at [1528, 406] on span "Salvar" at bounding box center [1528, 400] width 33 height 16
click at [1462, 211] on span "Monitoramento redes sociais 2025" at bounding box center [1451, 203] width 148 height 33
click at [1423, 191] on span "1506.13" at bounding box center [1413, 195] width 38 height 15
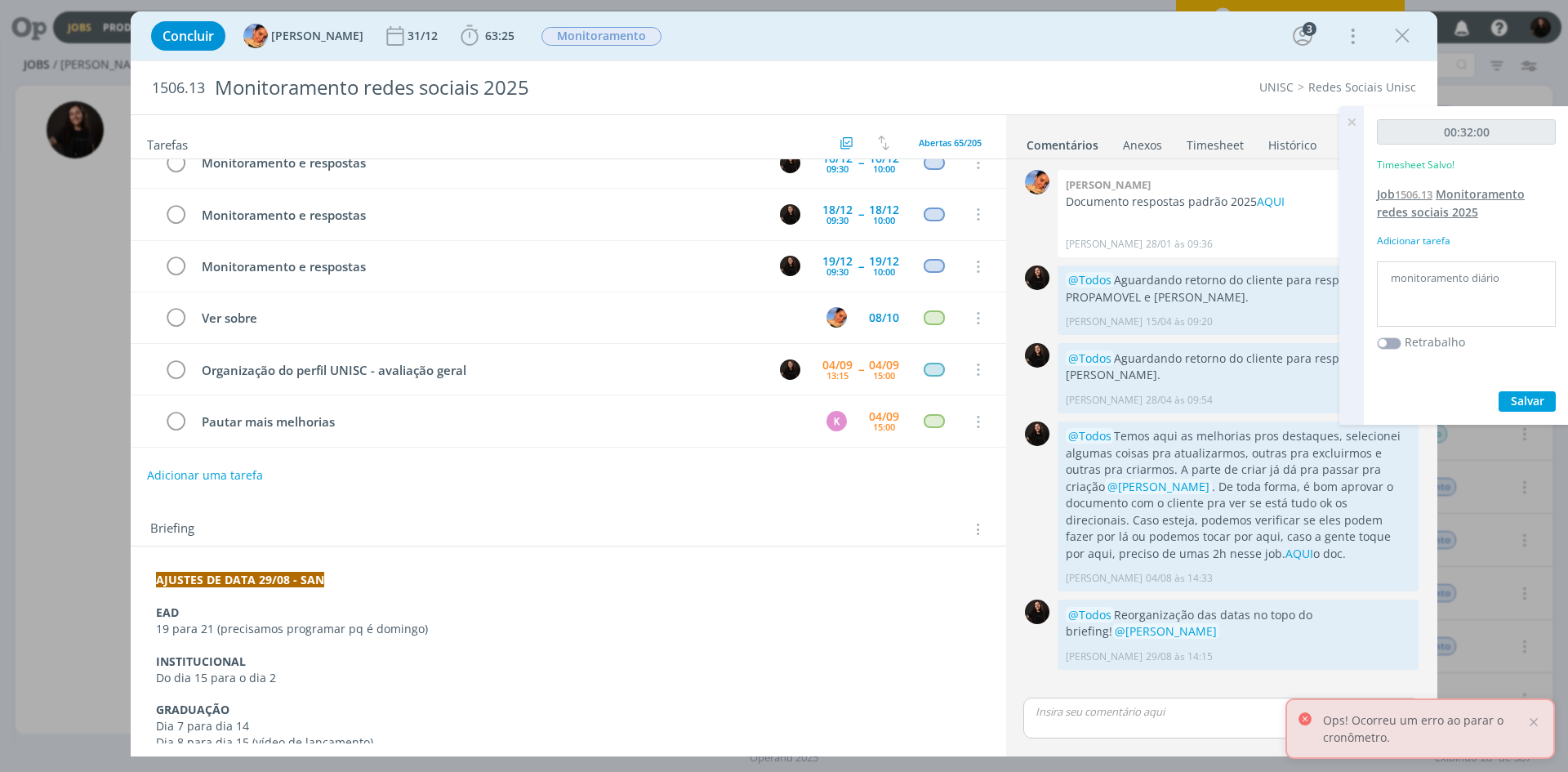
click at [1423, 191] on span "1506.13" at bounding box center [1413, 195] width 38 height 15
click at [1356, 120] on icon at bounding box center [1352, 122] width 30 height 32
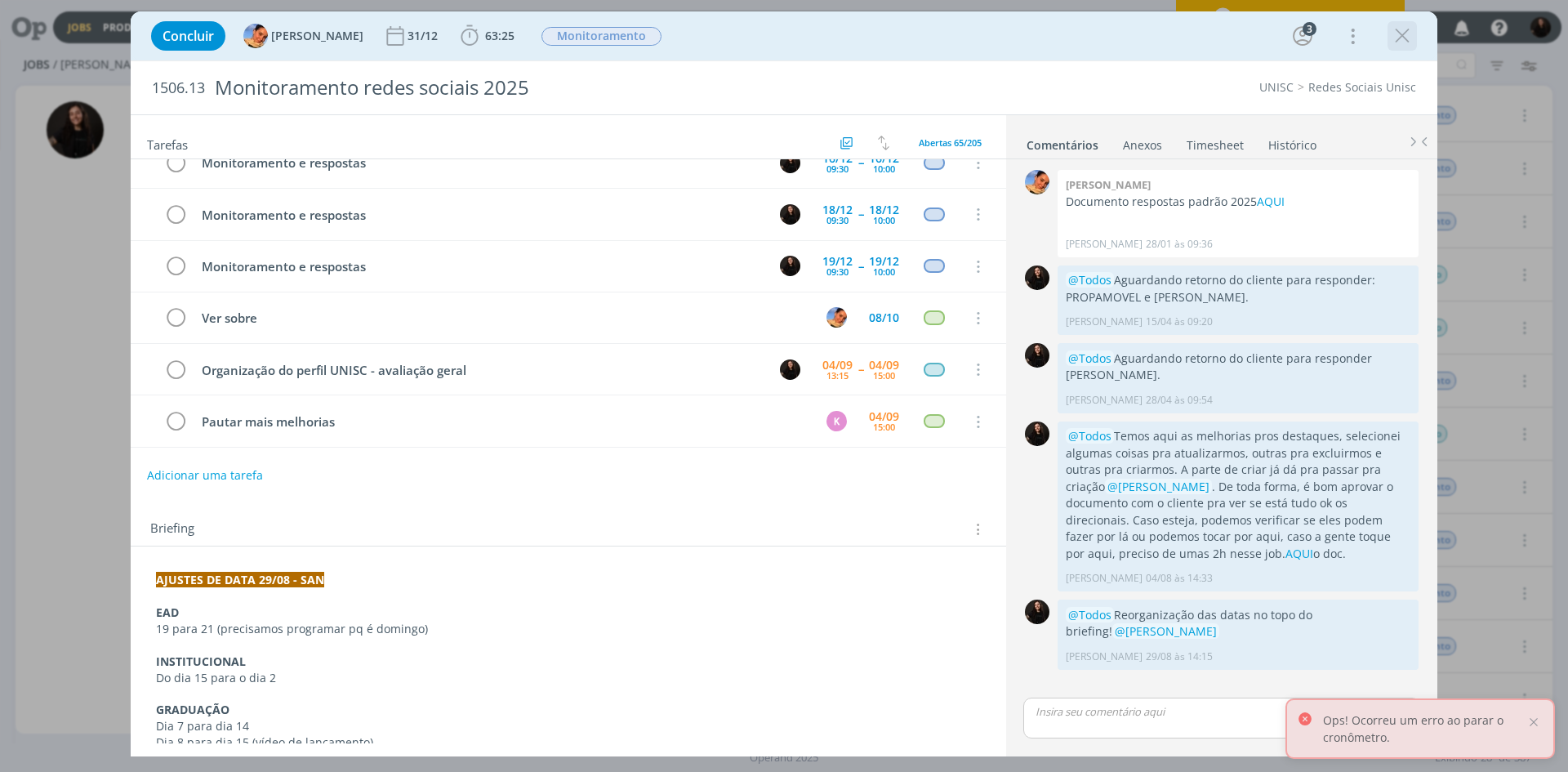
click at [1403, 48] on div "dialog" at bounding box center [1403, 36] width 30 height 30
click at [1404, 48] on div "dialog" at bounding box center [1403, 36] width 30 height 30
drag, startPoint x: 1402, startPoint y: 32, endPoint x: 884, endPoint y: 246, distance: 560.5
click at [1402, 31] on icon "dialog" at bounding box center [1402, 36] width 24 height 24
click at [1401, 32] on div at bounding box center [784, 386] width 1568 height 772
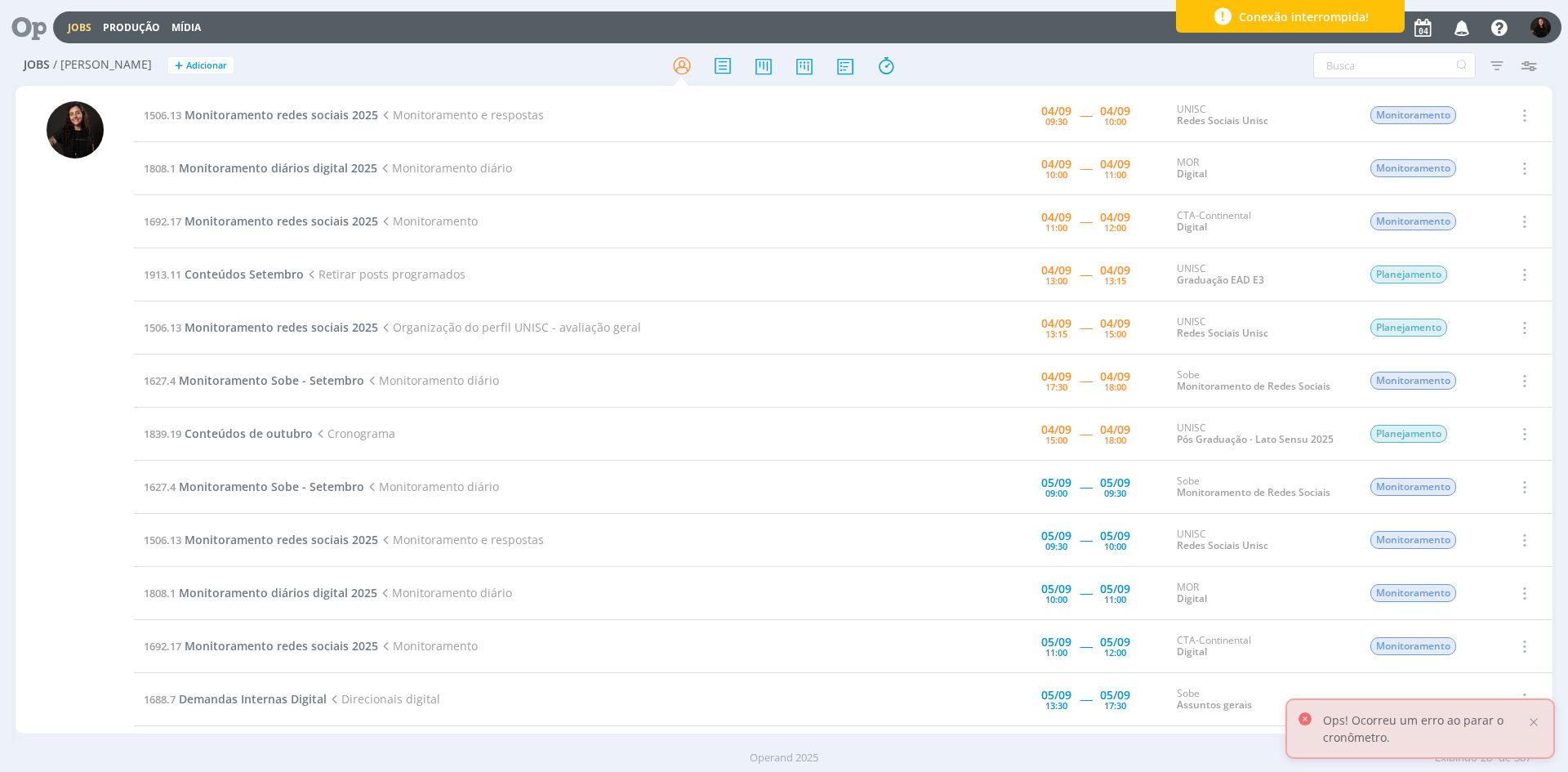
click at [342, 127] on td "1506.13 Monitoramento redes sociais 2025 Monitoramento e respostas" at bounding box center [520, 115] width 772 height 53
click at [344, 125] on td "1506.13 Monitoramento redes sociais 2025 Monitoramento e respostas" at bounding box center [520, 115] width 772 height 53
click at [348, 114] on span "Monitoramento redes sociais 2025" at bounding box center [281, 114] width 194 height 16
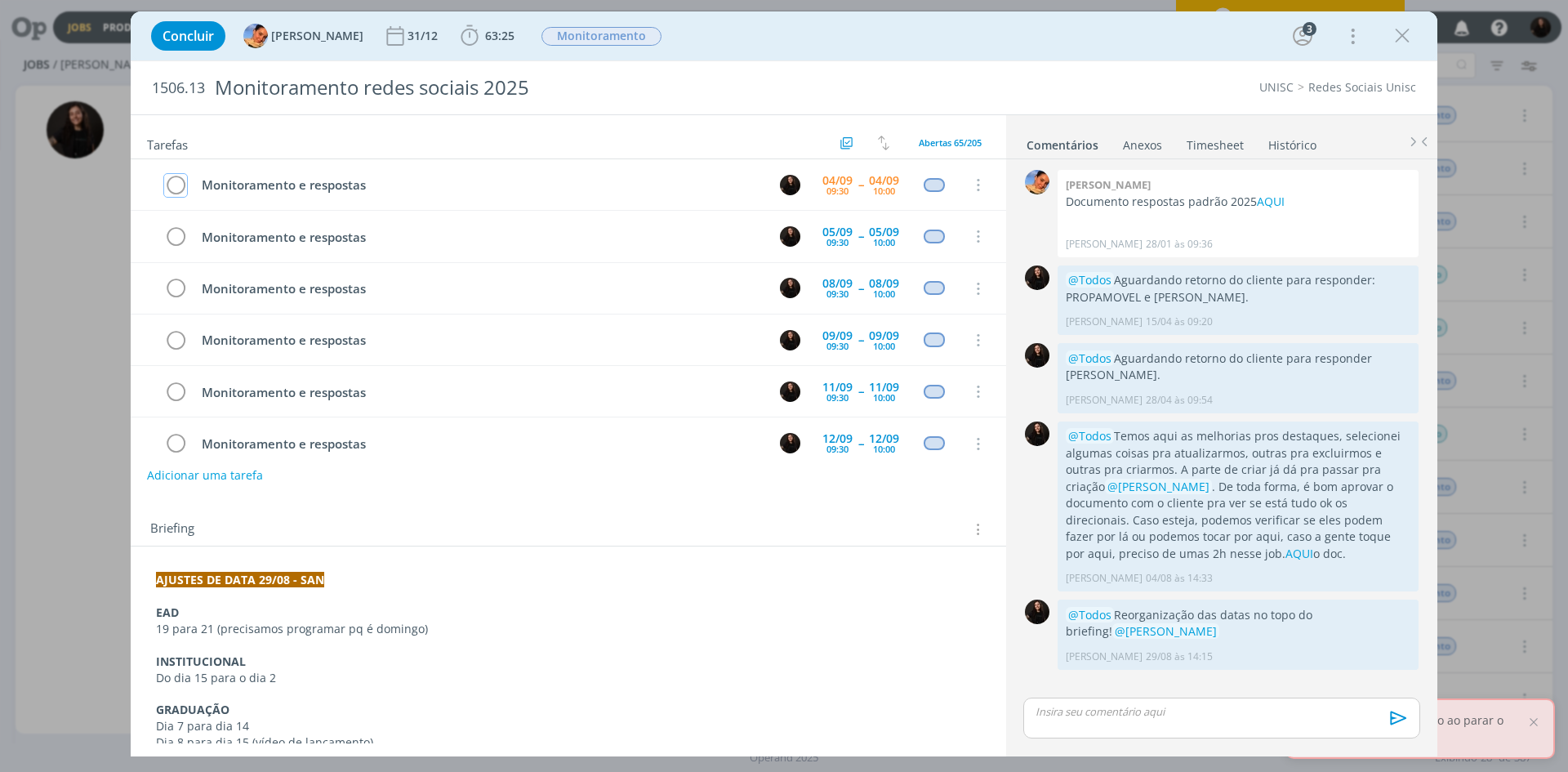
drag, startPoint x: 177, startPoint y: 183, endPoint x: 1521, endPoint y: 114, distance: 1345.8
click at [177, 183] on icon "dialog" at bounding box center [175, 185] width 23 height 24
click at [1399, 35] on icon "dialog" at bounding box center [1402, 36] width 24 height 24
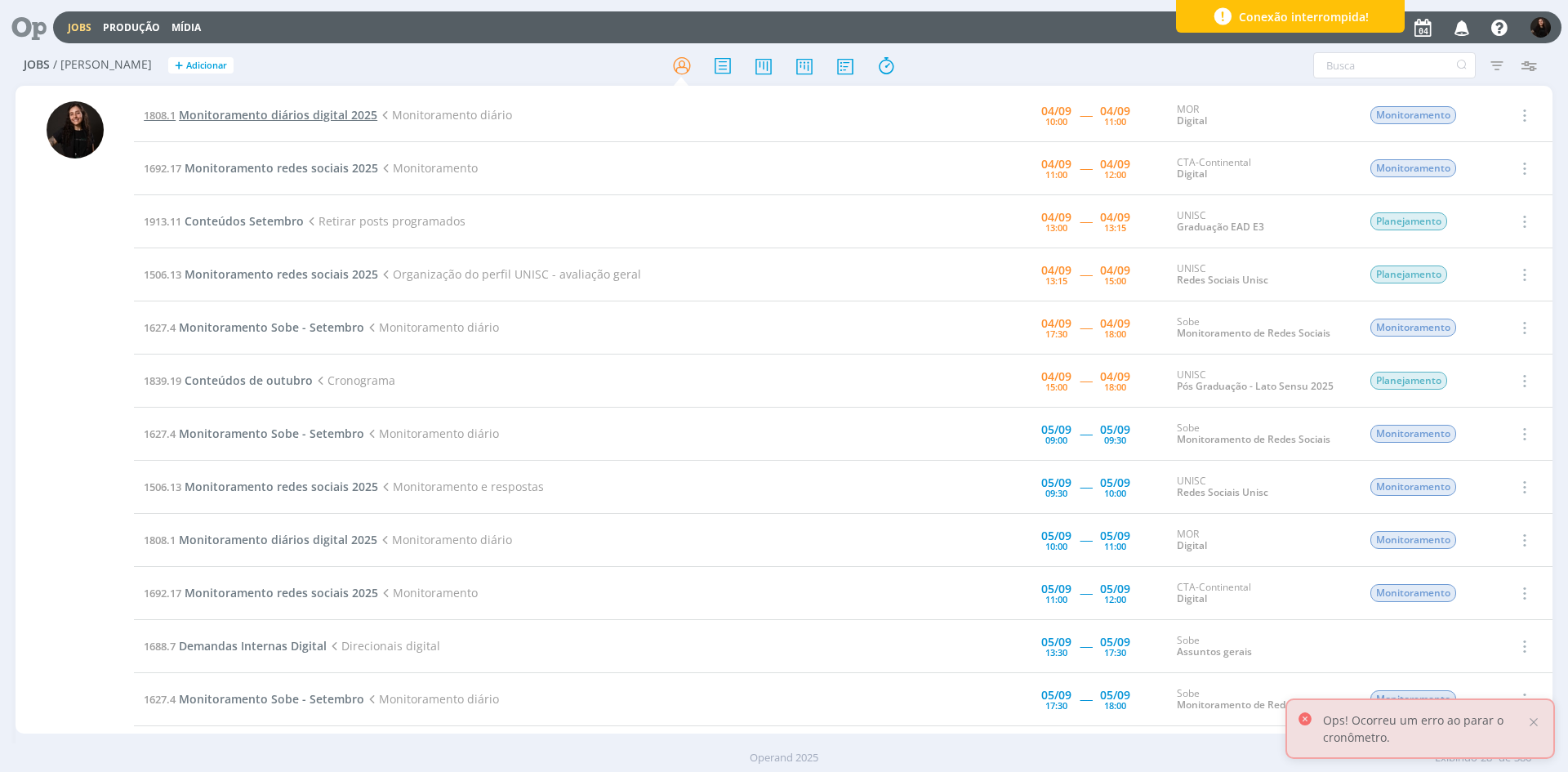
click at [248, 120] on span "Monitoramento diários digital 2025" at bounding box center [278, 114] width 198 height 16
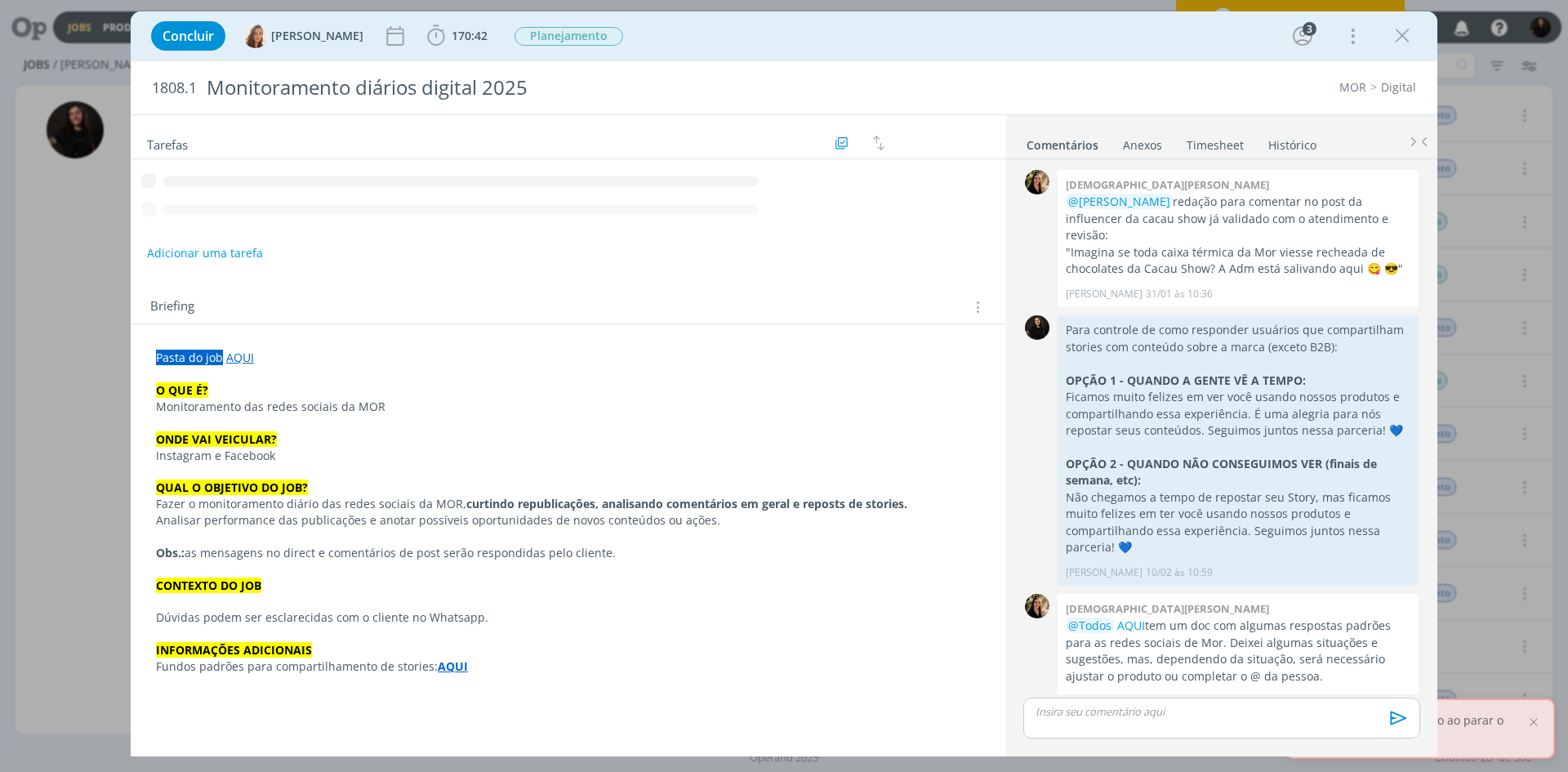
scroll to position [1584, 0]
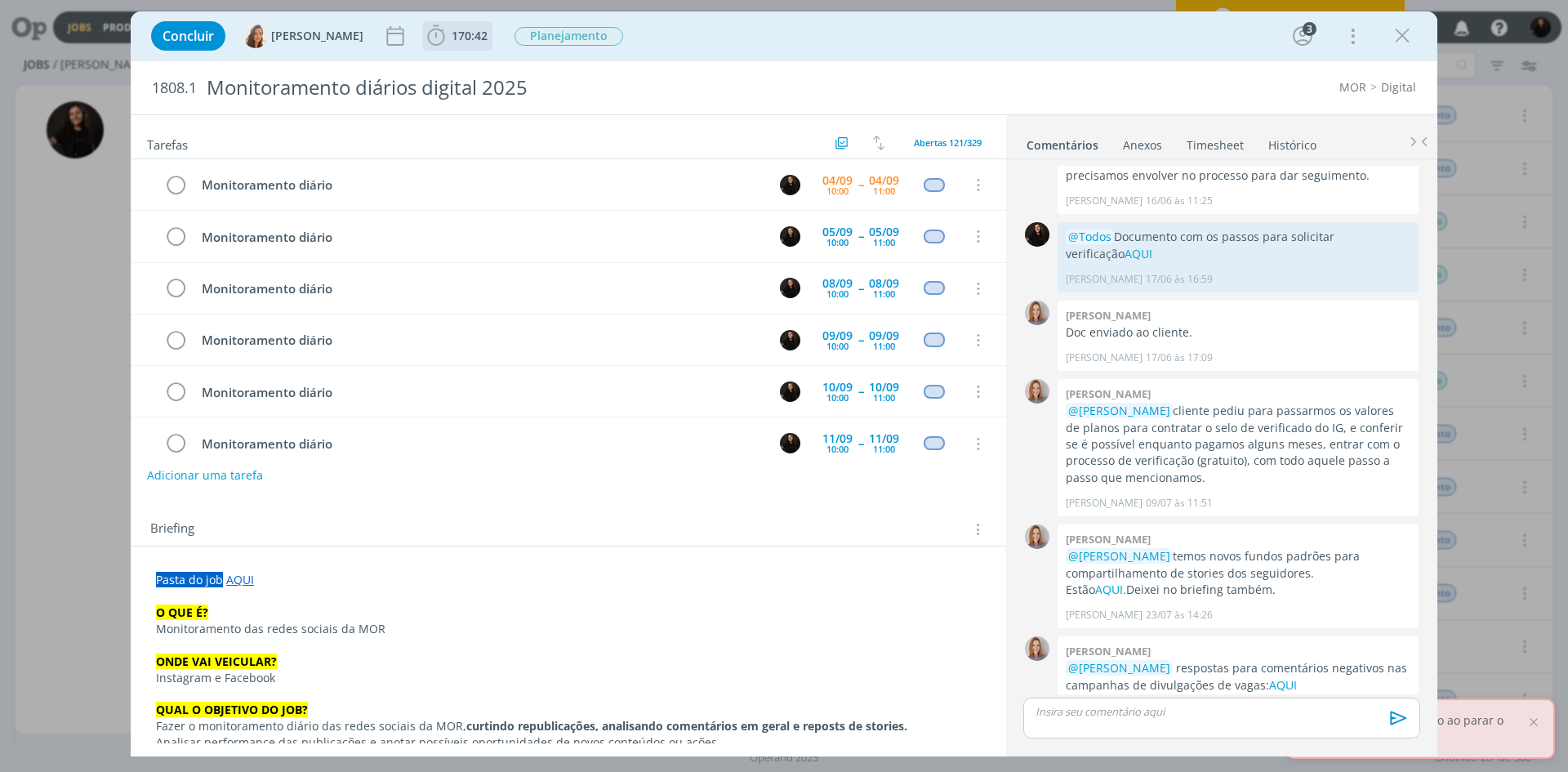
click at [428, 40] on icon "dialog" at bounding box center [436, 36] width 24 height 24
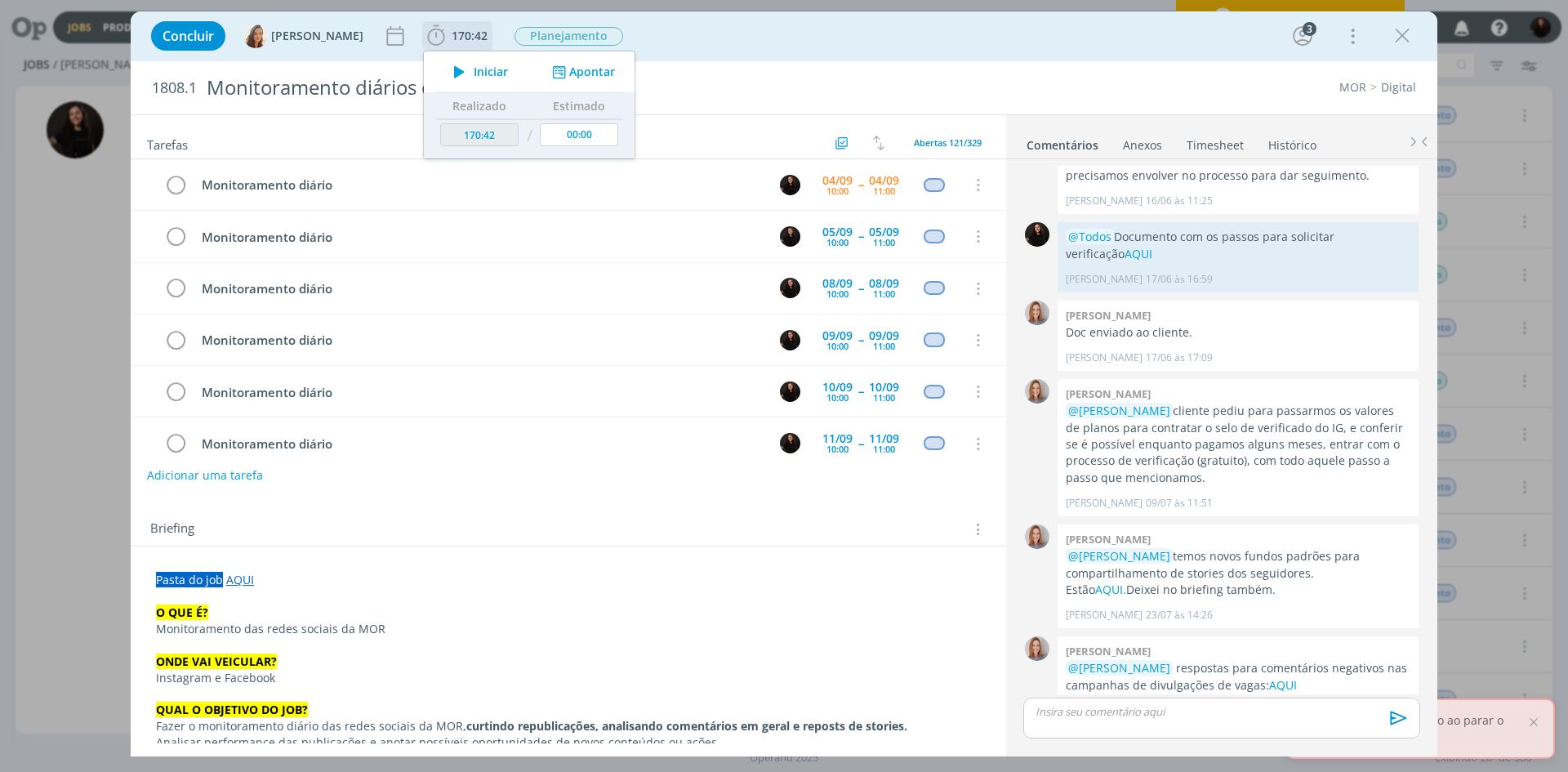
click at [456, 73] on icon "dialog" at bounding box center [459, 71] width 29 height 21
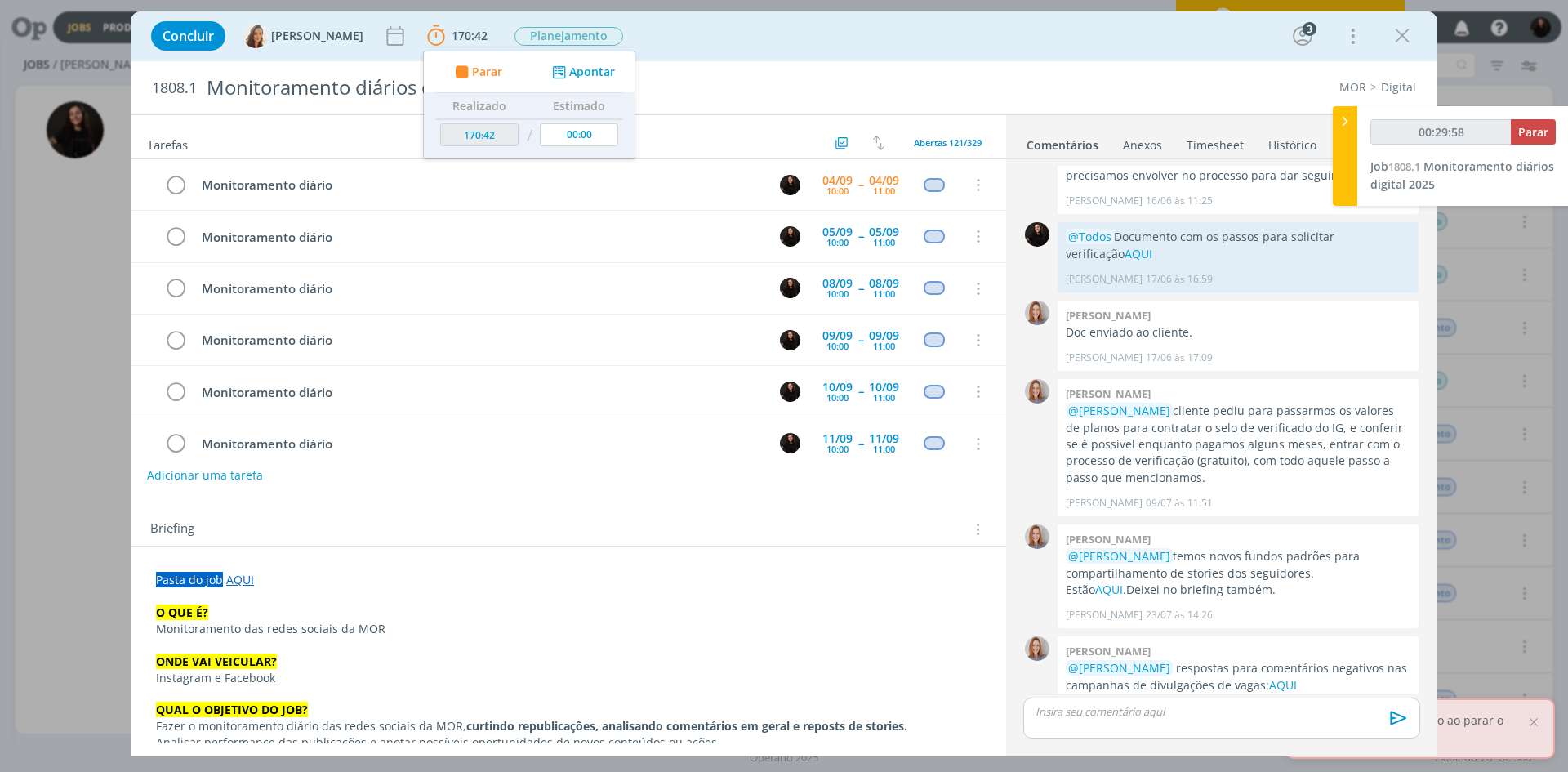
type input "00:30:58"
